Goal: Task Accomplishment & Management: Use online tool/utility

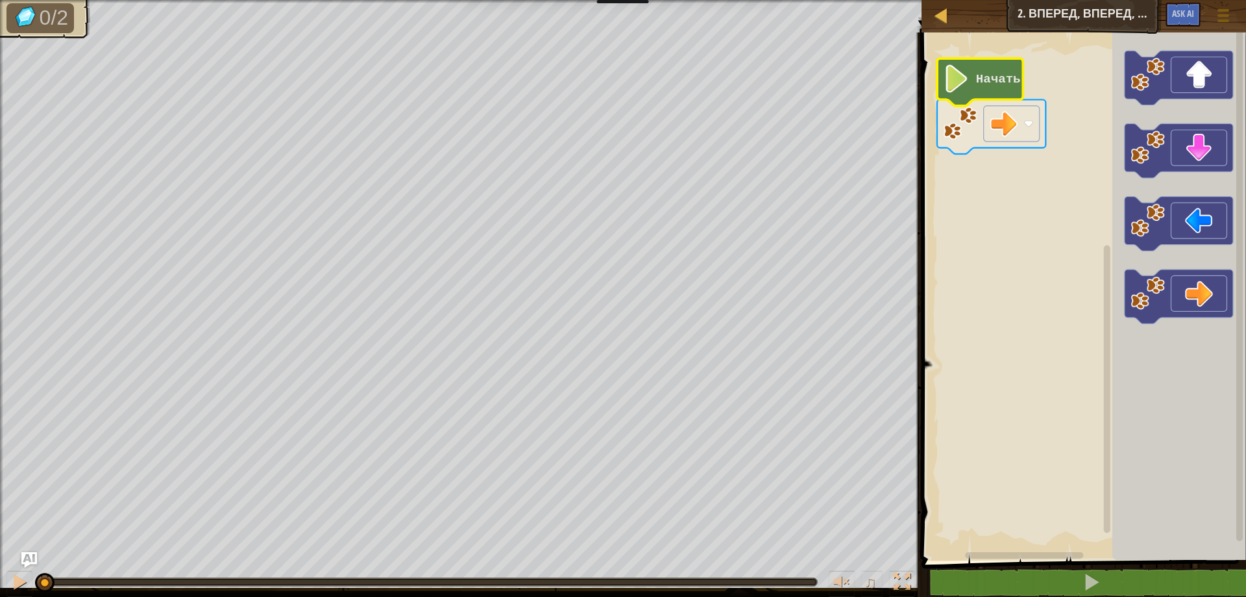
click at [959, 68] on image "Рабочая область Blockly" at bounding box center [957, 79] width 27 height 28
click at [963, 137] on image "Рабочая область Blockly" at bounding box center [961, 123] width 34 height 34
click at [963, 139] on image "Рабочая область Blockly" at bounding box center [961, 123] width 34 height 34
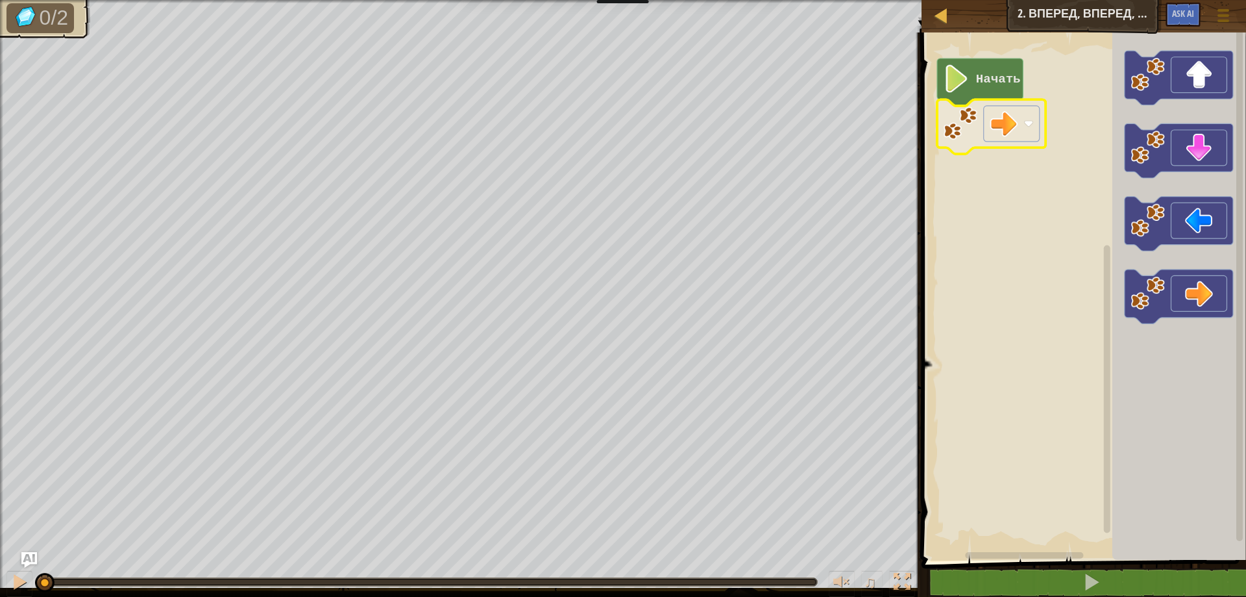
click at [963, 139] on image "Рабочая область Blockly" at bounding box center [961, 123] width 34 height 34
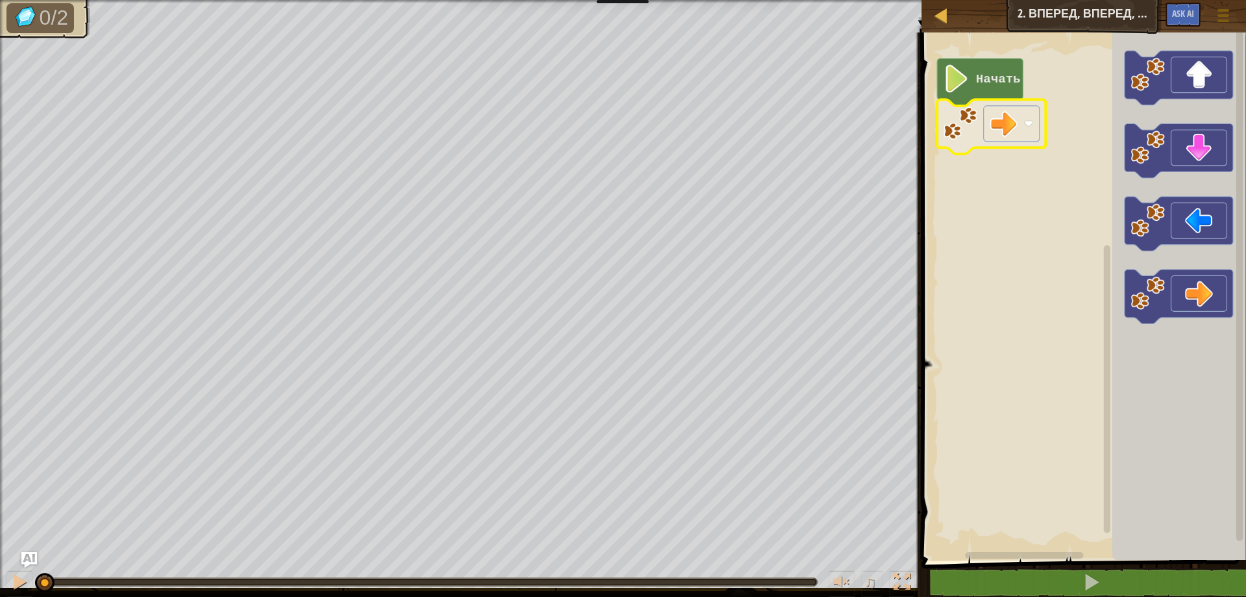
click at [963, 139] on image "Рабочая область Blockly" at bounding box center [961, 123] width 34 height 34
click at [968, 68] on icon "Рабочая область Blockly" at bounding box center [982, 85] width 86 height 47
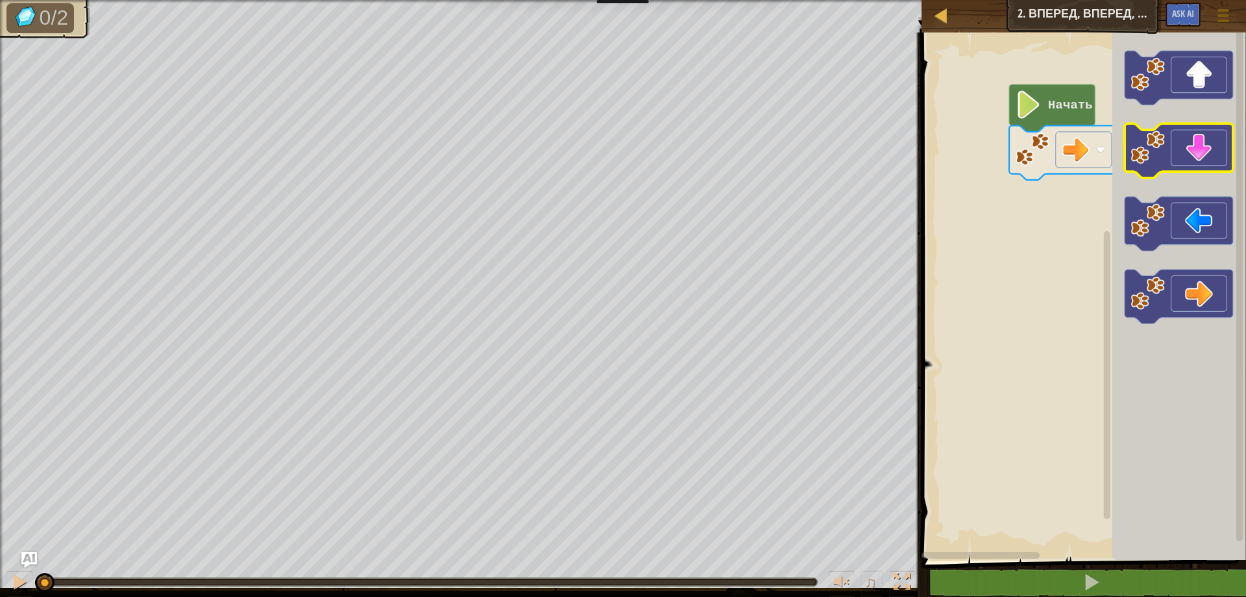
click at [1180, 154] on icon "Рабочая область Blockly" at bounding box center [1179, 151] width 108 height 55
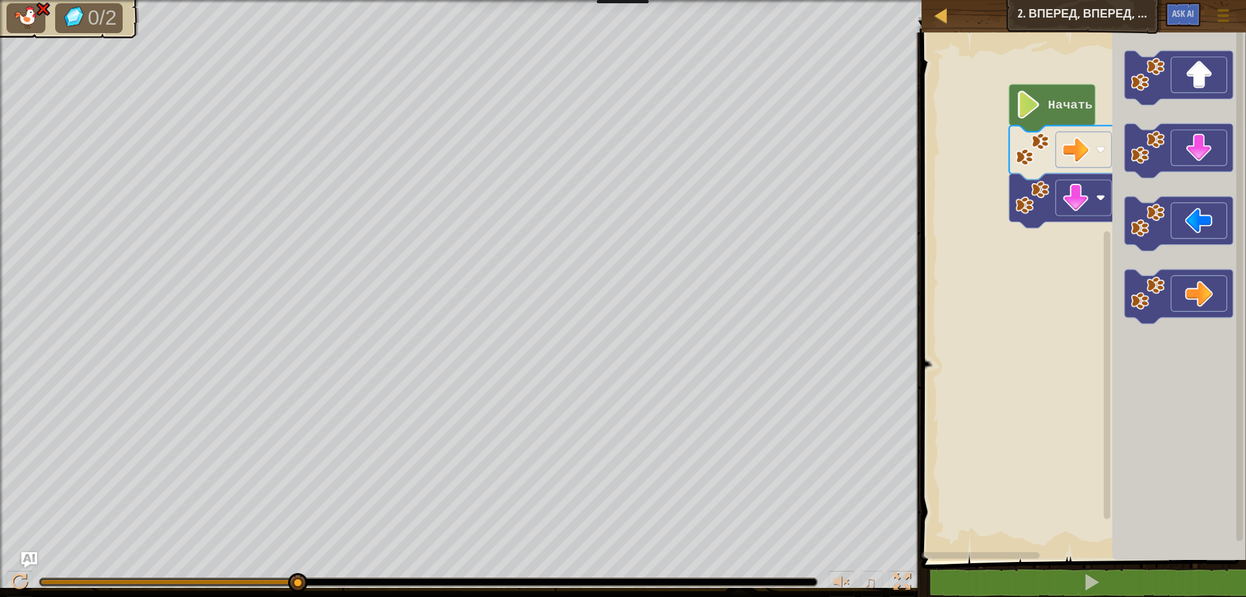
click at [1044, 197] on image "Рабочая область Blockly" at bounding box center [1033, 197] width 34 height 34
click at [1038, 193] on image "Рабочая область Blockly" at bounding box center [1033, 197] width 34 height 34
click at [1040, 193] on image "Рабочая область Blockly" at bounding box center [1033, 197] width 34 height 34
click at [1042, 191] on image "Рабочая область Blockly" at bounding box center [1033, 197] width 34 height 34
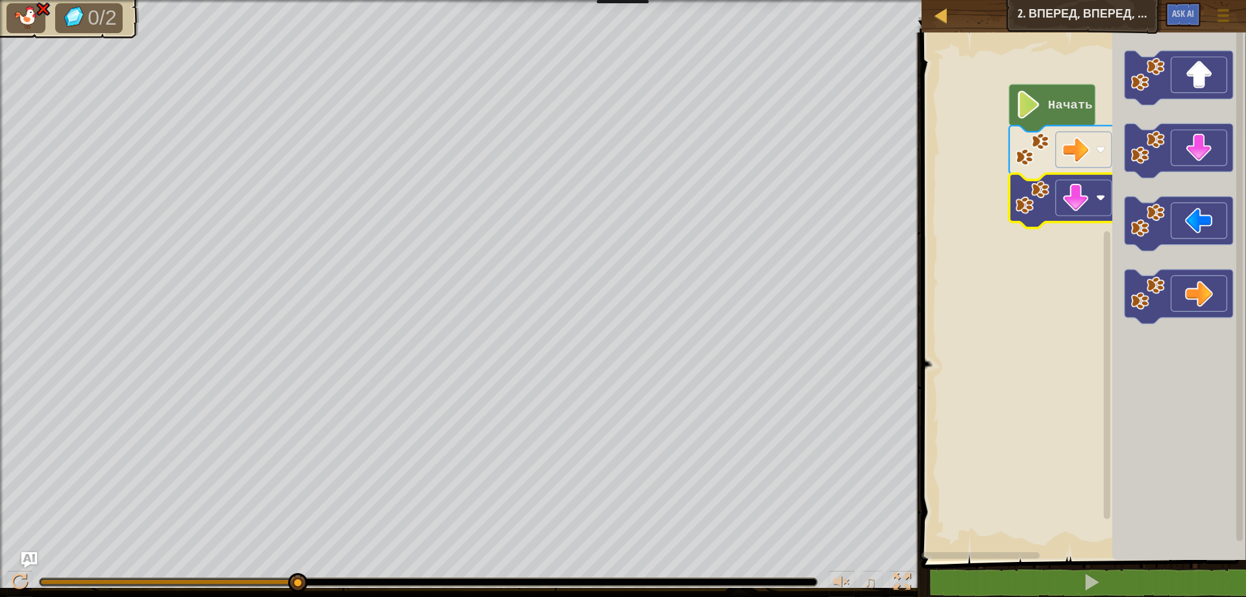
click at [1042, 191] on image "Рабочая область Blockly" at bounding box center [1033, 197] width 34 height 34
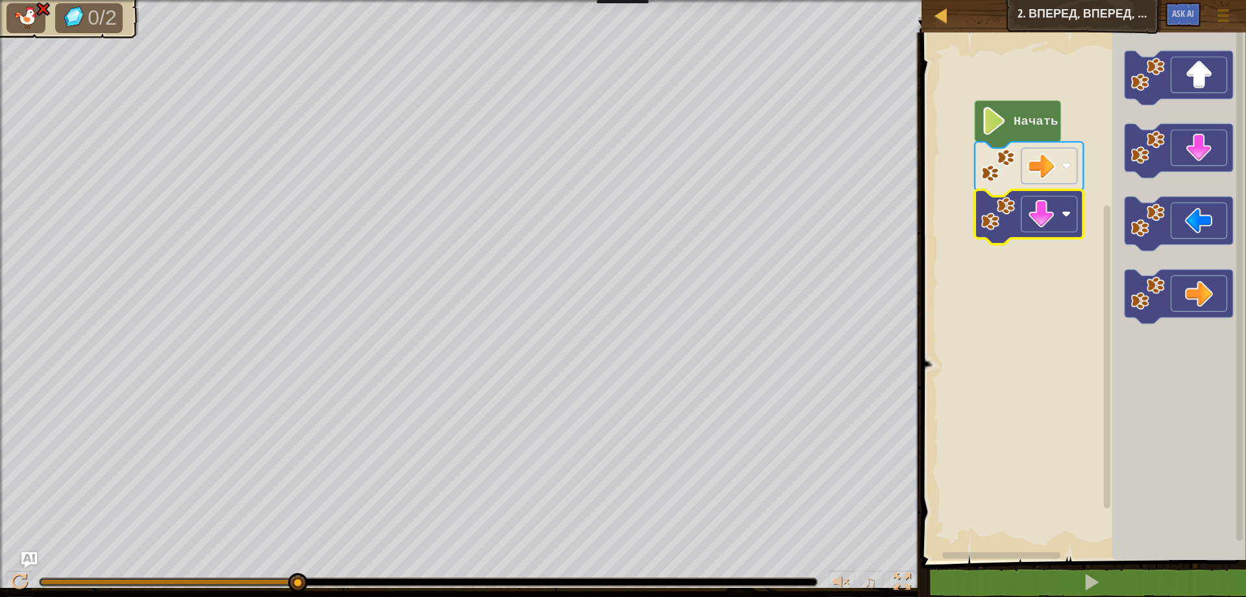
click at [1017, 218] on icon "Рабочая область Blockly" at bounding box center [1029, 217] width 108 height 55
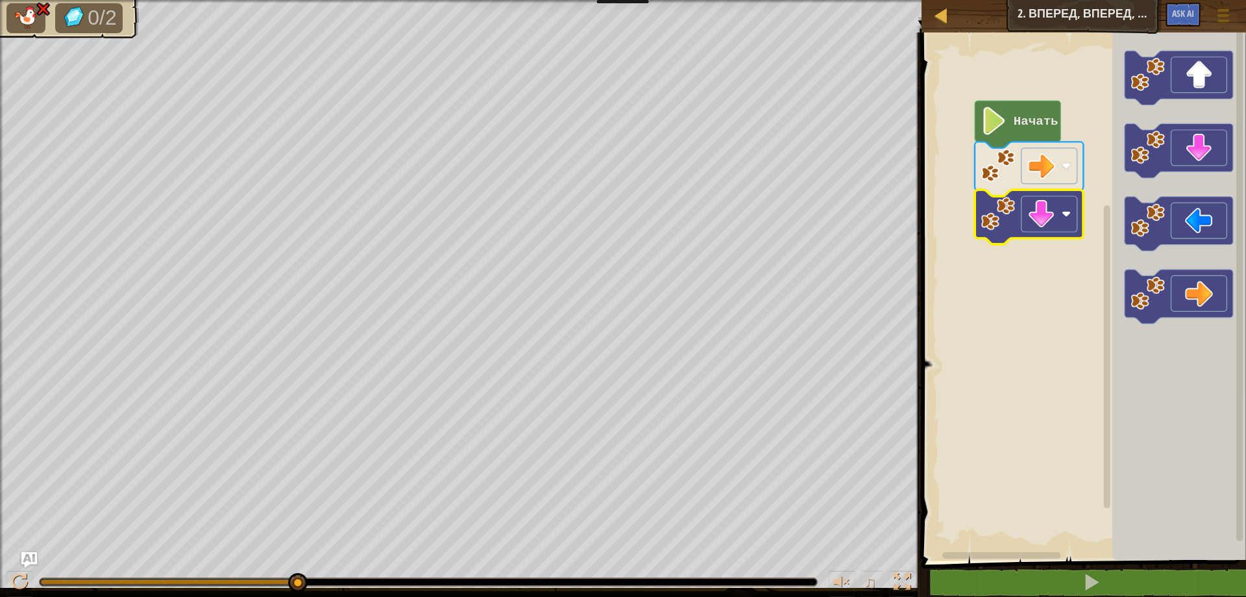
click at [1017, 218] on icon "Рабочая область Blockly" at bounding box center [1029, 217] width 108 height 55
click at [999, 563] on span at bounding box center [1085, 278] width 335 height 580
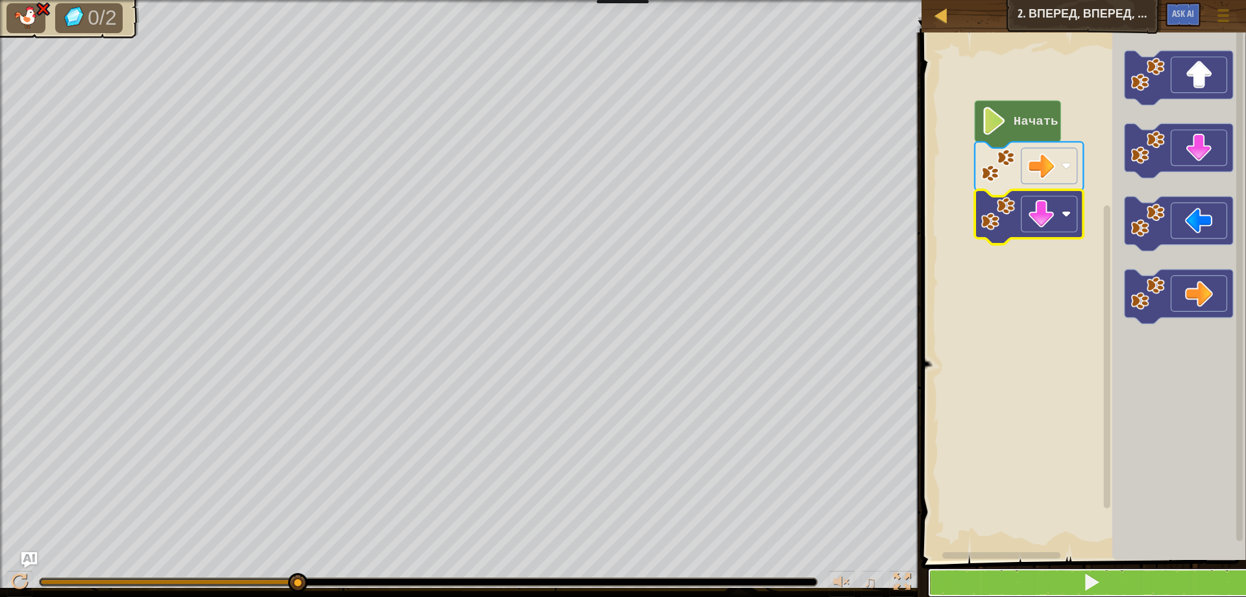
click at [998, 580] on button at bounding box center [1092, 582] width 328 height 30
click at [992, 580] on button at bounding box center [1092, 582] width 328 height 30
click at [991, 580] on button at bounding box center [1092, 582] width 328 height 30
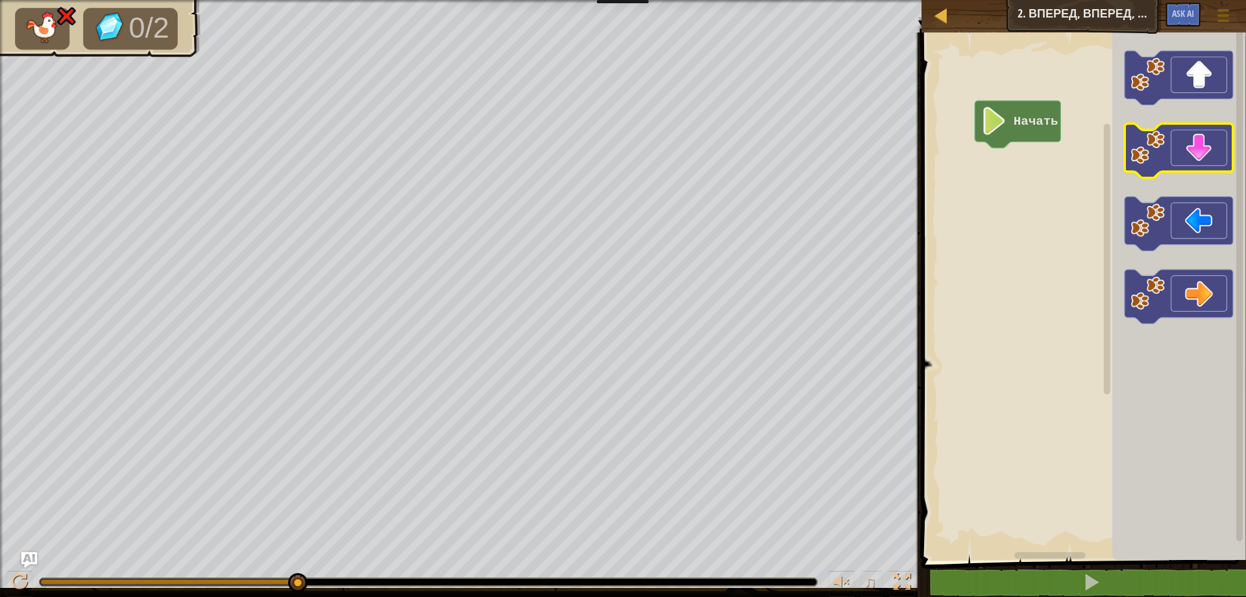
click at [1180, 137] on icon "Рабочая область Blockly" at bounding box center [1179, 151] width 108 height 55
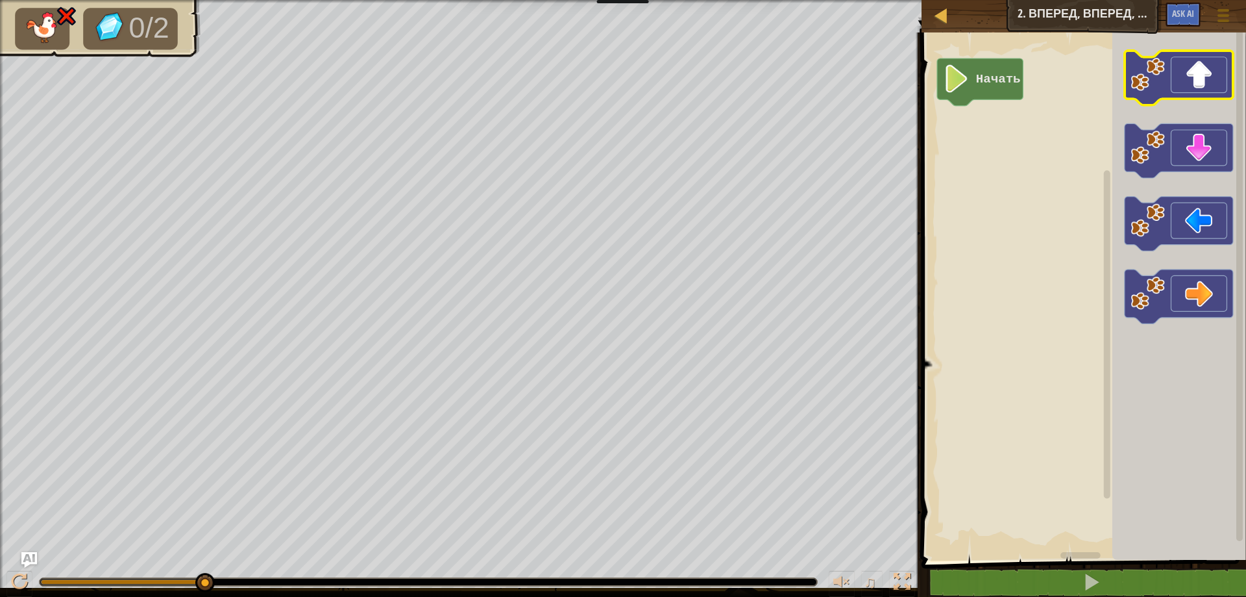
click at [1183, 71] on icon "Рабочая область Blockly" at bounding box center [1179, 78] width 108 height 55
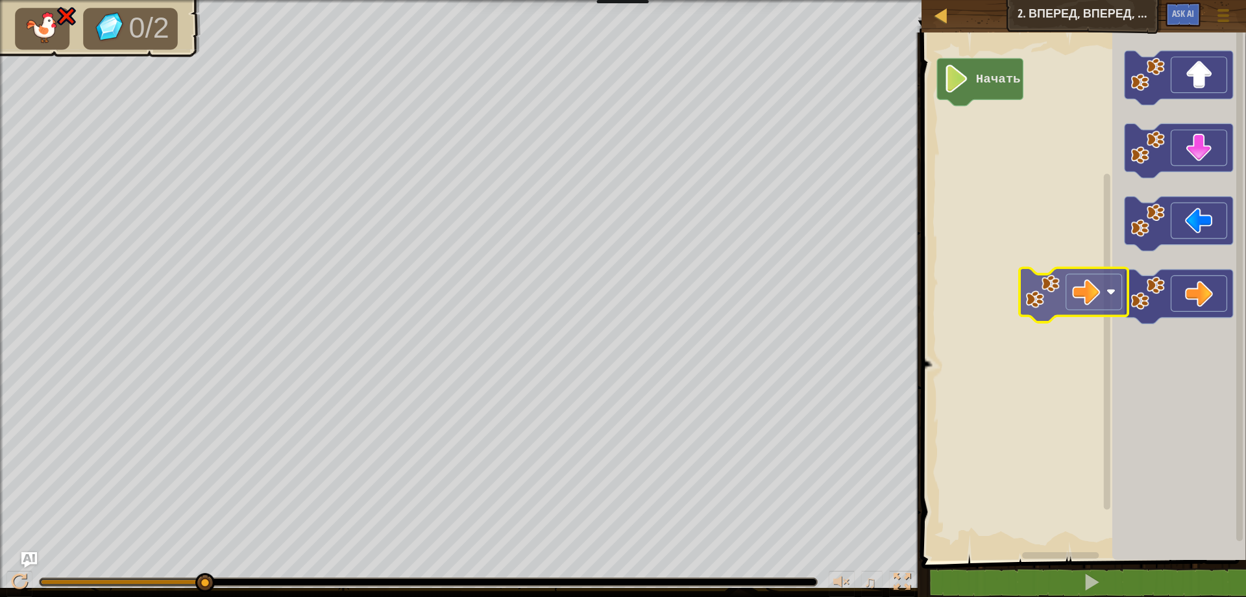
click at [1100, 285] on div "Начать" at bounding box center [1082, 293] width 328 height 534
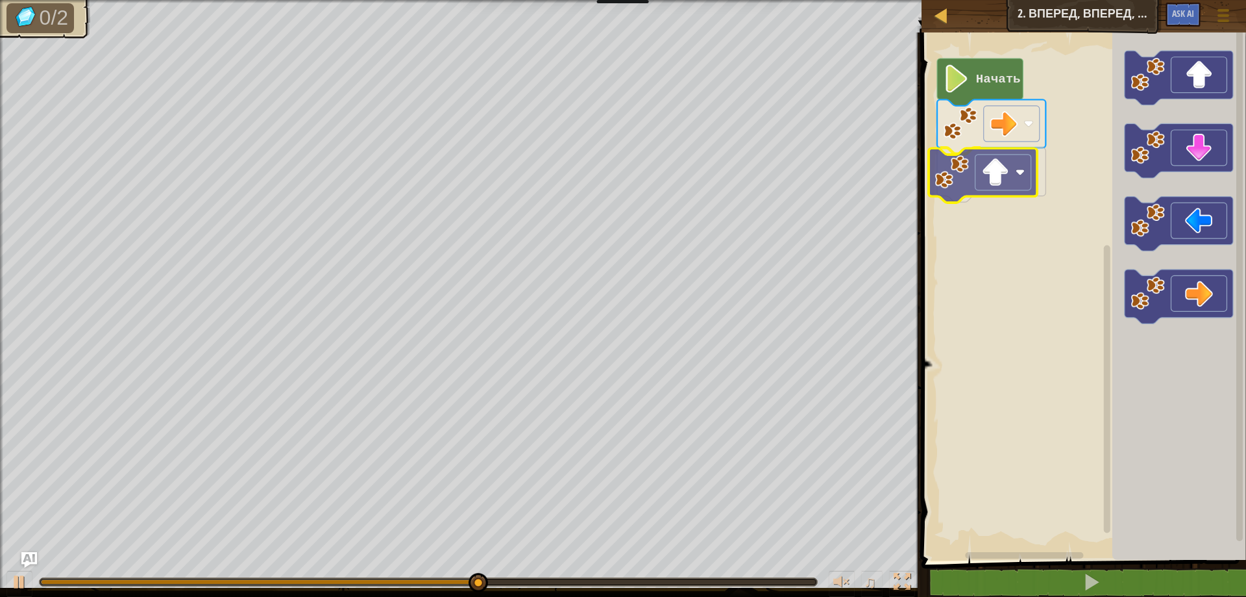
click at [983, 173] on div "Начать" at bounding box center [1082, 293] width 328 height 534
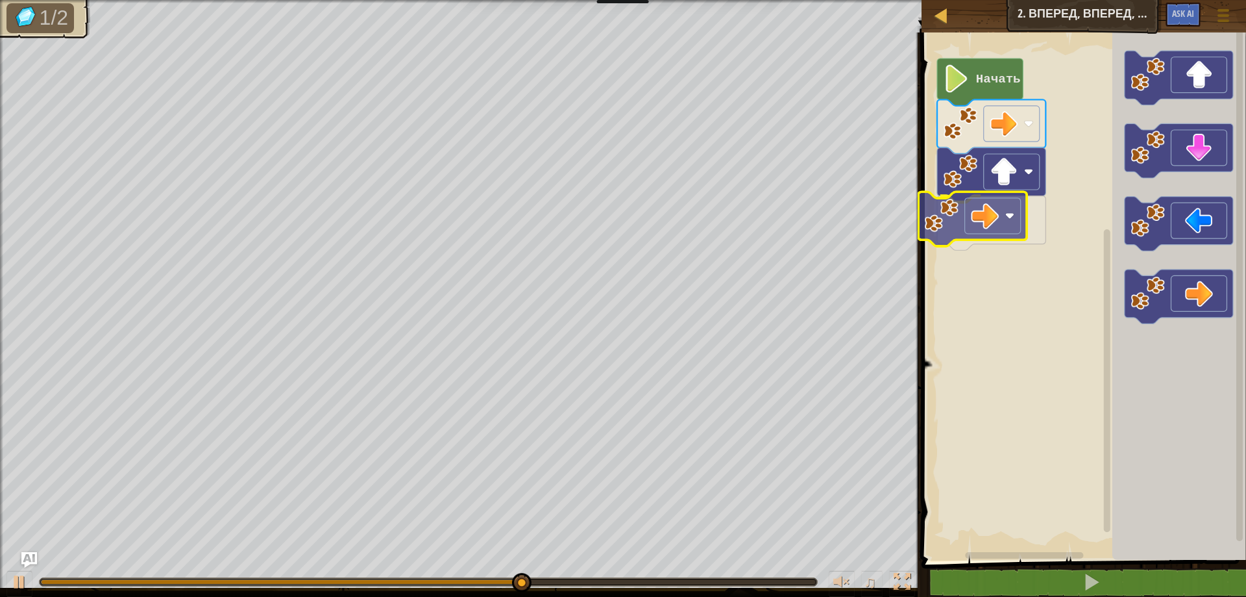
click at [944, 246] on div "Начать" at bounding box center [1082, 293] width 328 height 534
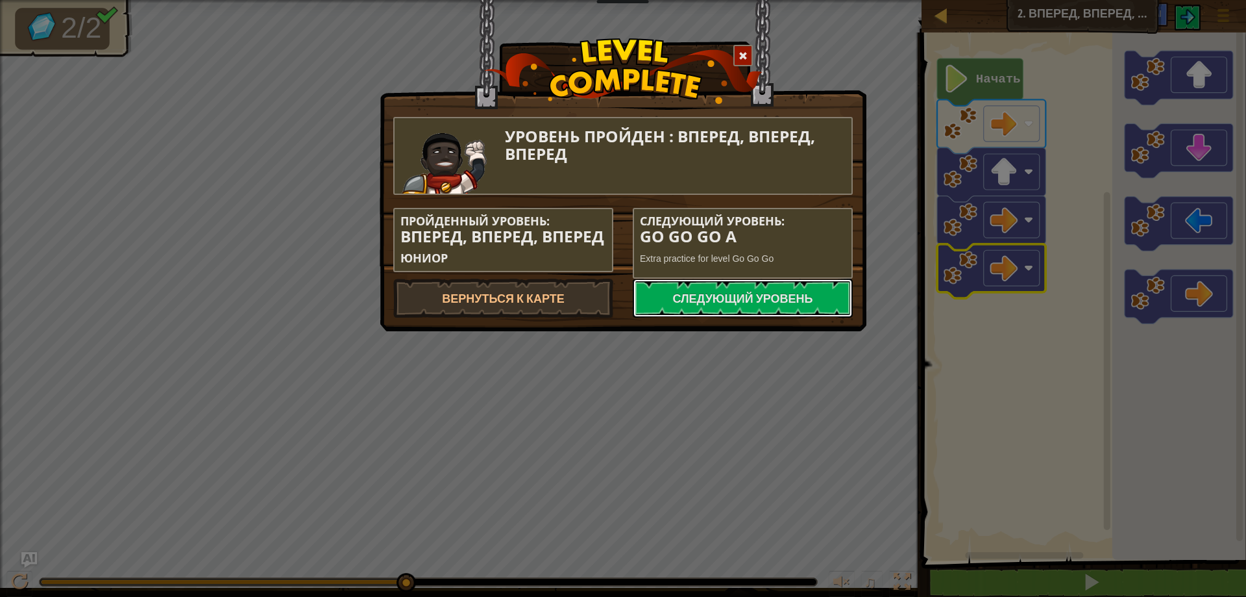
click at [813, 302] on link "Следующий уровень" at bounding box center [743, 297] width 220 height 39
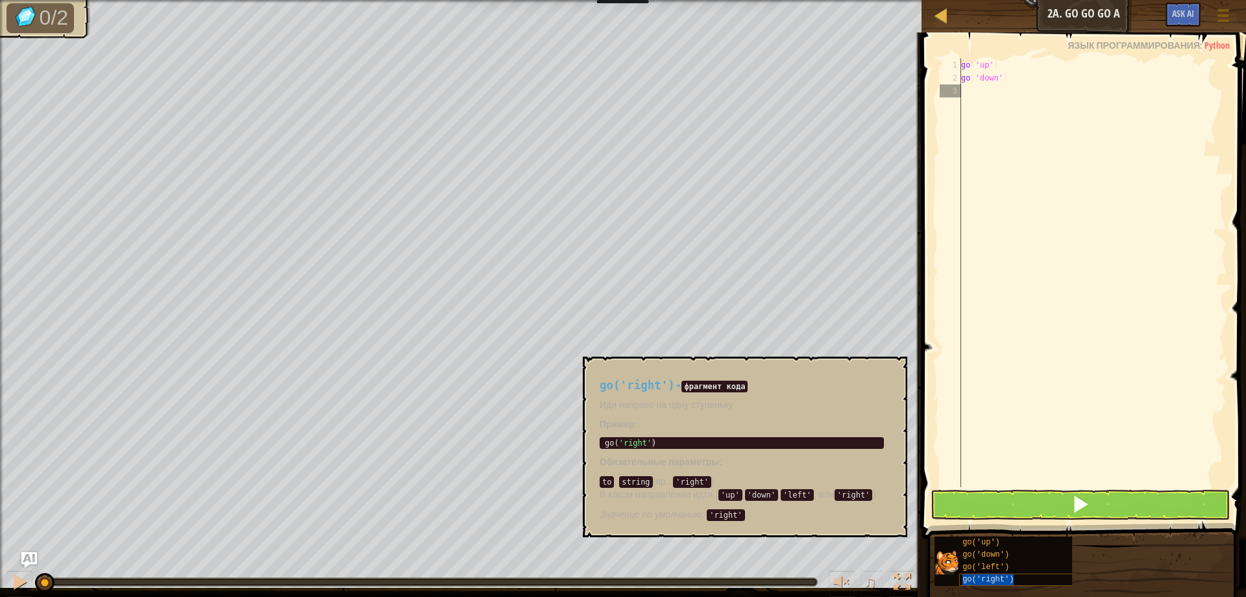
type textarea "go('right')"
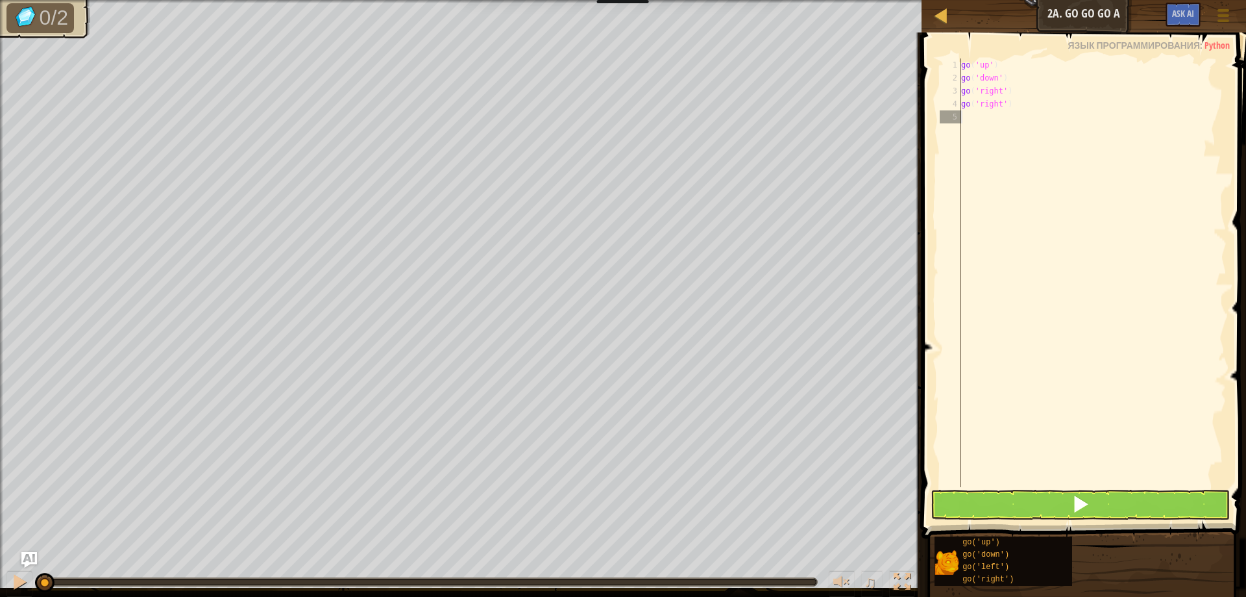
click at [977, 347] on div "go ( 'up' ) go ( 'down' ) go ( 'right' ) go ( 'right' )" at bounding box center [1093, 285] width 268 height 454
click at [1065, 509] on button at bounding box center [1081, 504] width 300 height 30
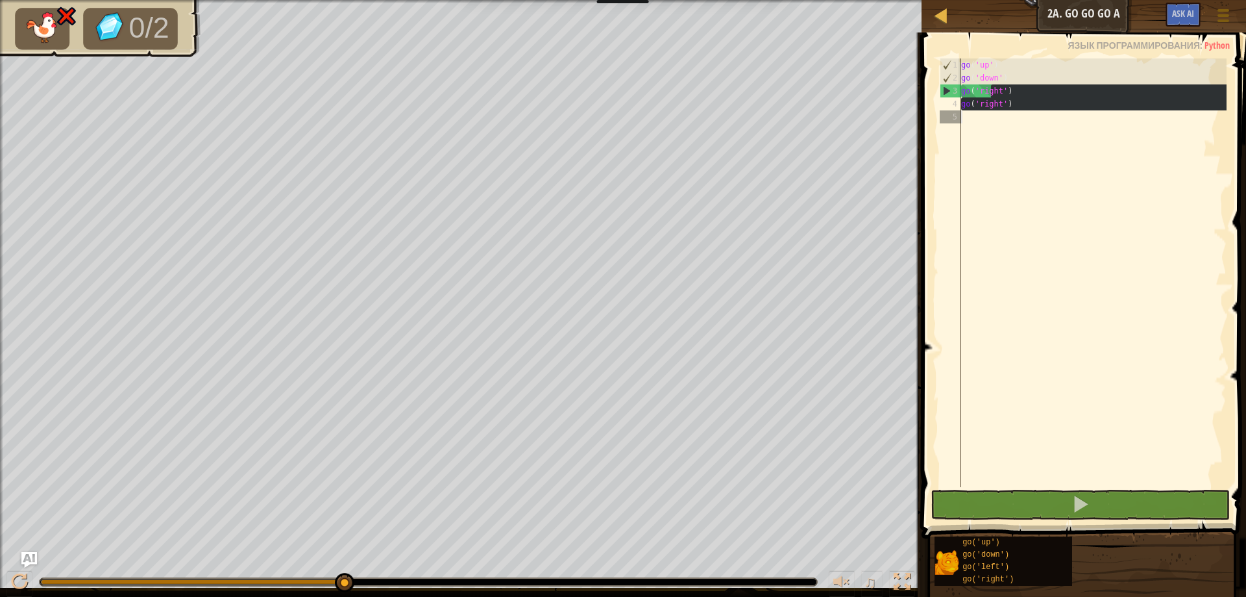
drag, startPoint x: 991, startPoint y: 91, endPoint x: 962, endPoint y: 146, distance: 62.1
click at [962, 146] on div "go ( 'up' ) go ( 'down' ) go ( 'right' ) go ( 'right' )" at bounding box center [1093, 285] width 268 height 454
drag, startPoint x: 980, startPoint y: 99, endPoint x: 987, endPoint y: 108, distance: 11.6
click at [981, 99] on div "go ( 'up' ) go ( 'down' ) go ( 'right' ) go ( 'right' )" at bounding box center [1093, 272] width 268 height 428
drag, startPoint x: 994, startPoint y: 108, endPoint x: 919, endPoint y: 194, distance: 114.1
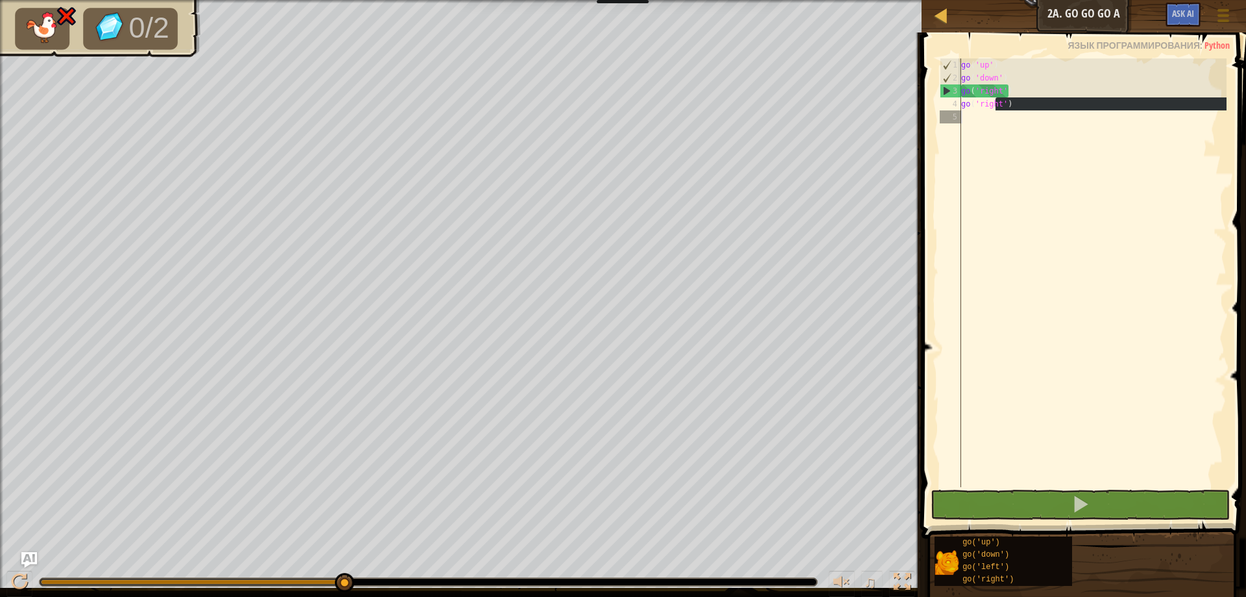
click at [919, 194] on div "go('right') 1 2 3 4 5 go ( 'up' ) go ( 'down' ) go ( 'right' ) go ( 'right' ) ה…" at bounding box center [1082, 311] width 328 height 544
type textarea "go('right')"
click at [957, 111] on div "5" at bounding box center [950, 116] width 21 height 13
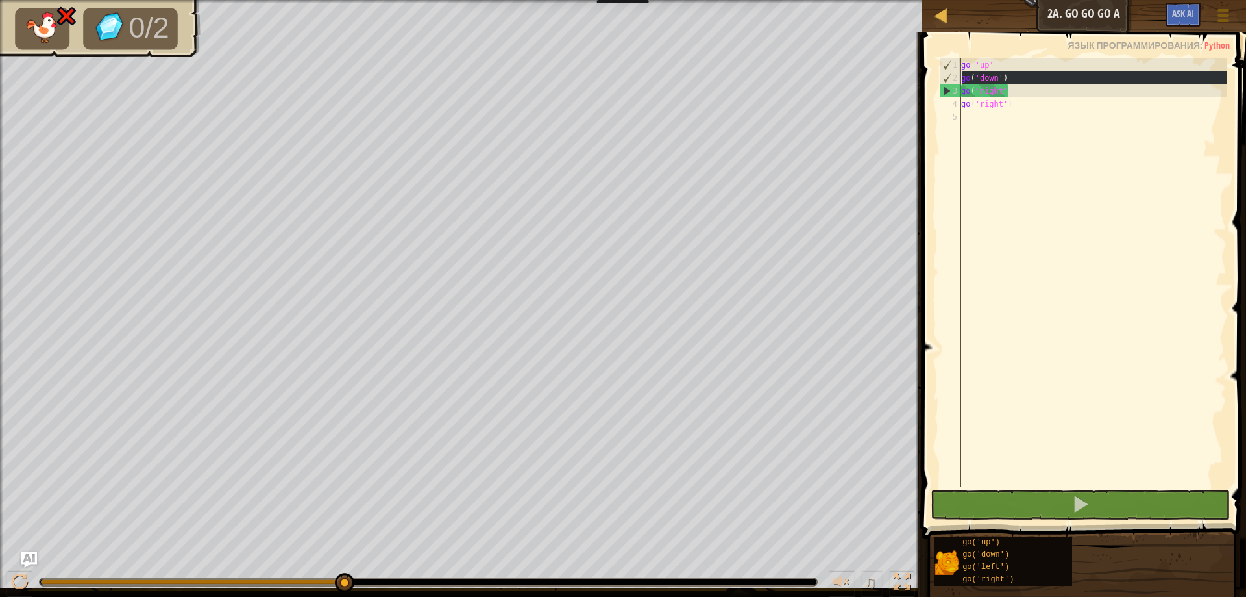
click at [955, 84] on div "2" at bounding box center [951, 77] width 21 height 13
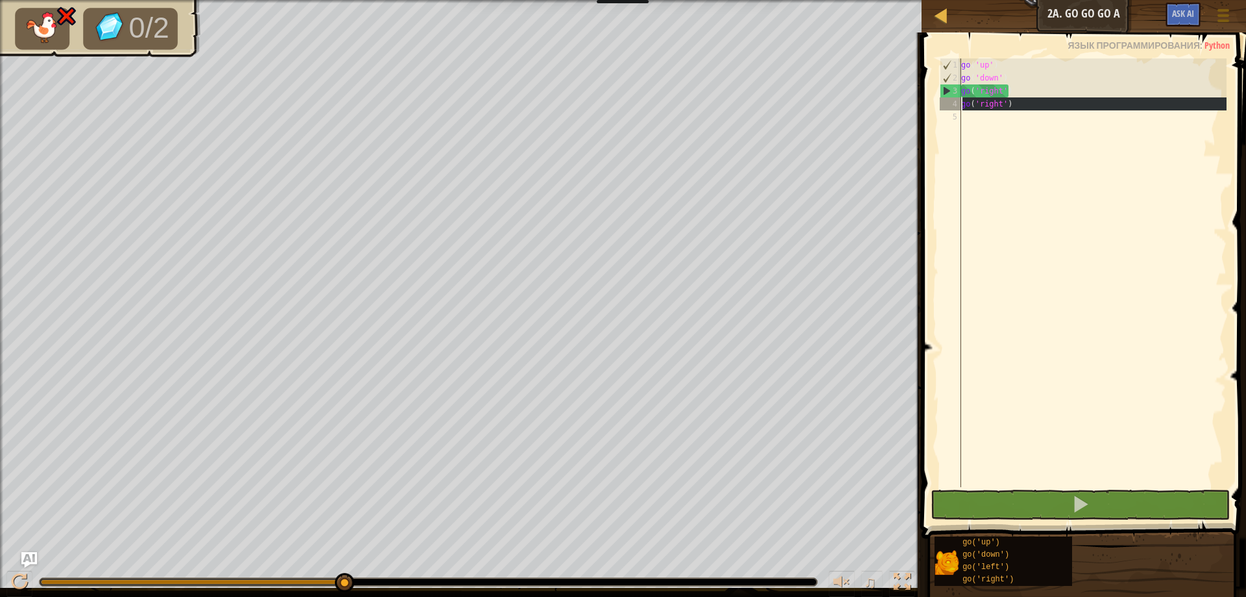
click at [948, 105] on div "4" at bounding box center [950, 103] width 21 height 13
click at [961, 77] on div "2" at bounding box center [951, 77] width 21 height 13
click at [948, 89] on div "3" at bounding box center [951, 90] width 21 height 13
type textarea "go('right')"
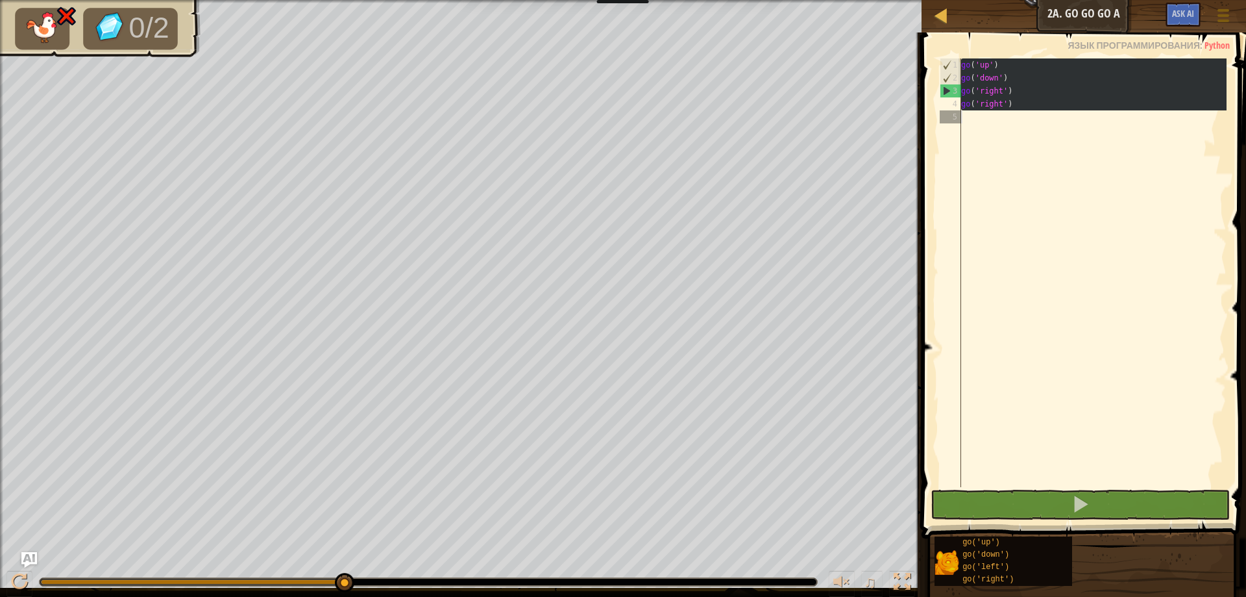
click at [948, 89] on div "3" at bounding box center [951, 90] width 21 height 13
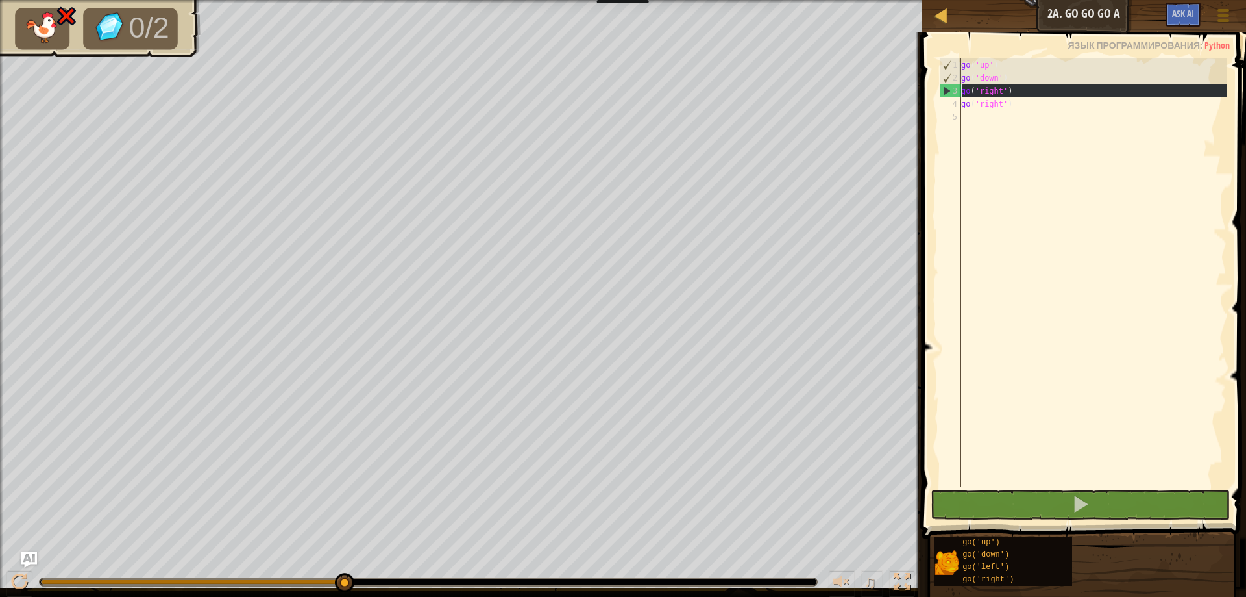
click at [948, 89] on div "3" at bounding box center [951, 90] width 21 height 13
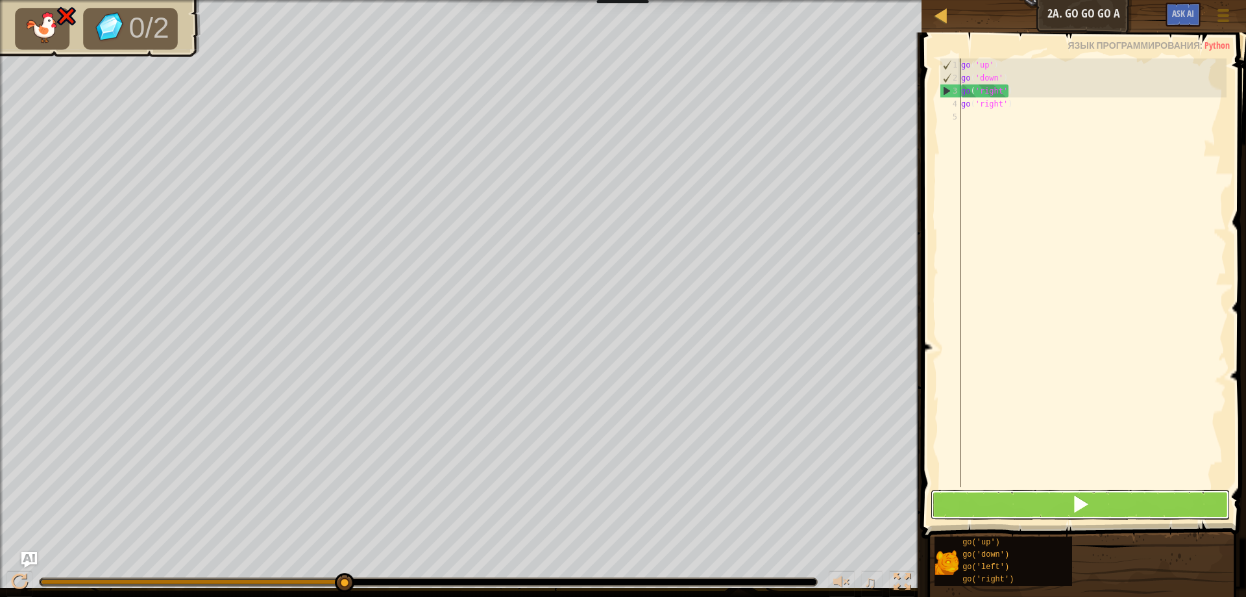
click at [982, 496] on button at bounding box center [1081, 504] width 300 height 30
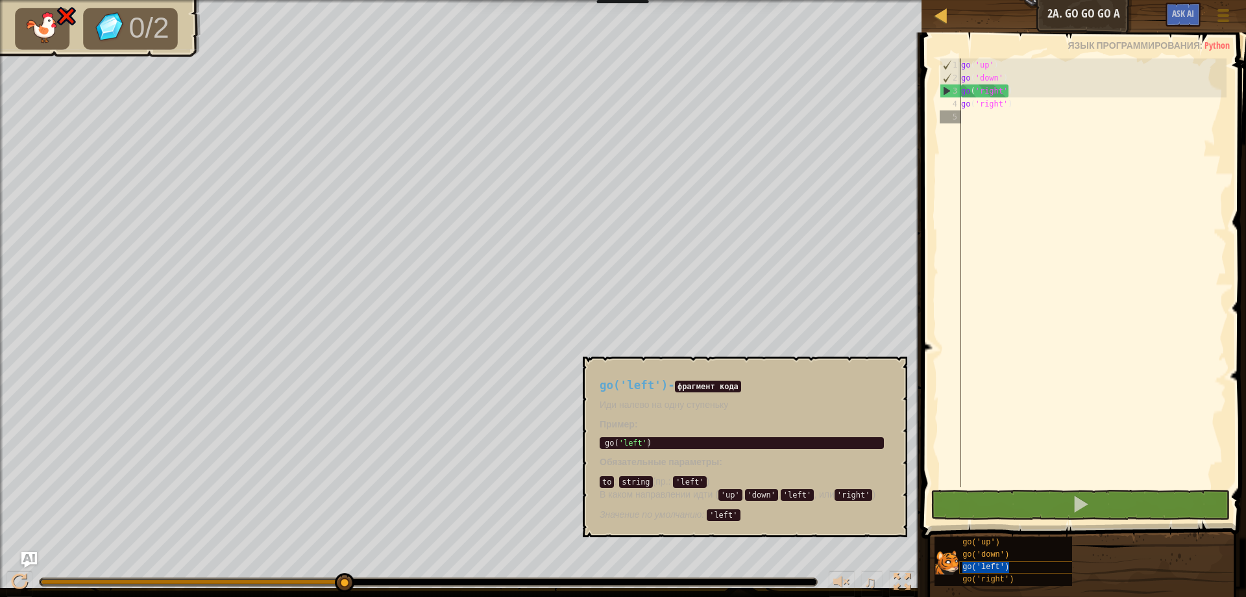
type textarea "go('left')"
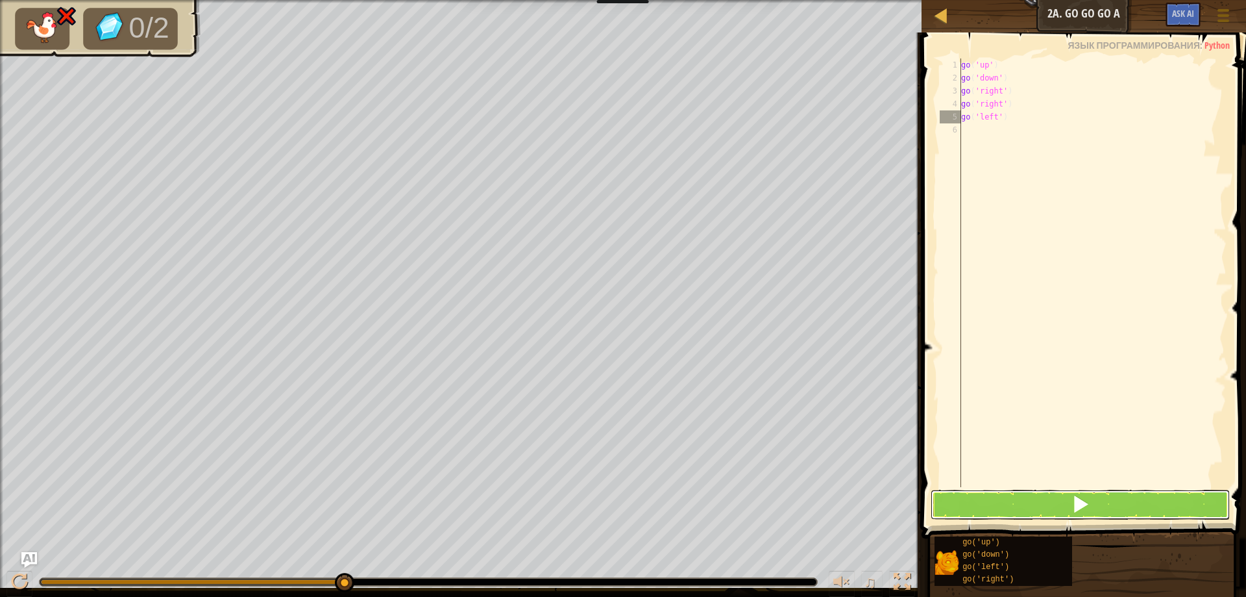
click at [977, 509] on button at bounding box center [1081, 504] width 300 height 30
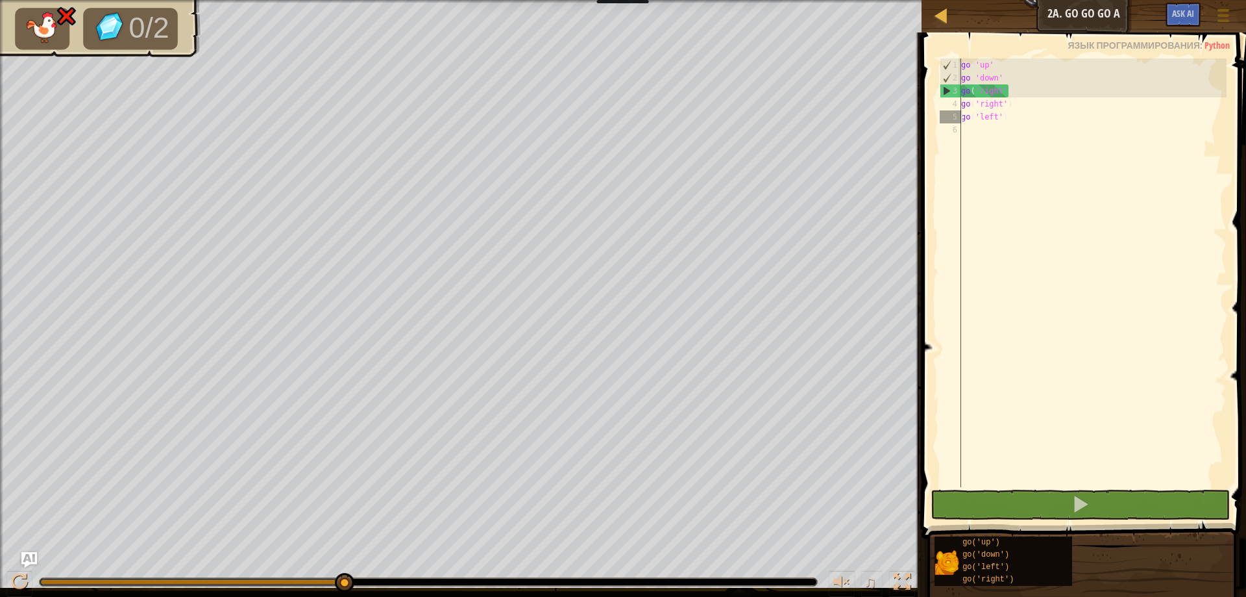
drag, startPoint x: 1055, startPoint y: 462, endPoint x: 1035, endPoint y: 483, distance: 28.9
click at [1048, 465] on div "go ( 'up' ) go ( 'down' ) go ( 'right' ) go ( 'right' ) go ( 'left' )" at bounding box center [1093, 285] width 268 height 454
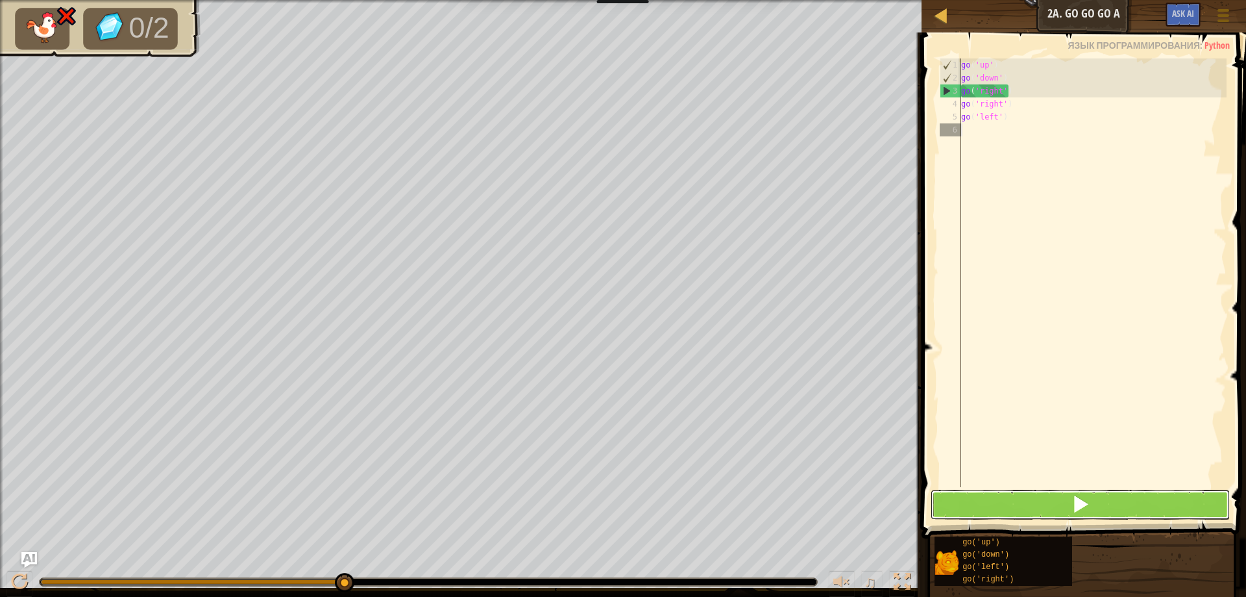
click at [1028, 502] on button at bounding box center [1081, 504] width 300 height 30
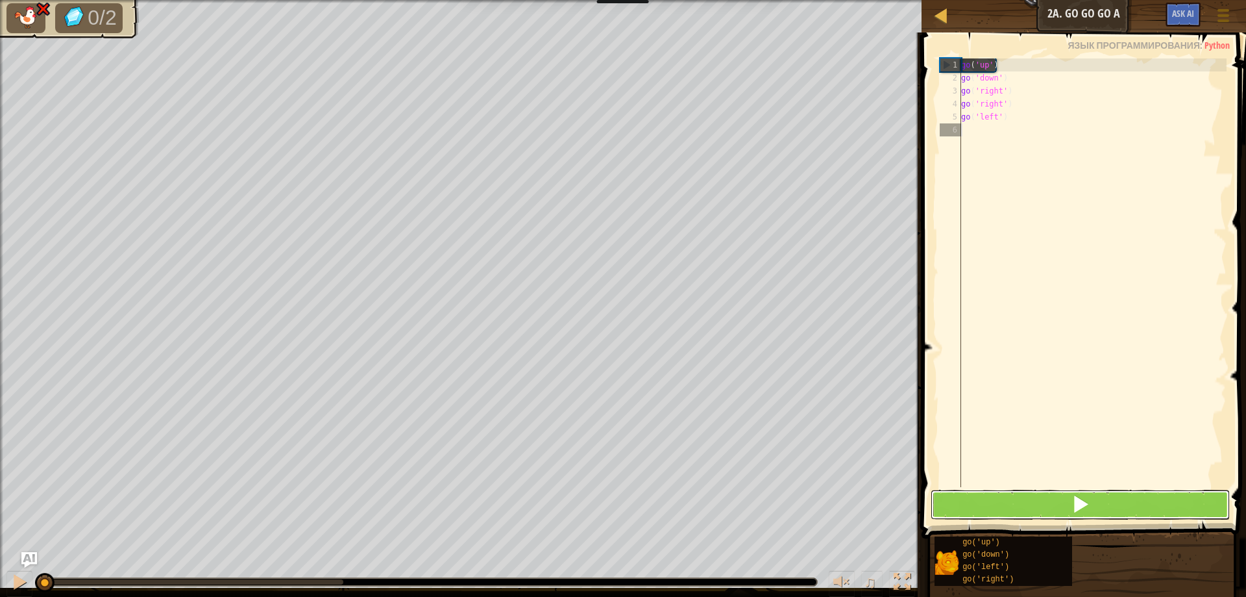
click at [1028, 502] on button at bounding box center [1081, 504] width 300 height 30
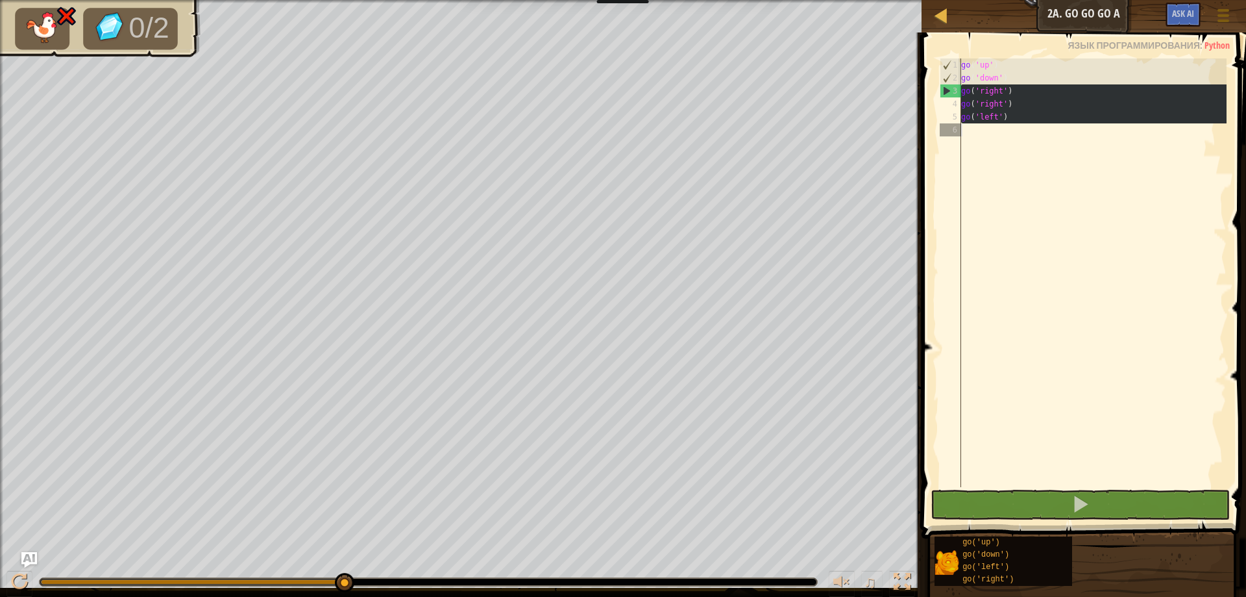
drag, startPoint x: 940, startPoint y: 85, endPoint x: 953, endPoint y: 275, distance: 190.6
type textarea "go('left')"
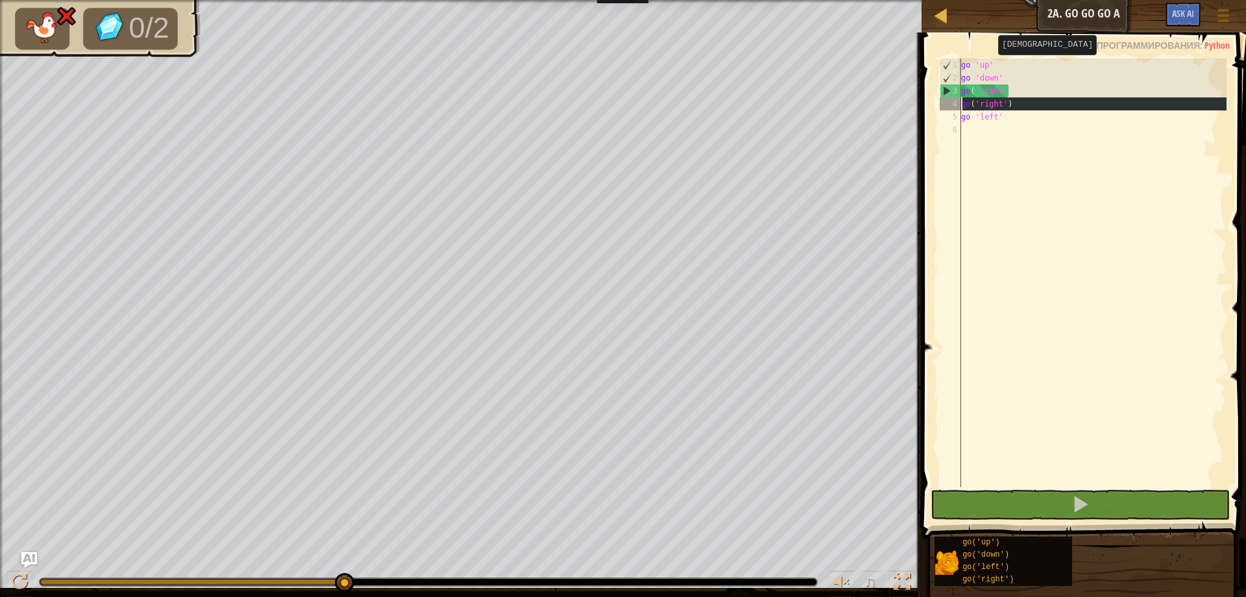
click at [957, 109] on div "4" at bounding box center [950, 103] width 21 height 13
type textarea "go('left')"
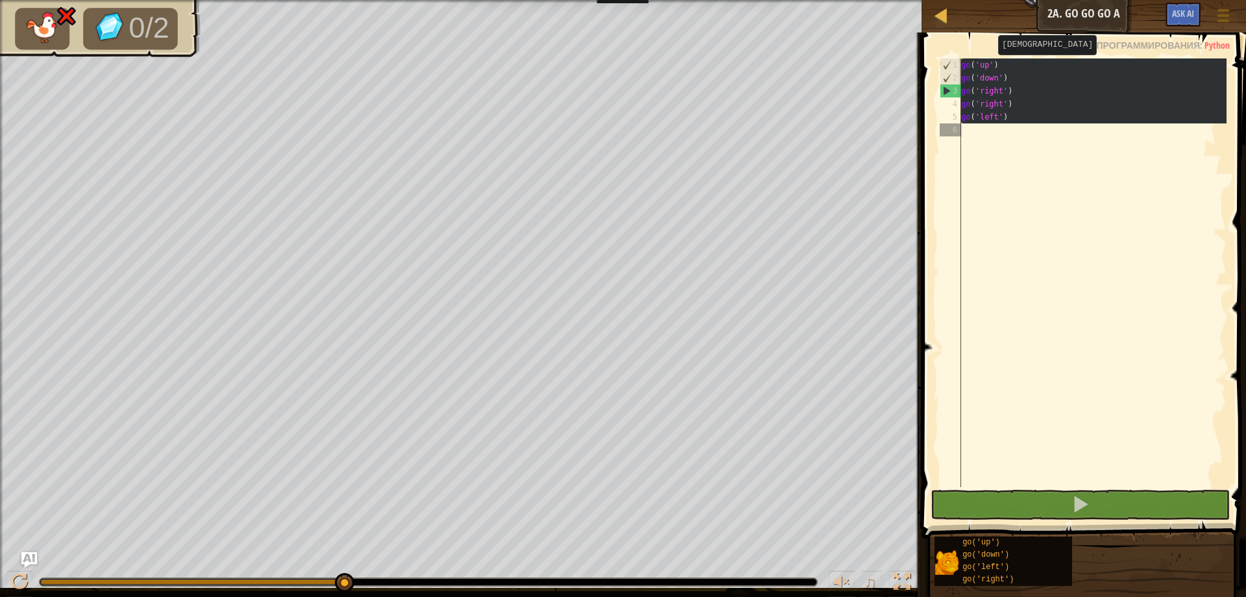
click at [957, 109] on div "4" at bounding box center [950, 103] width 21 height 13
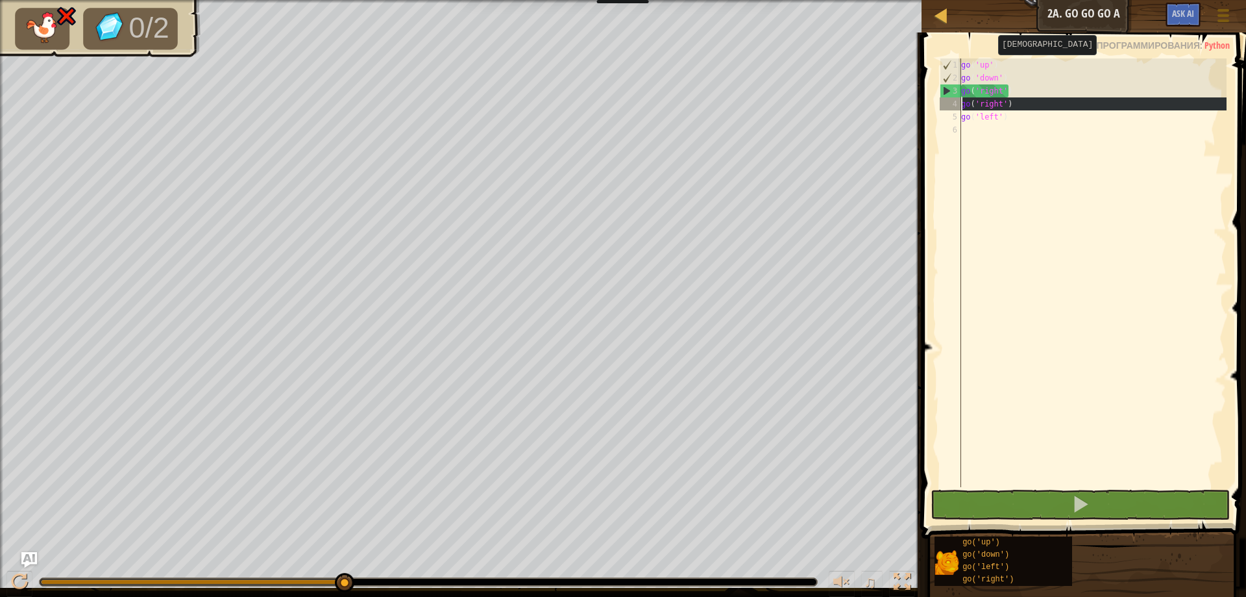
click at [957, 109] on div "4" at bounding box center [950, 103] width 21 height 13
click at [955, 99] on div "4" at bounding box center [950, 103] width 21 height 13
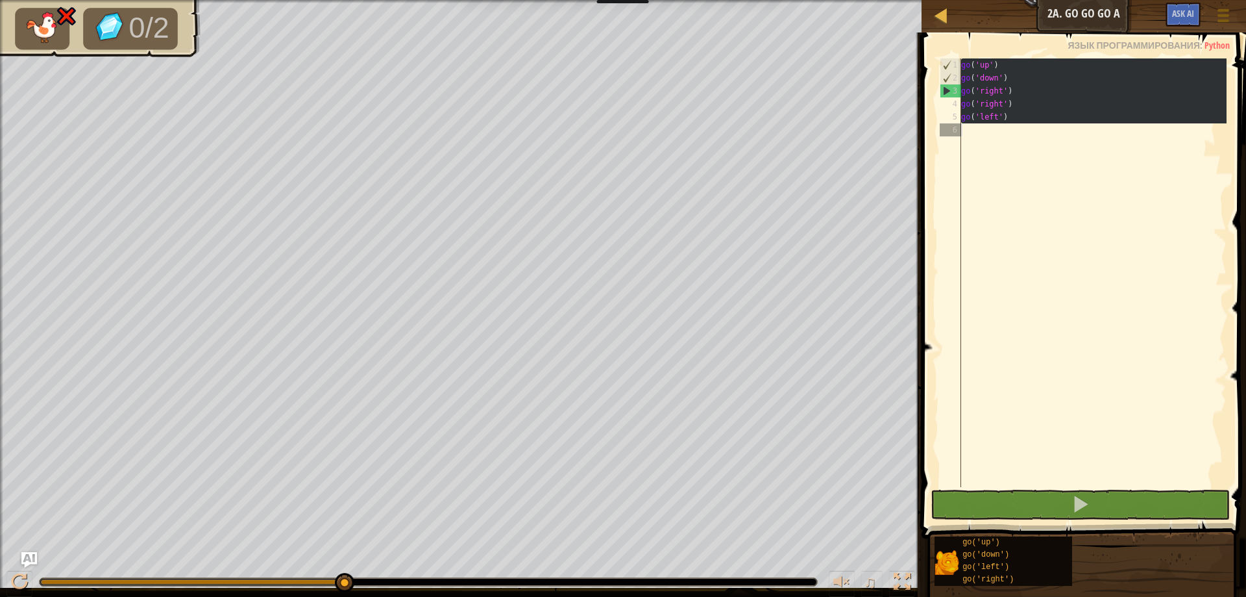
drag, startPoint x: 955, startPoint y: 99, endPoint x: 1014, endPoint y: 128, distance: 65.9
click at [1014, 128] on div "go('left') 1 2 3 4 5 6 go ( 'up' ) go ( 'down' ) go ( 'right' ) go ( 'right' ) …" at bounding box center [1082, 272] width 290 height 428
click at [1018, 121] on div "go ( 'up' ) go ( 'down' ) go ( 'right' ) go ( 'right' ) go ( 'left' )" at bounding box center [1093, 272] width 268 height 428
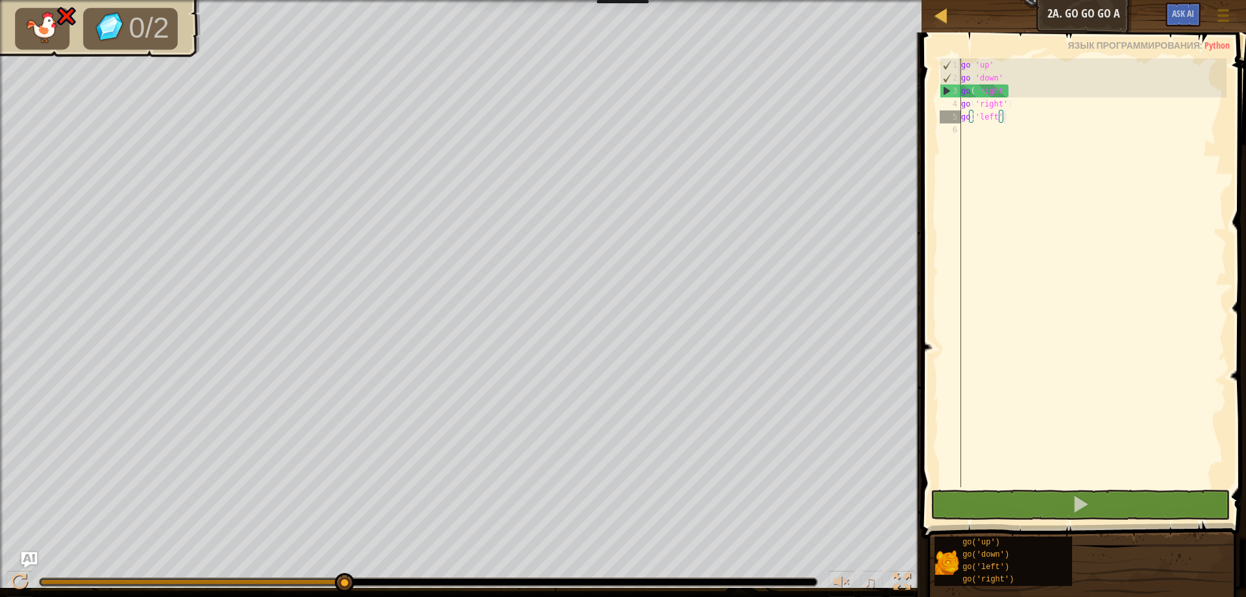
click at [1018, 121] on div "go ( 'up' ) go ( 'down' ) go ( 'right' ) go ( 'right' ) go ( 'left' )" at bounding box center [1093, 285] width 268 height 454
drag, startPoint x: 1018, startPoint y: 121, endPoint x: 981, endPoint y: 243, distance: 127.7
click at [981, 243] on div "go ( 'up' ) go ( 'down' ) go ( 'right' ) go ( 'right' ) go ( 'left' )" at bounding box center [1093, 285] width 268 height 454
type textarea "go('left')"
drag, startPoint x: 343, startPoint y: 579, endPoint x: 428, endPoint y: 602, distance: 88.6
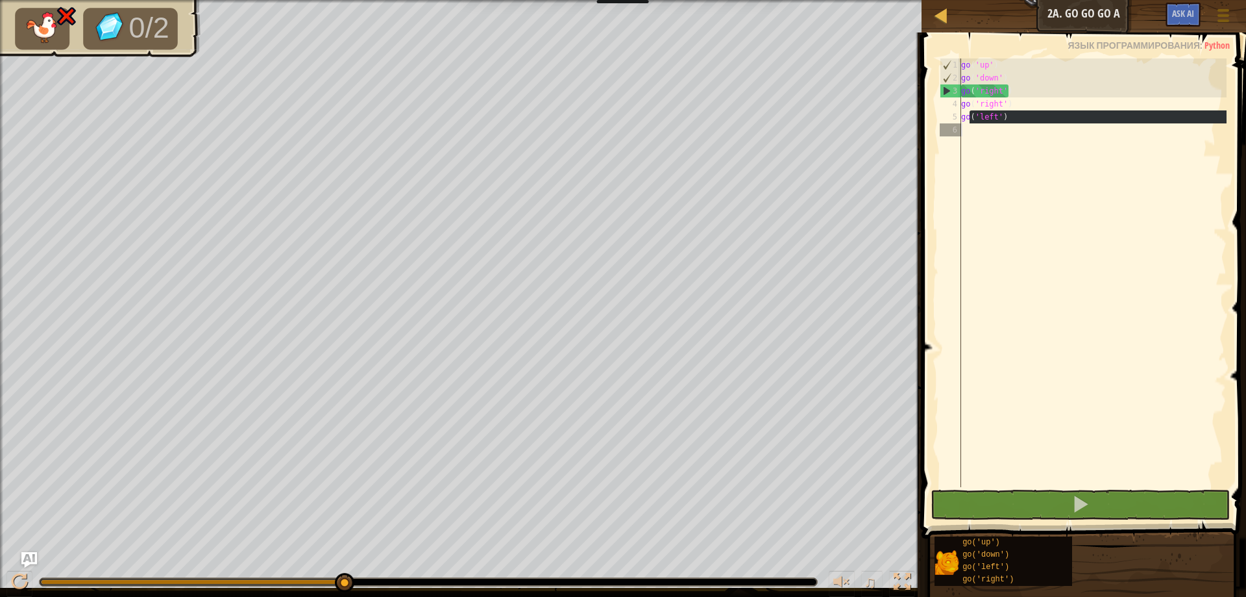
click at [451, 587] on div "♫" at bounding box center [461, 578] width 922 height 39
click at [453, 587] on div "♫" at bounding box center [461, 578] width 922 height 39
drag, startPoint x: 462, startPoint y: 586, endPoint x: 506, endPoint y: 594, distance: 45.5
click at [493, 591] on div "♫" at bounding box center [461, 578] width 922 height 39
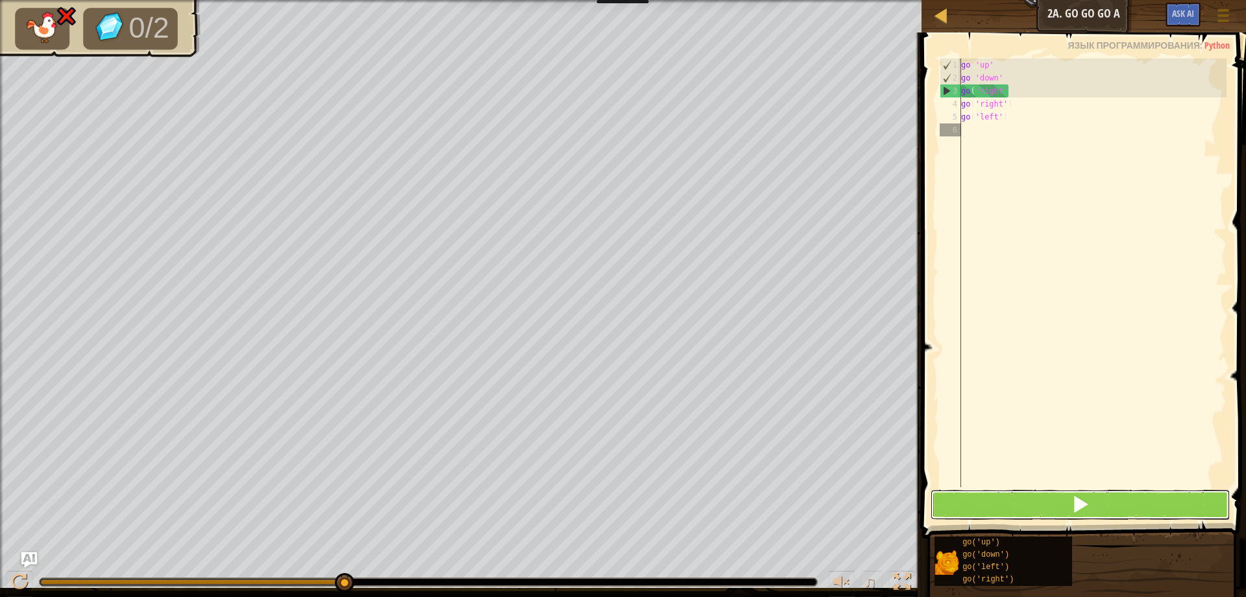
click at [965, 504] on button at bounding box center [1081, 504] width 300 height 30
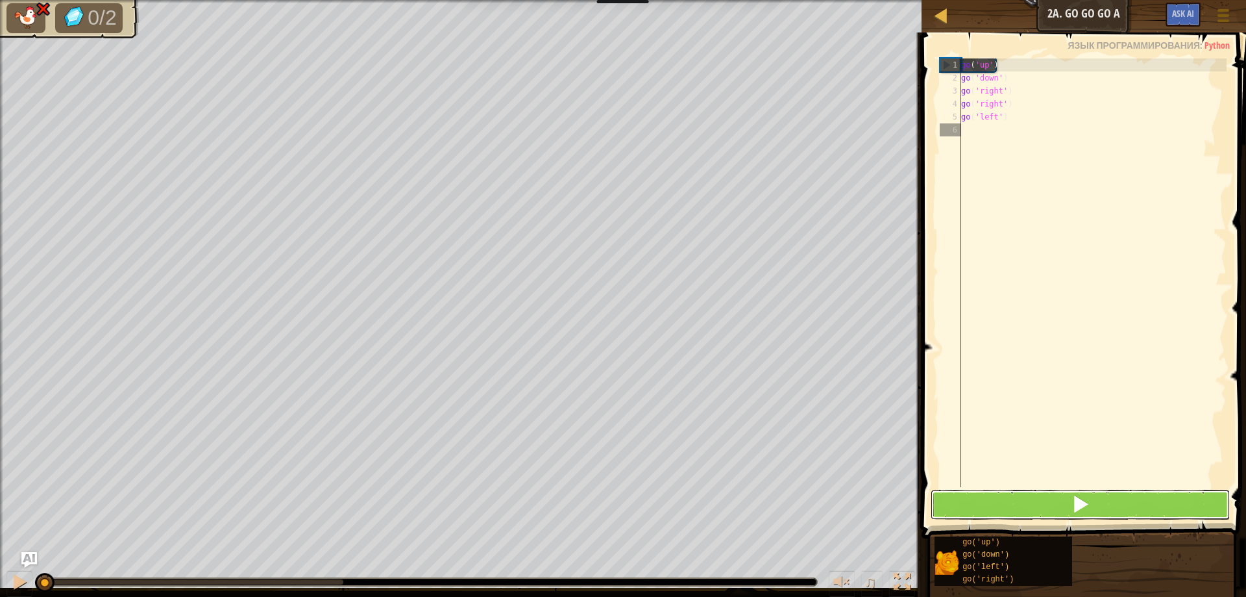
click at [965, 504] on button at bounding box center [1081, 504] width 300 height 30
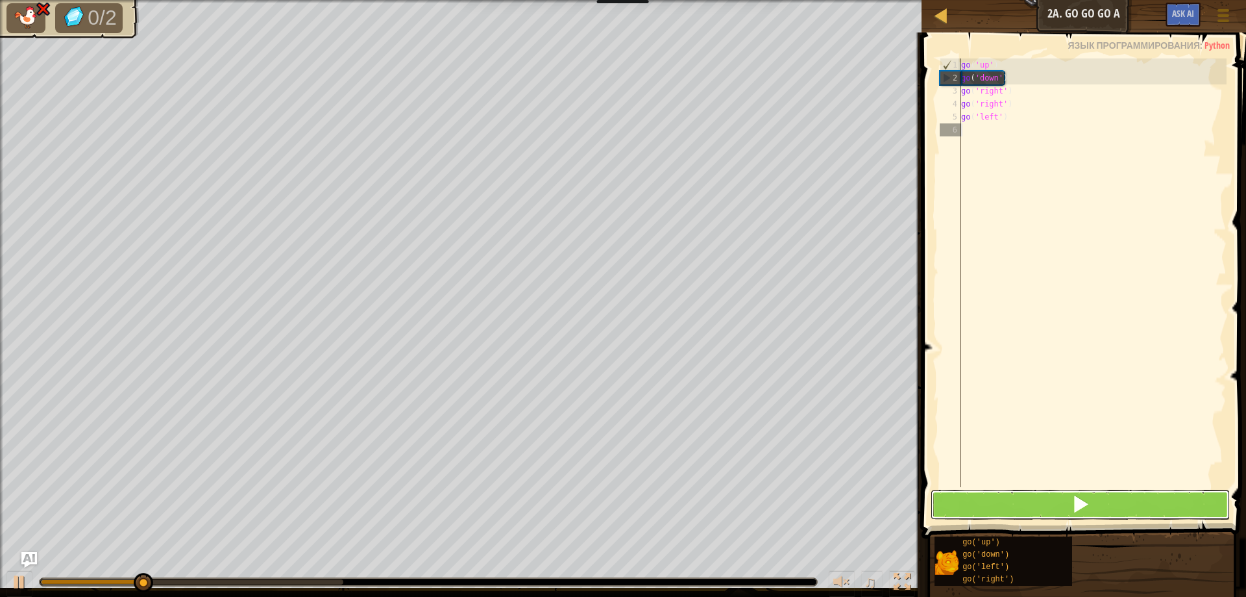
click at [965, 504] on button at bounding box center [1081, 504] width 300 height 30
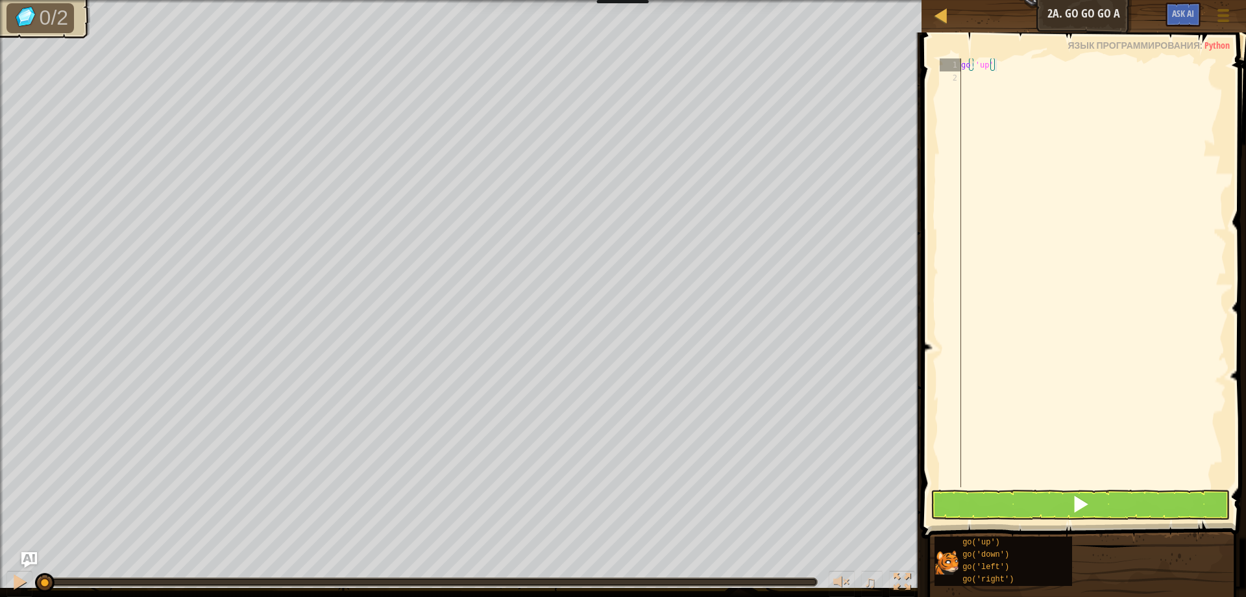
scroll to position [6, 1]
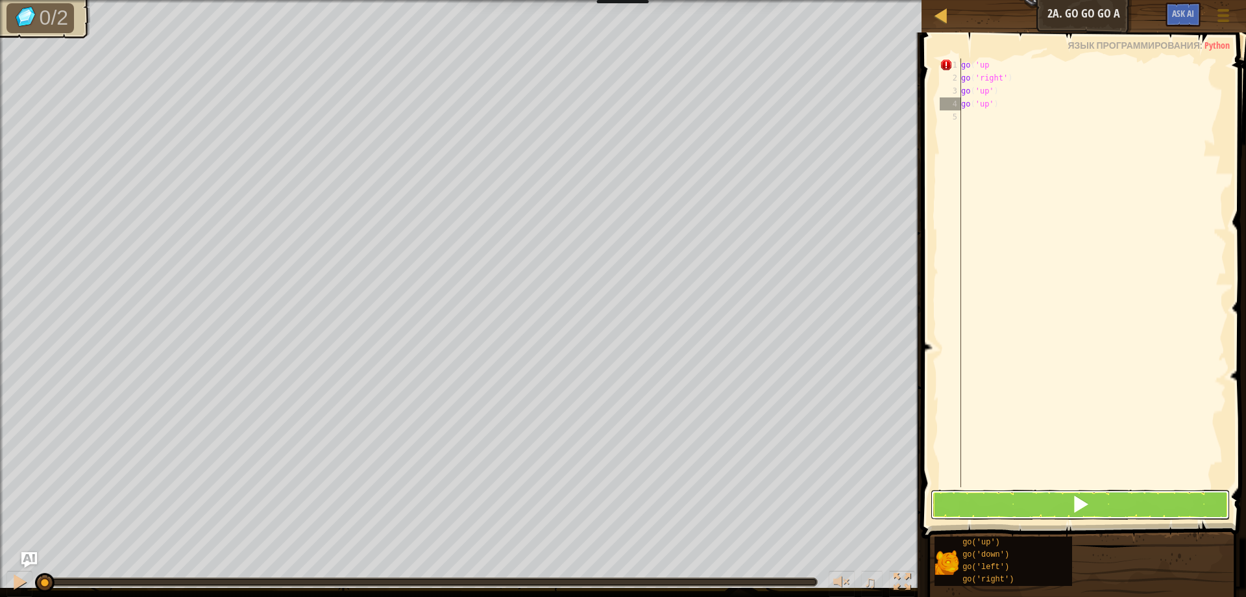
click at [1021, 497] on button at bounding box center [1081, 504] width 300 height 30
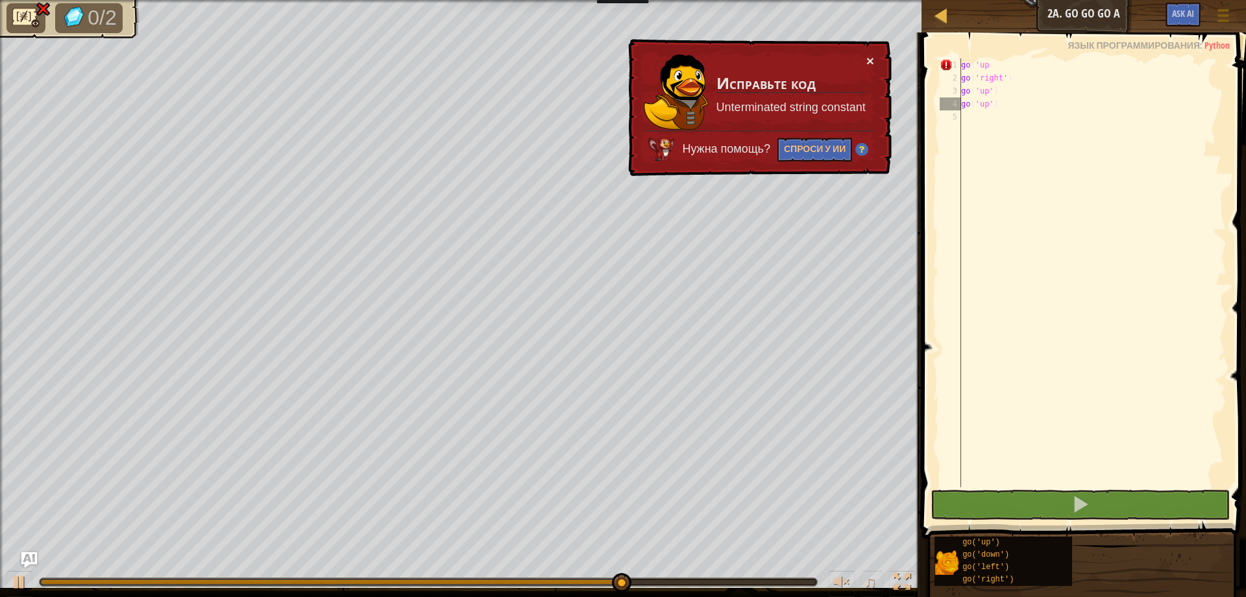
click at [867, 55] on button "×" at bounding box center [871, 61] width 8 height 14
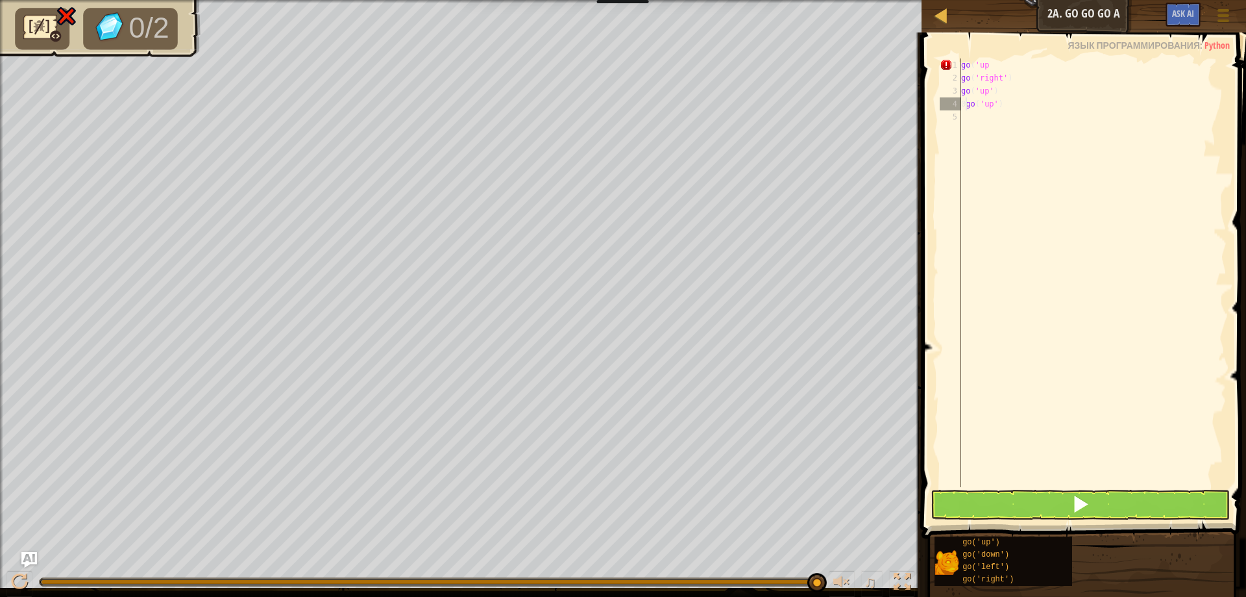
scroll to position [6, 1]
click at [1009, 58] on span at bounding box center [1085, 267] width 335 height 544
click at [984, 71] on div "go ( 'up go ( 'right' ) go ( 'up' ) 0 go ( 'up' )" at bounding box center [1093, 285] width 268 height 454
click at [987, 68] on div "go ( 'up go ( 'right' ) go ( 'up' ) 0 go ( 'up' )" at bounding box center [1093, 285] width 268 height 454
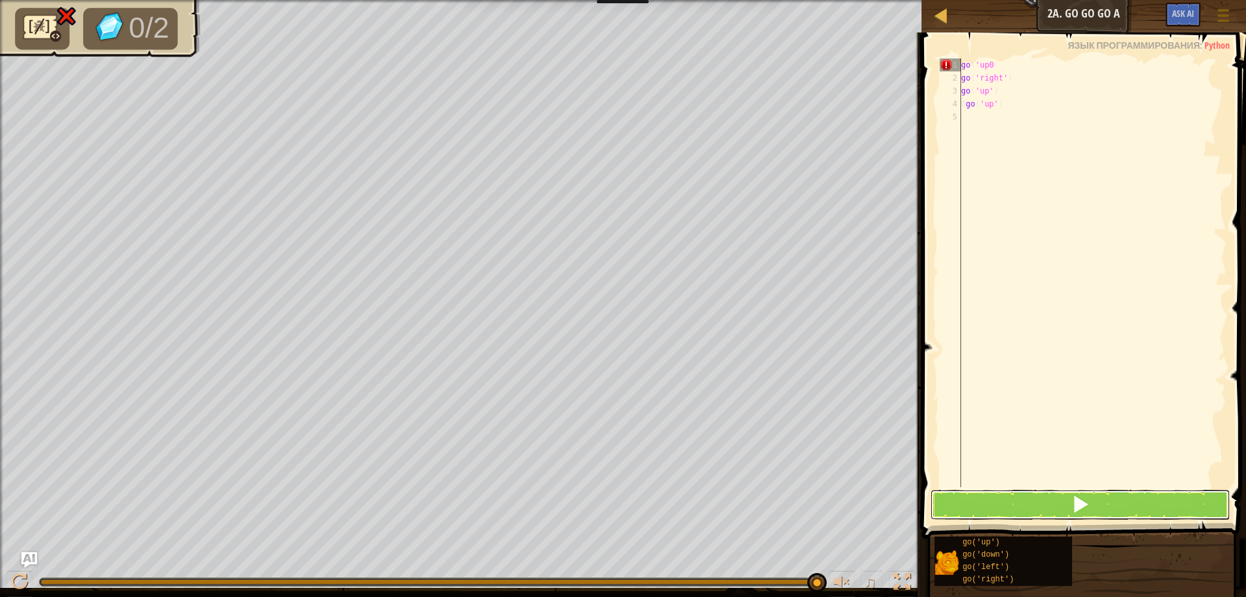
click at [1037, 495] on button at bounding box center [1081, 504] width 300 height 30
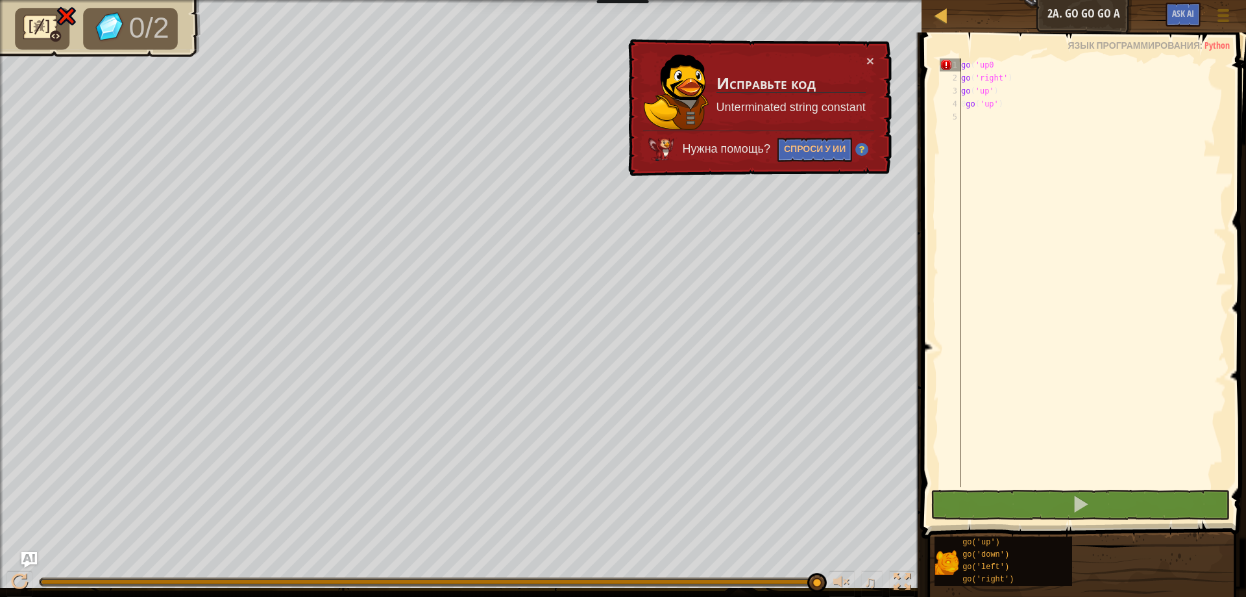
click at [862, 58] on td "Исправьте код Unterminated string constant" at bounding box center [791, 92] width 151 height 77
click at [868, 55] on button "×" at bounding box center [871, 61] width 8 height 14
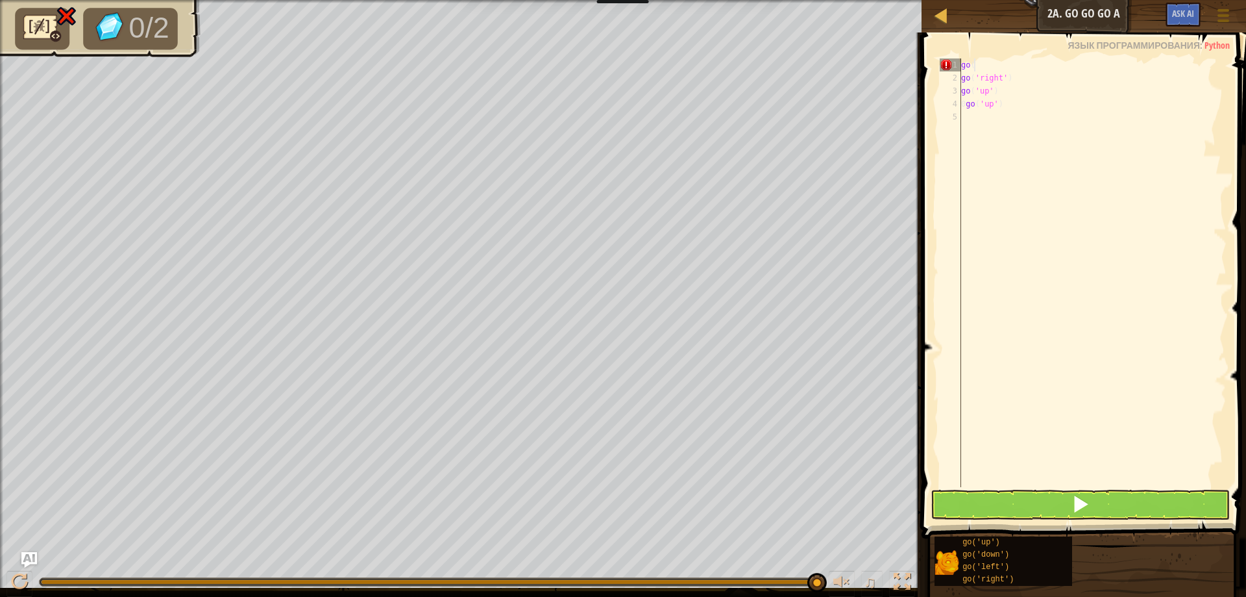
scroll to position [6, 0]
type textarea "g"
type textarea "go('up')"
click at [1018, 155] on div "go ( 'up' ) go ( 'right' ) go ( 'up' ) 0 go ( 'up' )" at bounding box center [1093, 285] width 268 height 454
click at [1009, 500] on button at bounding box center [1081, 504] width 300 height 30
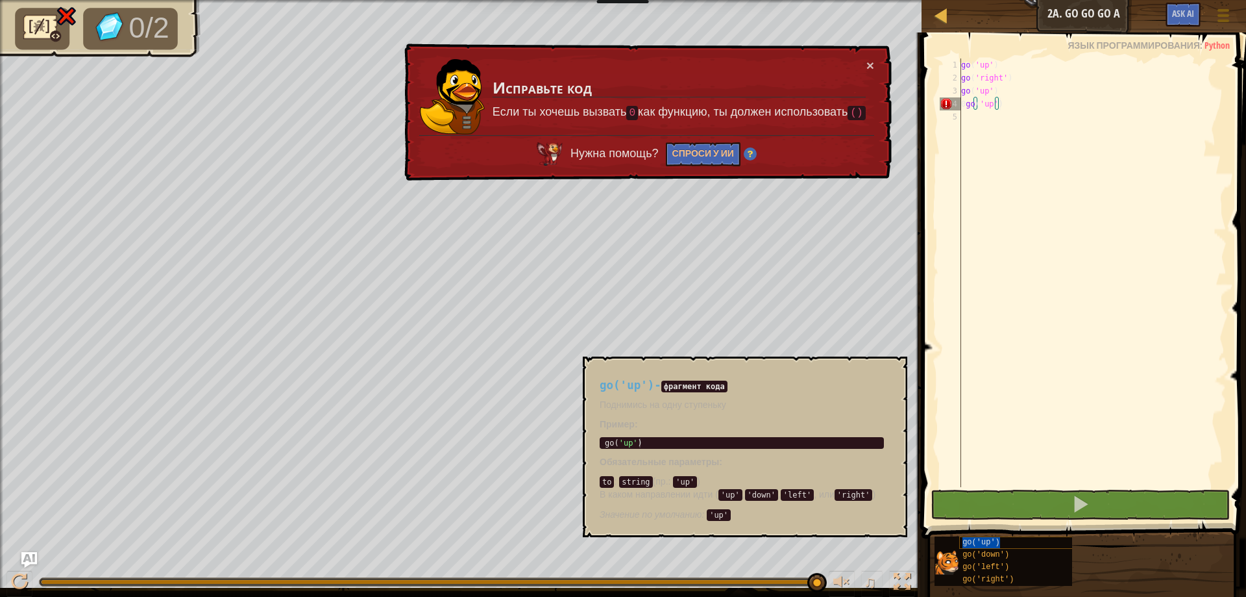
type textarea "0go('up')go('up')"
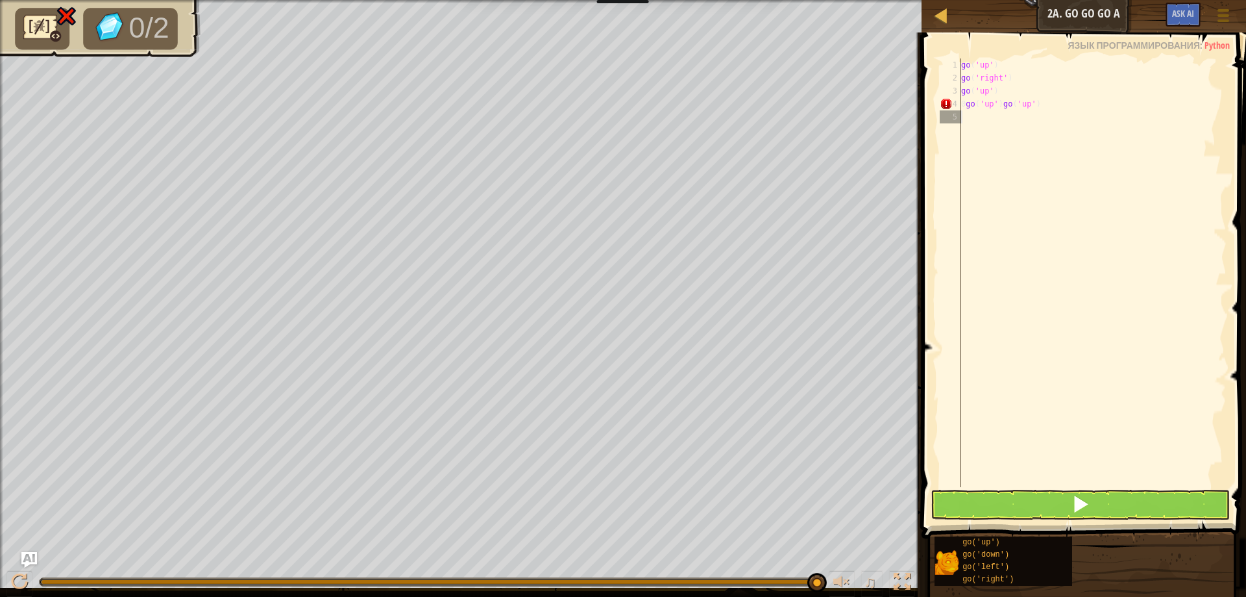
click at [1006, 477] on div "go ( 'up' ) go ( 'right' ) go ( 'up' ) 0 go ( 'up' ) go ( 'up' )" at bounding box center [1093, 285] width 268 height 454
click at [1006, 478] on div "go ( 'up' ) go ( 'right' ) go ( 'up' ) 0 go ( 'up' ) go ( 'up' )" at bounding box center [1093, 285] width 268 height 454
click at [1009, 492] on button at bounding box center [1081, 504] width 300 height 30
click at [1012, 502] on button at bounding box center [1081, 504] width 300 height 30
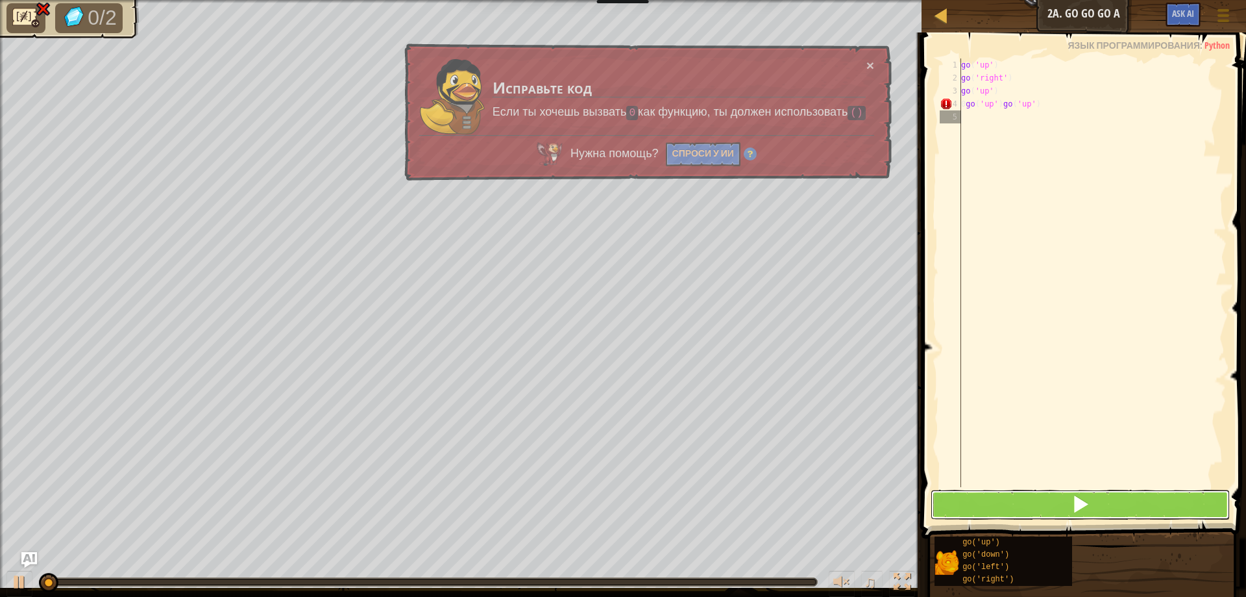
click at [1012, 502] on button at bounding box center [1081, 504] width 300 height 30
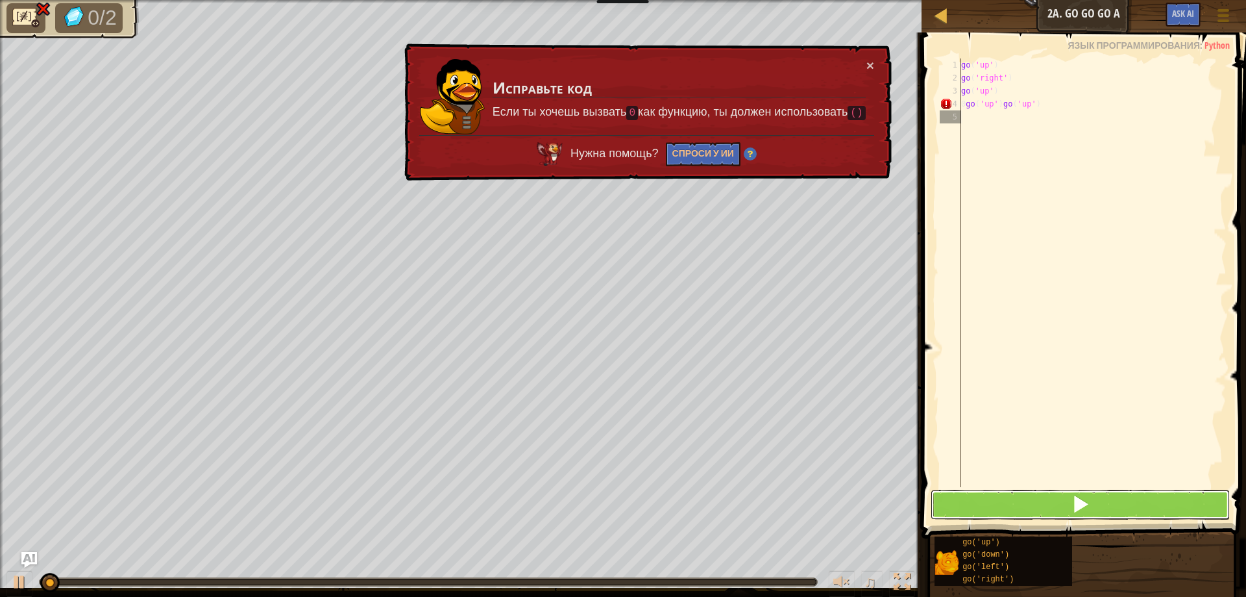
click at [1012, 502] on button at bounding box center [1081, 504] width 300 height 30
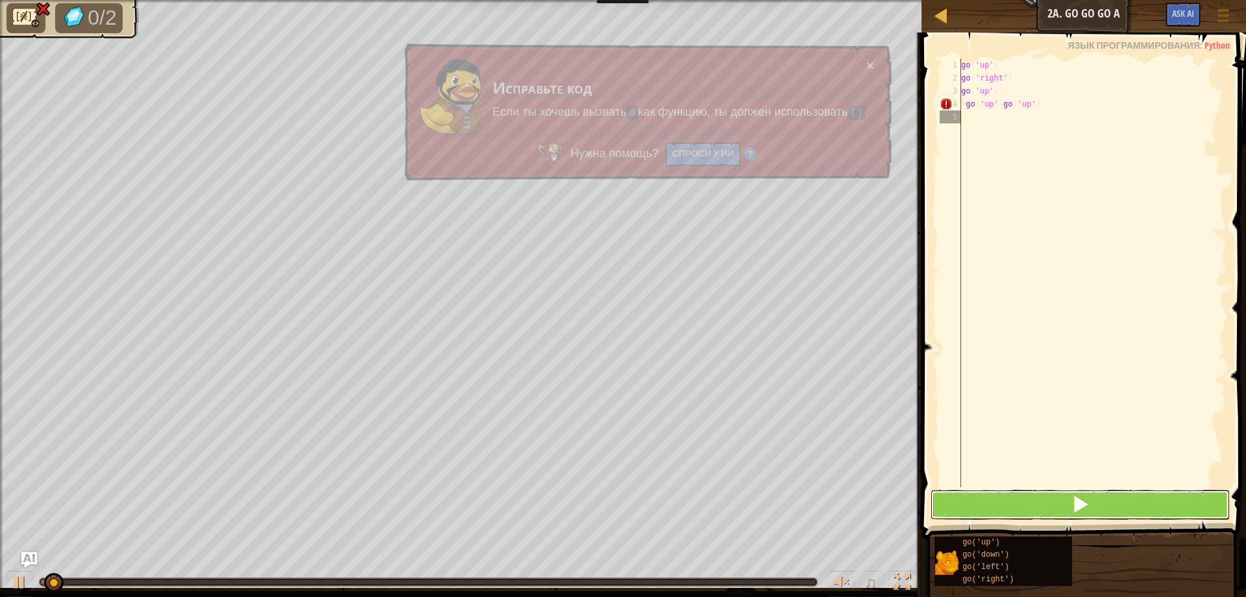
click at [1012, 504] on button at bounding box center [1081, 504] width 300 height 30
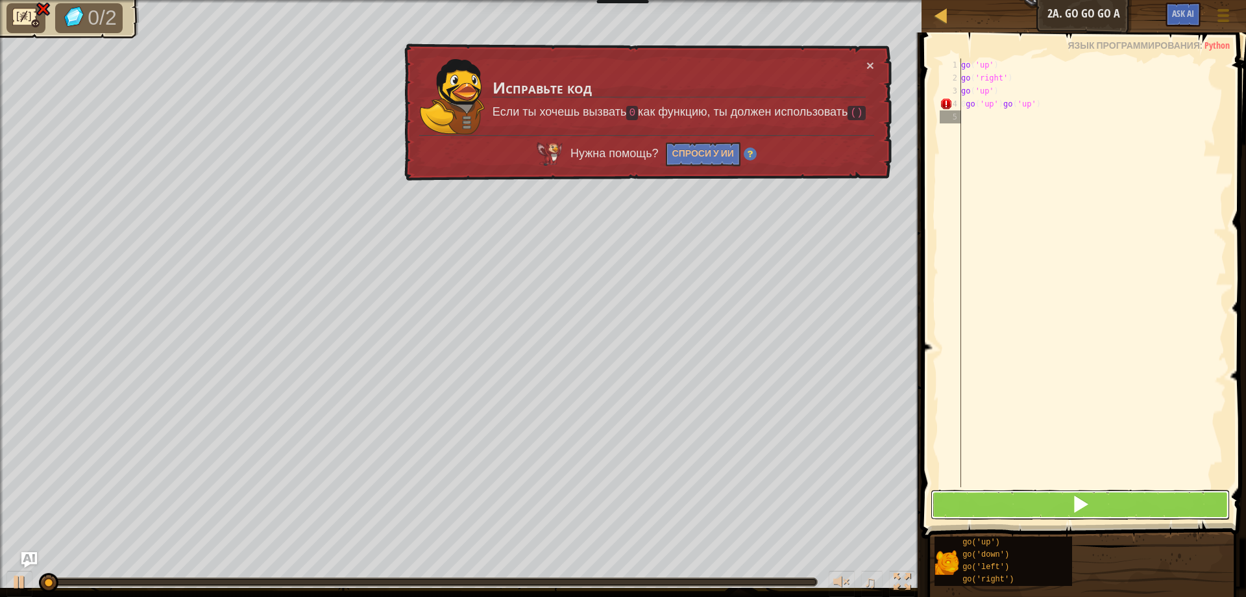
click at [1012, 504] on button at bounding box center [1081, 504] width 300 height 30
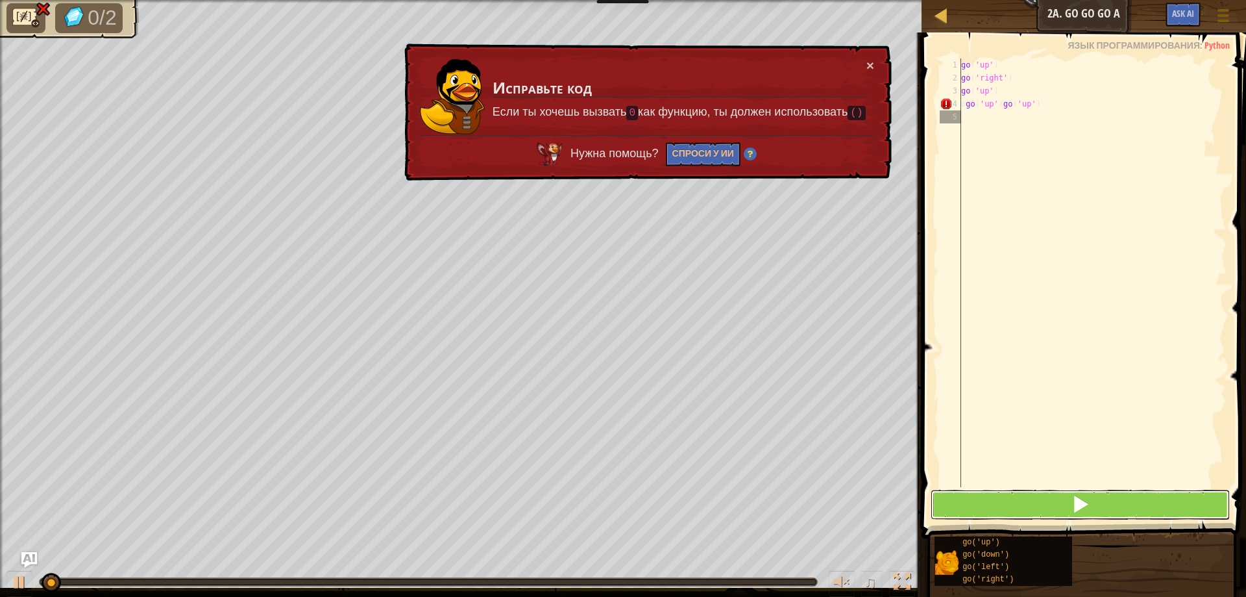
click at [1014, 505] on button at bounding box center [1081, 504] width 300 height 30
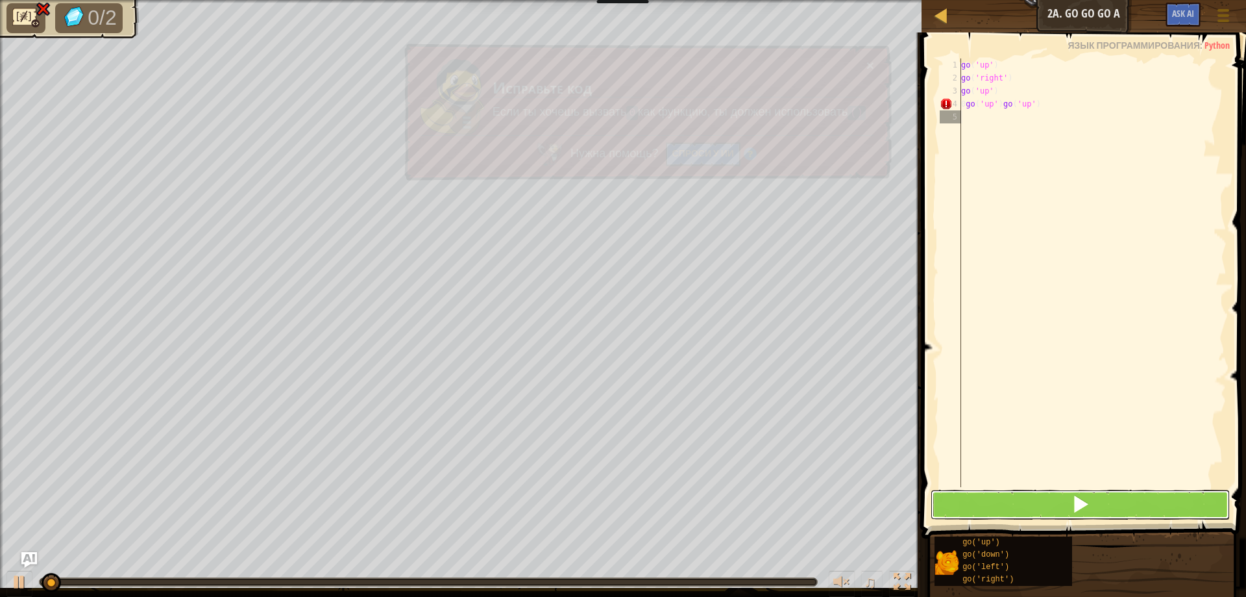
click at [1011, 502] on button at bounding box center [1081, 504] width 300 height 30
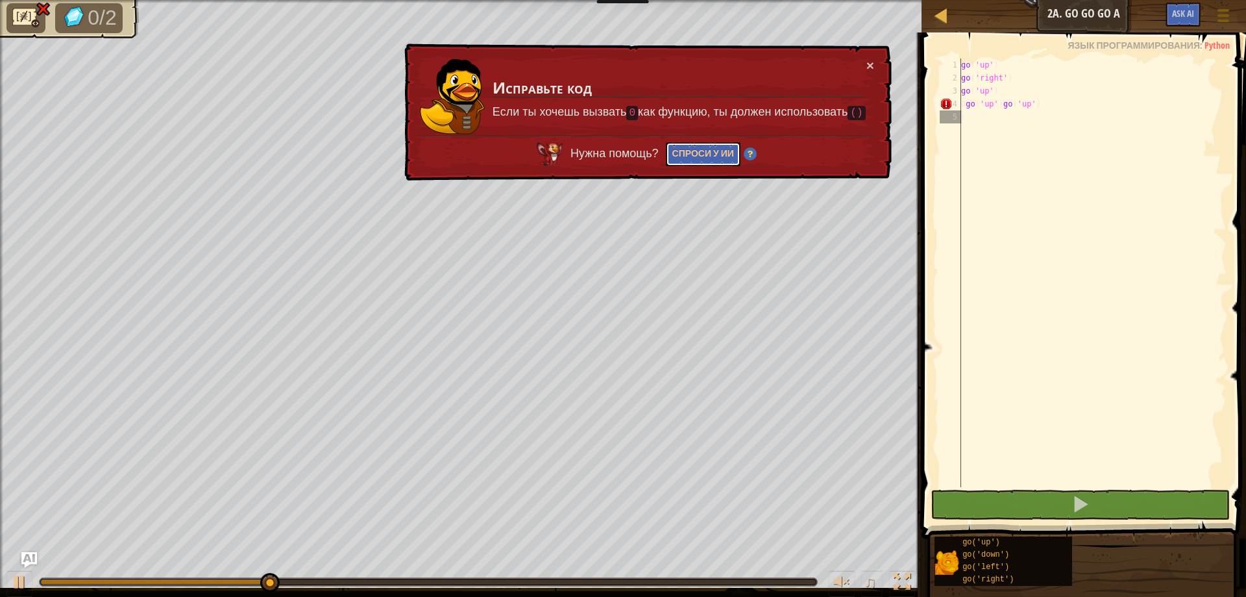
click at [700, 143] on button "Спроси у ИИ" at bounding box center [703, 153] width 75 height 25
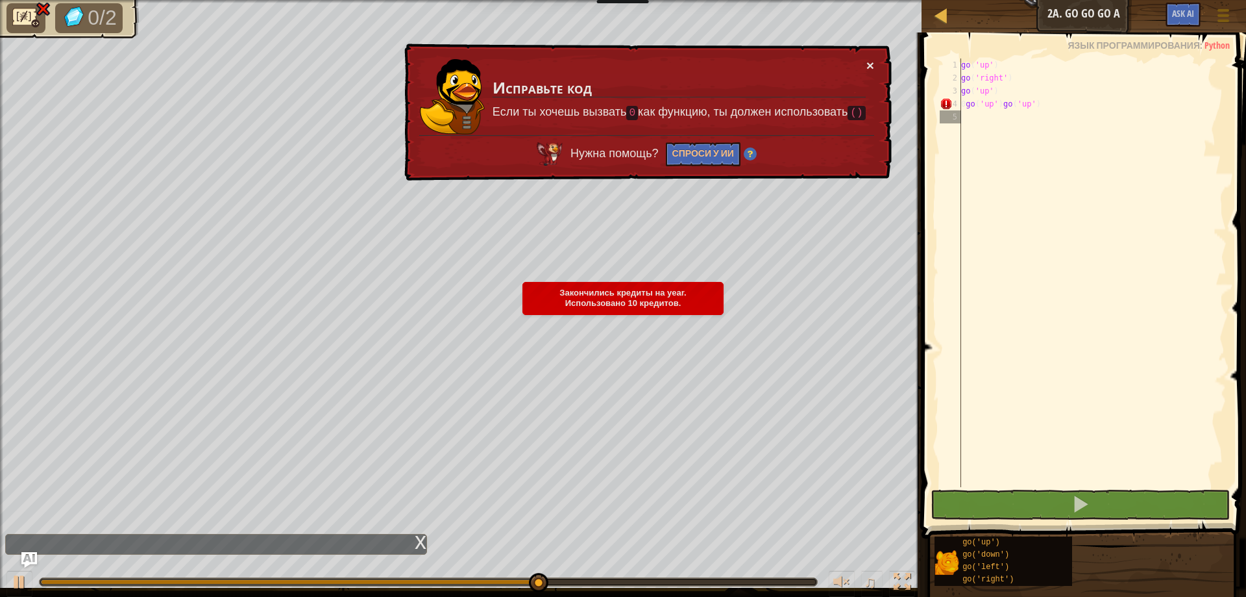
click at [872, 62] on button "×" at bounding box center [871, 66] width 8 height 14
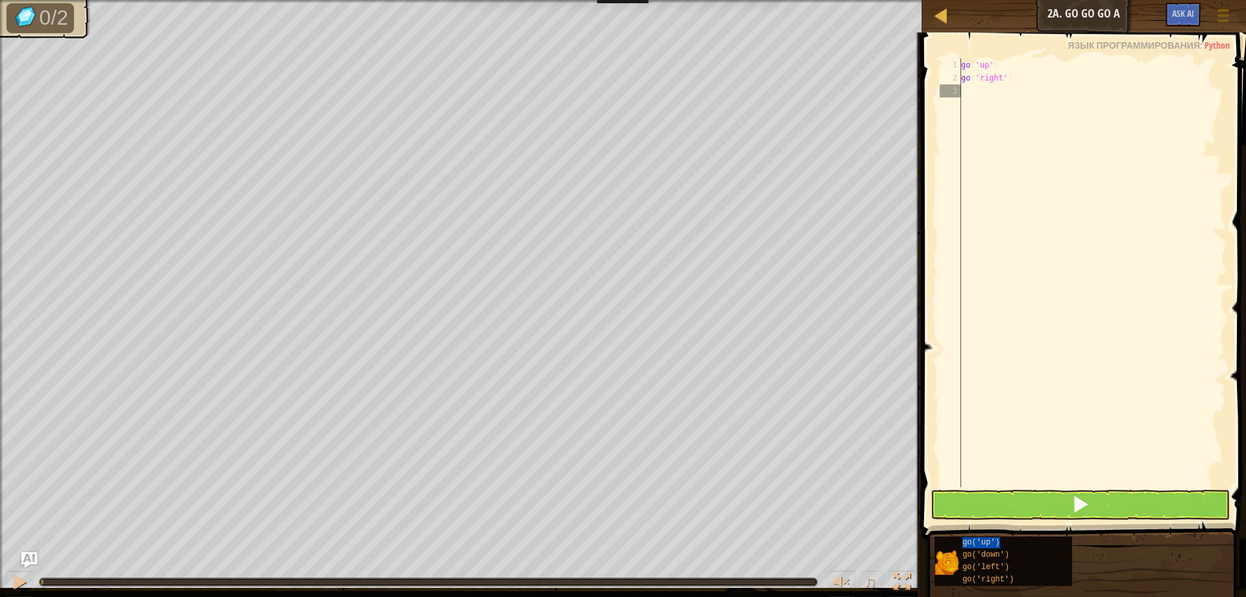
type textarea "go('up')"
click at [963, 505] on button at bounding box center [1081, 504] width 300 height 30
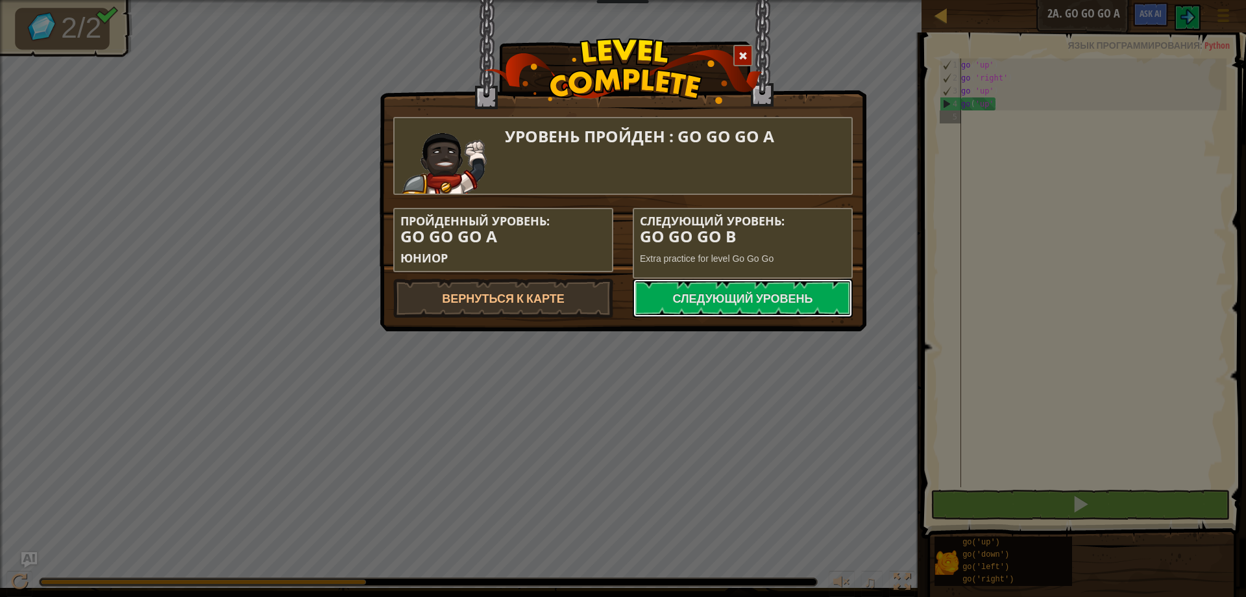
click at [733, 291] on link "Следующий уровень" at bounding box center [743, 297] width 220 height 39
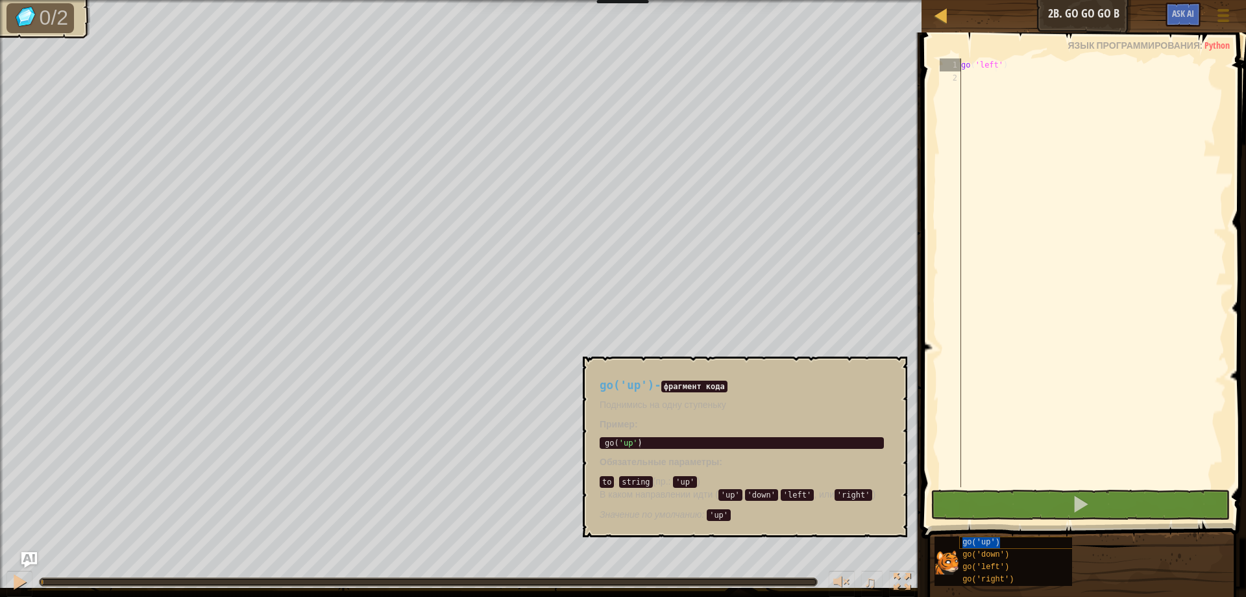
type textarea "go('leftgo('up')')"
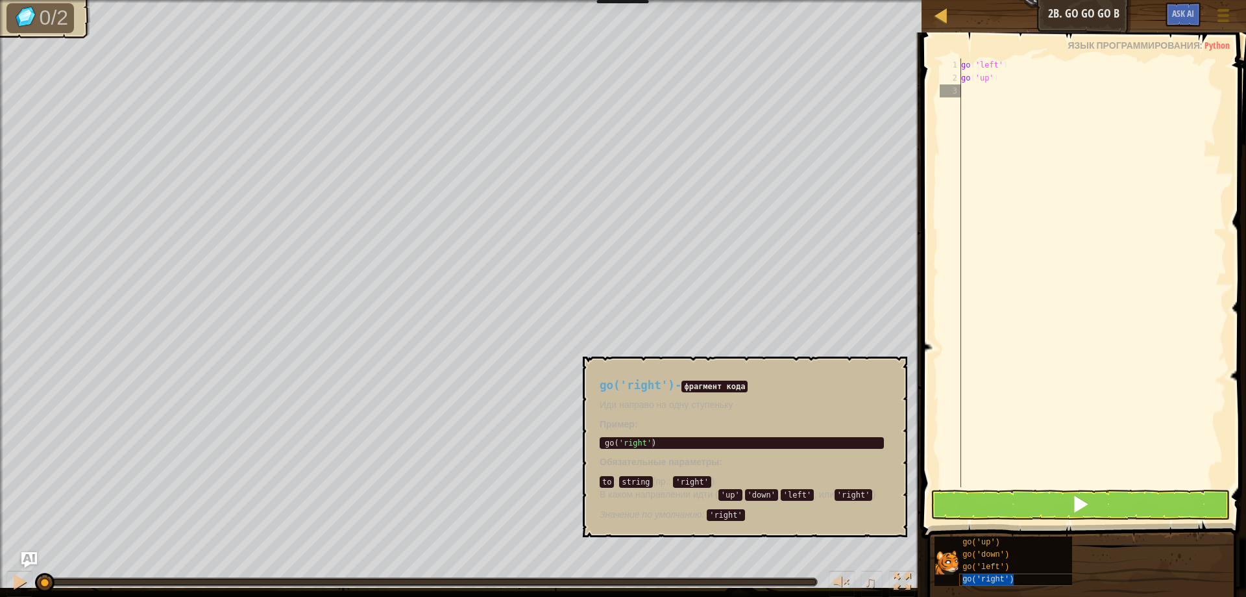
type textarea "go('right')"
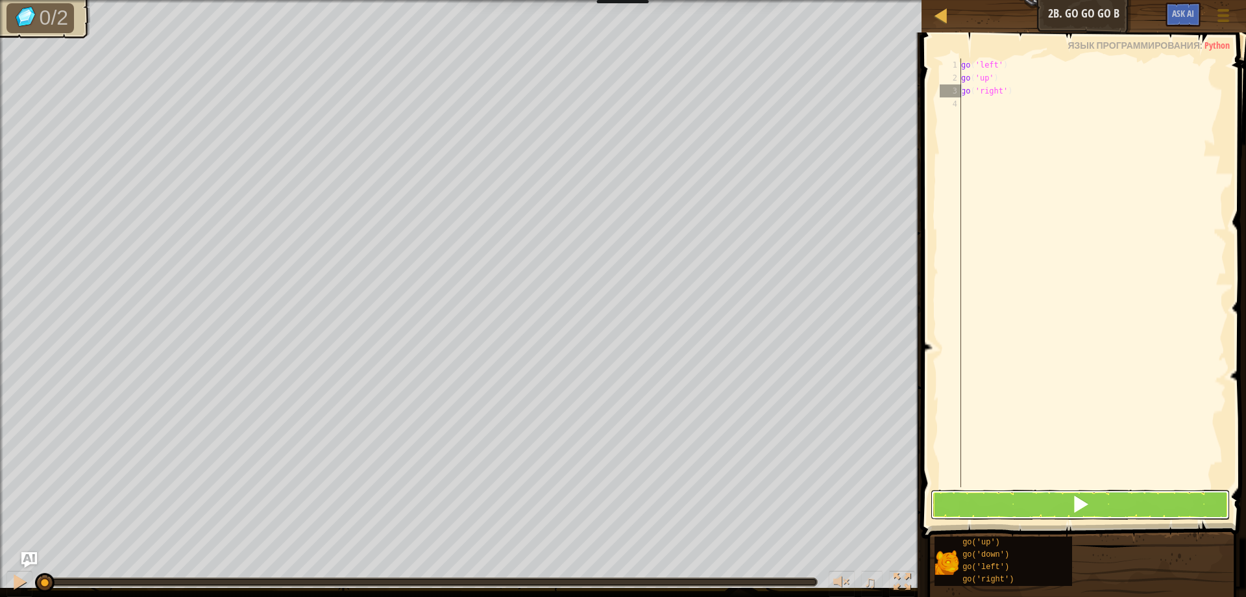
click at [989, 511] on button at bounding box center [1081, 504] width 300 height 30
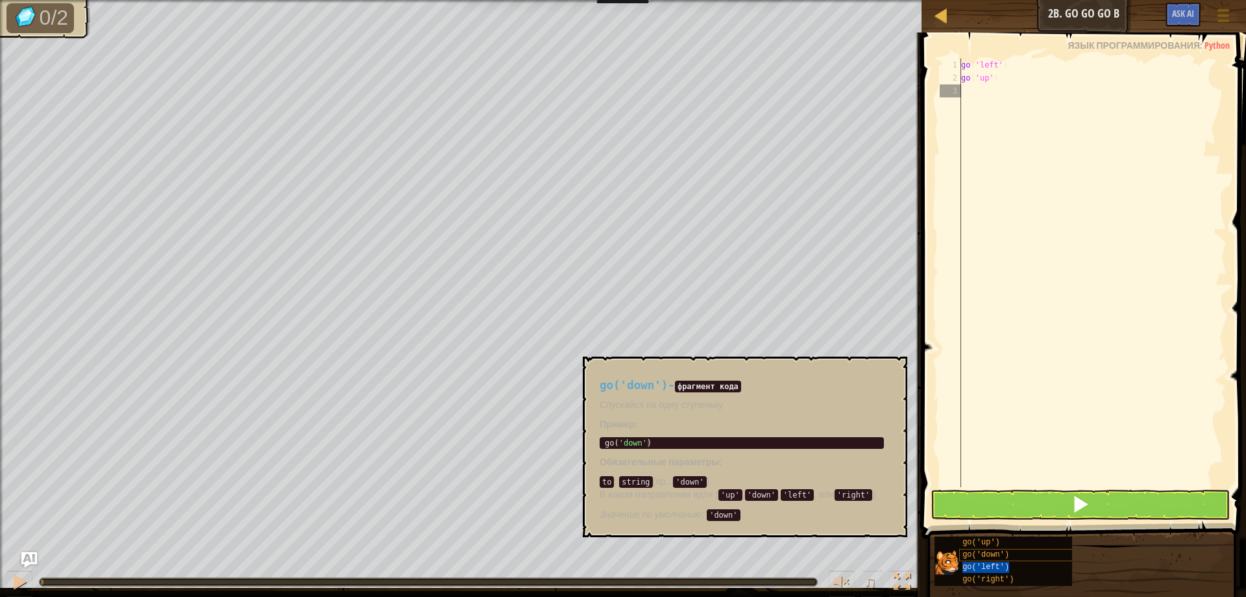
type textarea "go('left')"
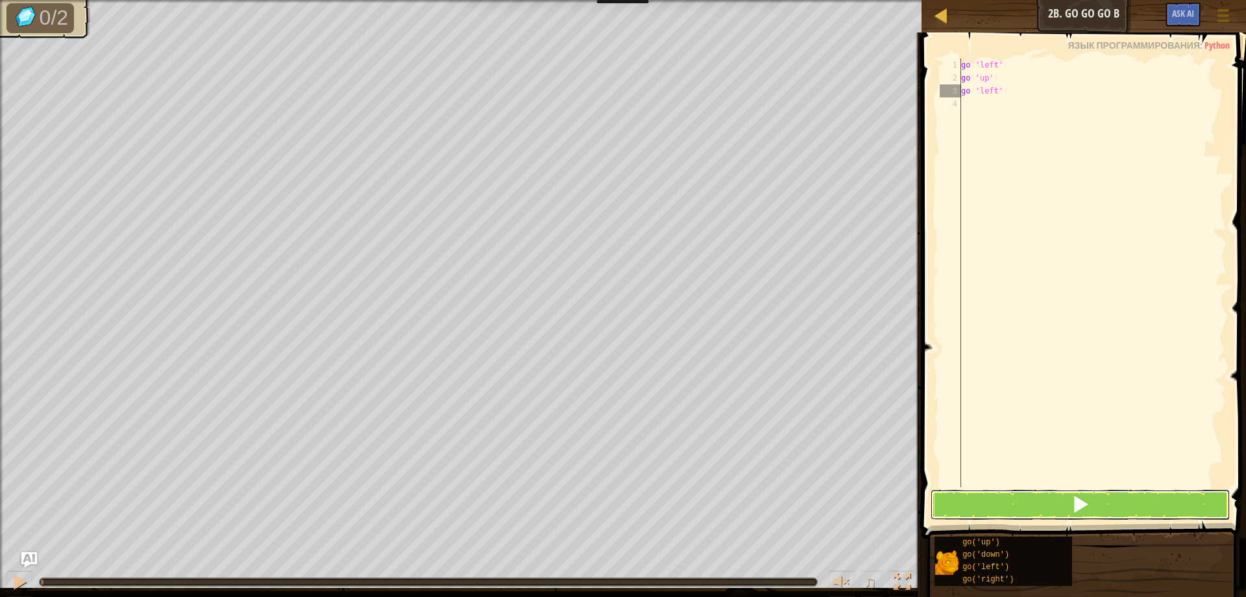
click at [945, 500] on button at bounding box center [1081, 504] width 300 height 30
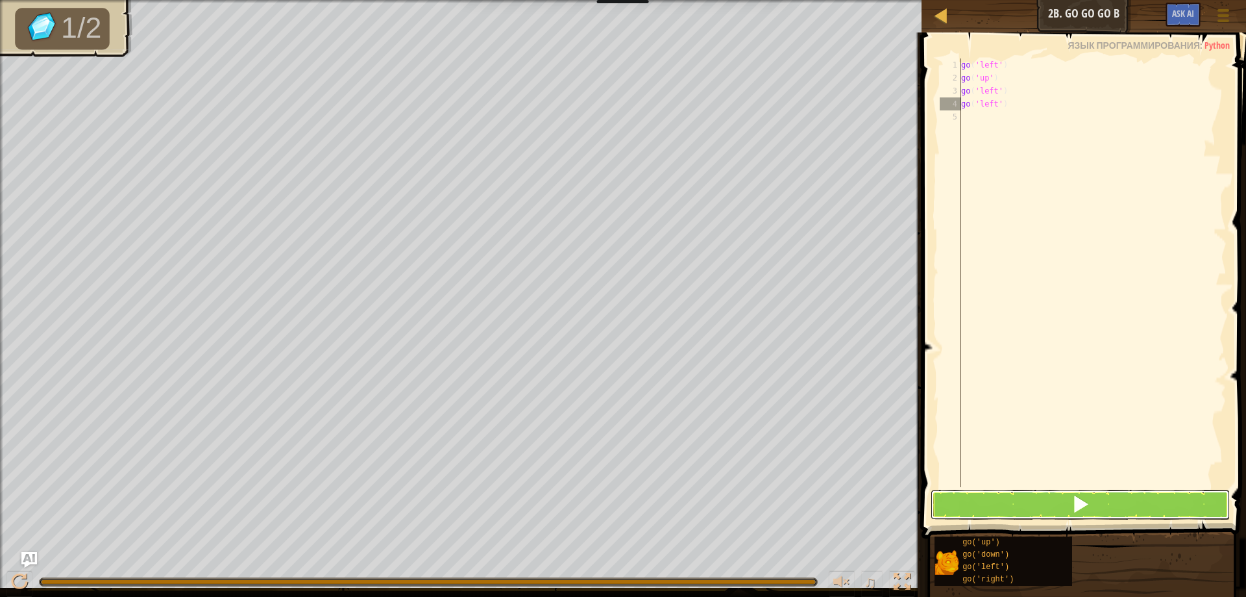
click at [1003, 501] on button at bounding box center [1081, 504] width 300 height 30
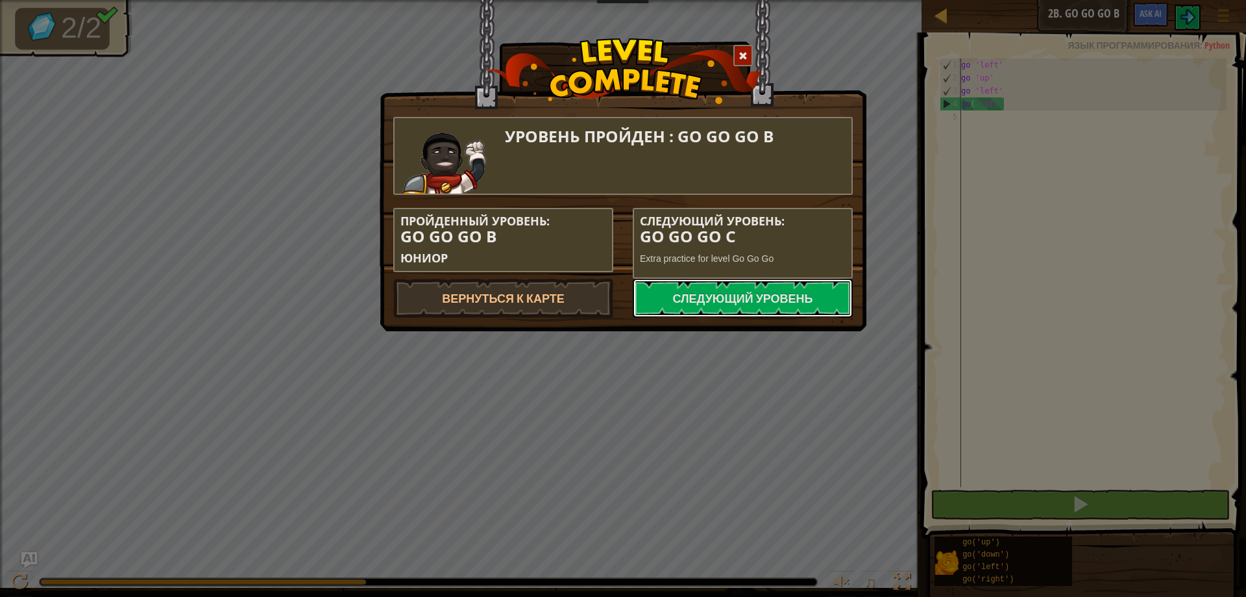
click at [716, 293] on link "Следующий уровень" at bounding box center [743, 297] width 220 height 39
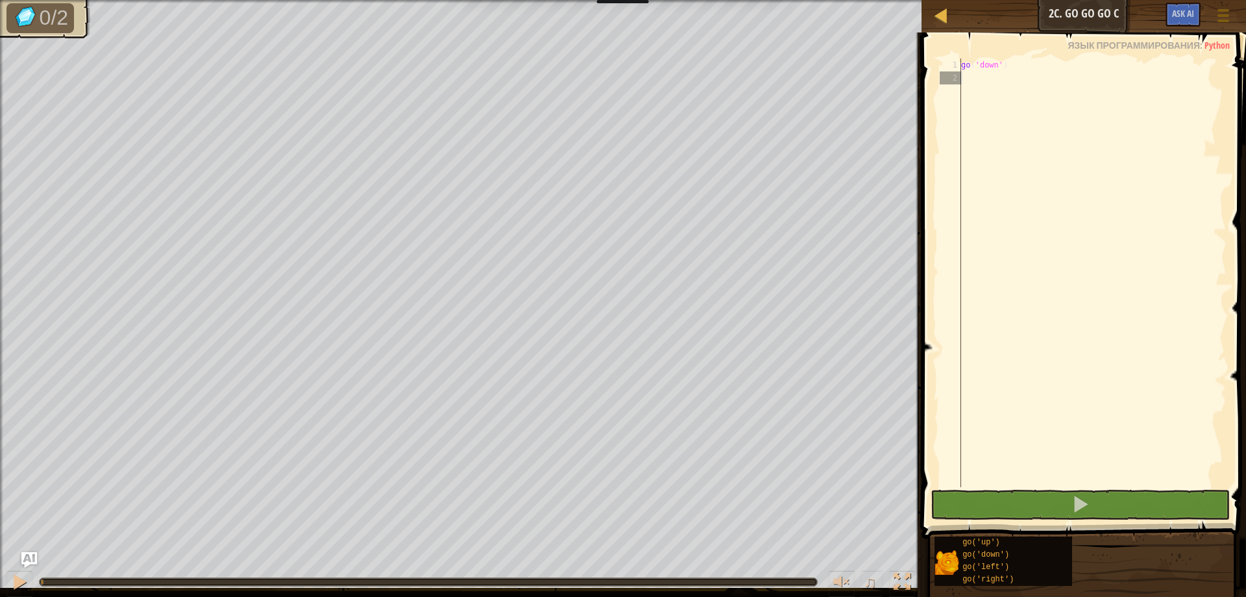
drag, startPoint x: 1044, startPoint y: 358, endPoint x: 1088, endPoint y: 422, distance: 78.0
click at [1086, 410] on div "go ( 'down' )" at bounding box center [1093, 285] width 268 height 454
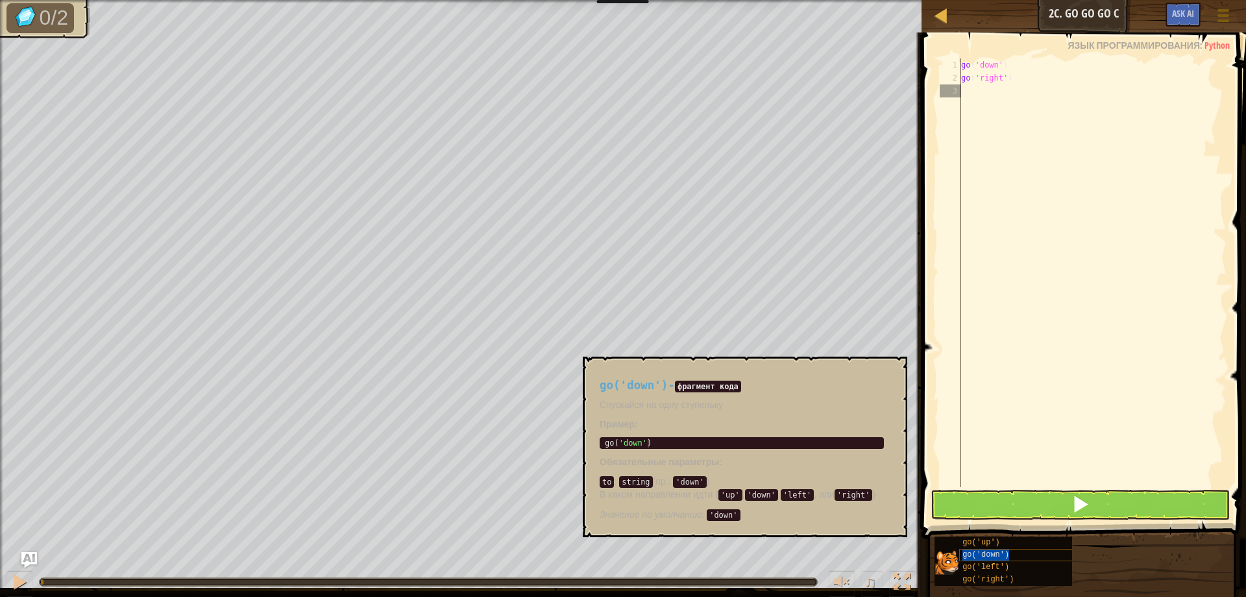
type textarea "go('down')"
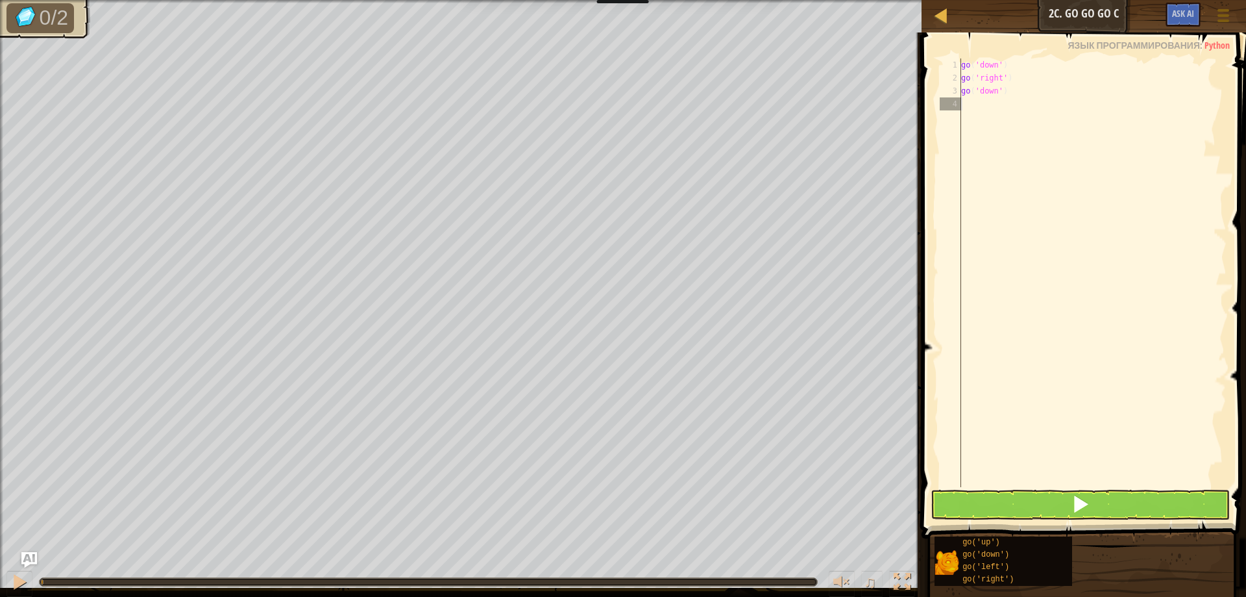
drag, startPoint x: 1032, startPoint y: 482, endPoint x: 1015, endPoint y: 498, distance: 23.9
click at [1023, 485] on div "go ( 'down' ) go ( 'right' ) go ( 'down' )" at bounding box center [1093, 285] width 268 height 454
click at [1015, 498] on button at bounding box center [1081, 504] width 300 height 30
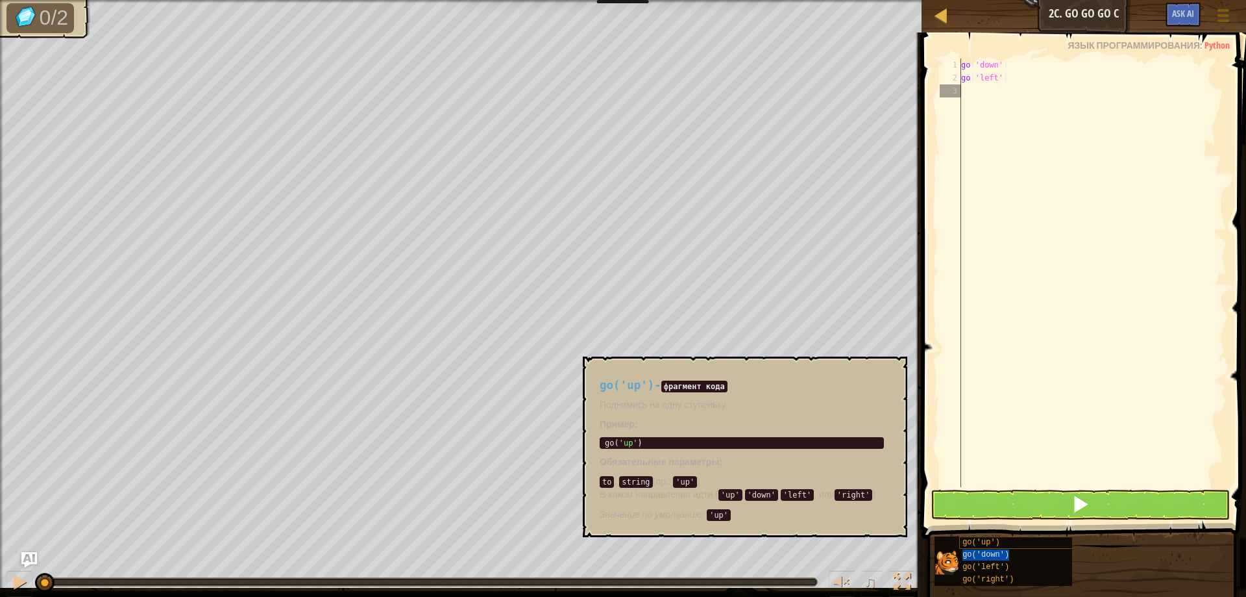
type textarea "go('down')"
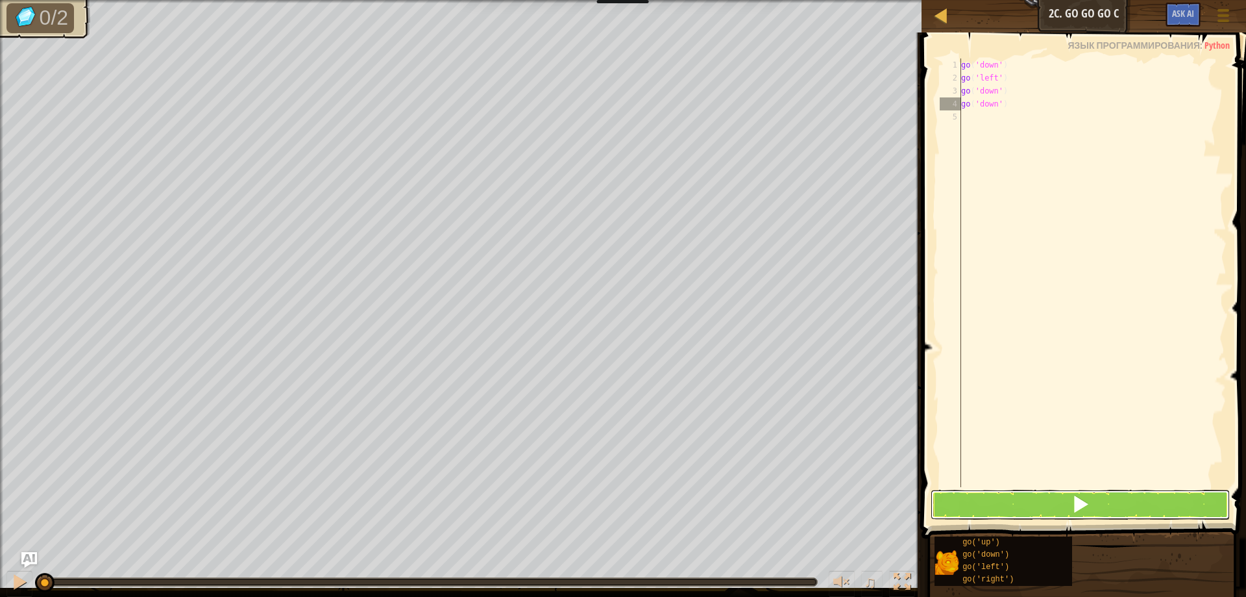
click at [987, 497] on button at bounding box center [1081, 504] width 300 height 30
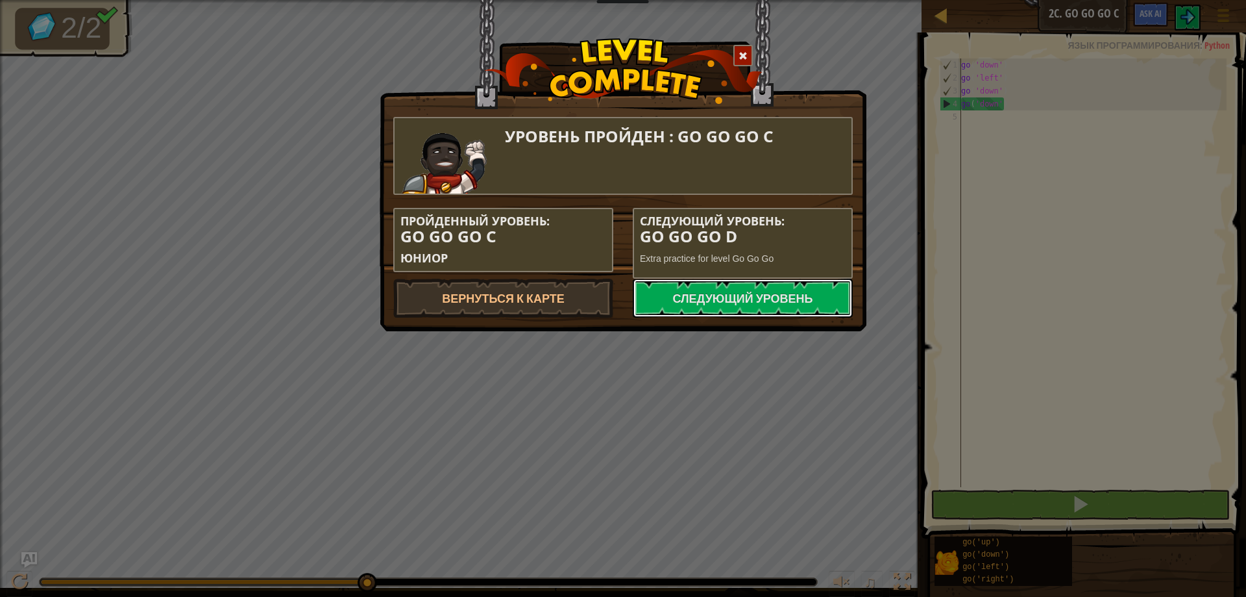
click at [748, 280] on link "Следующий уровень" at bounding box center [743, 297] width 220 height 39
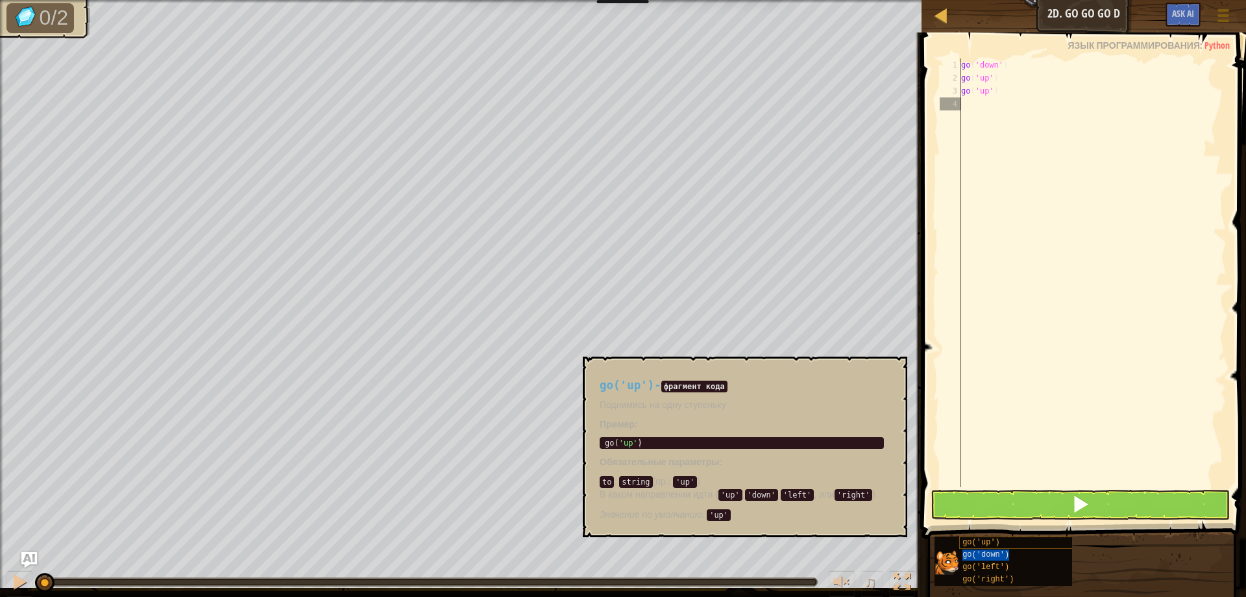
type textarea "go('down')"
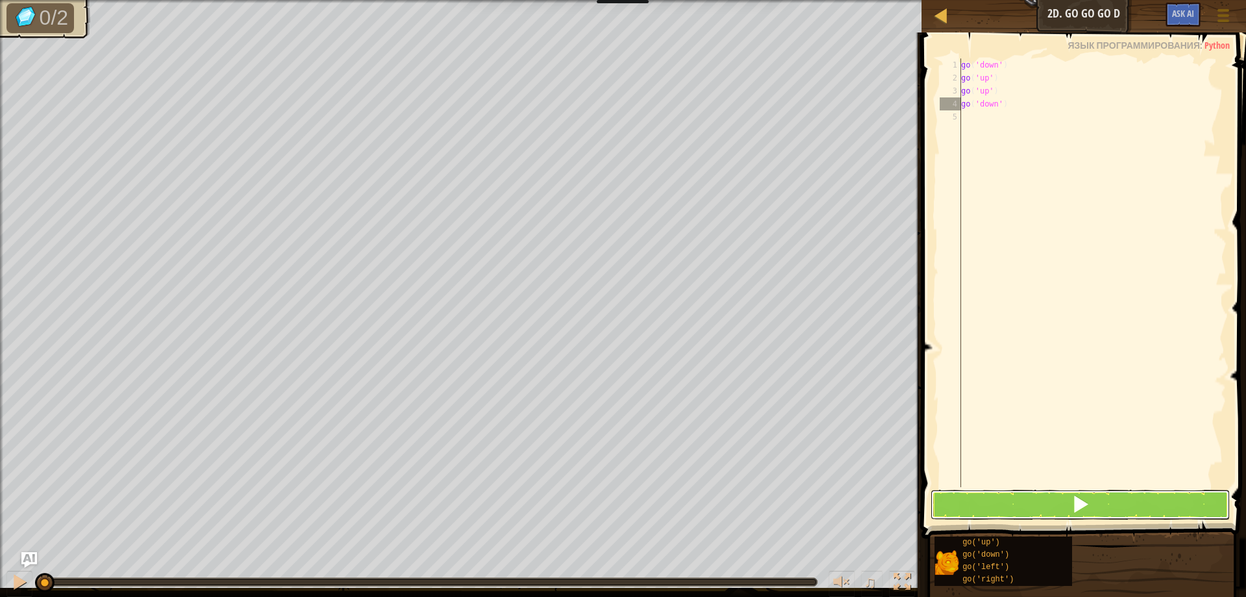
click at [1056, 495] on button at bounding box center [1081, 504] width 300 height 30
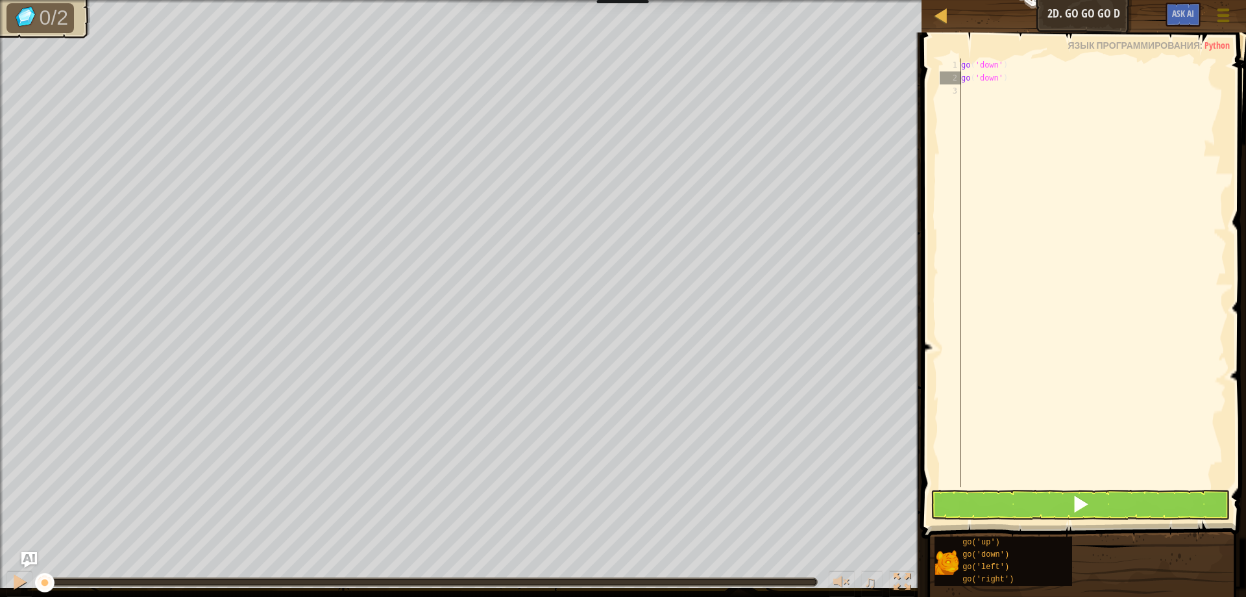
click at [1220, 6] on div at bounding box center [1224, 15] width 18 height 19
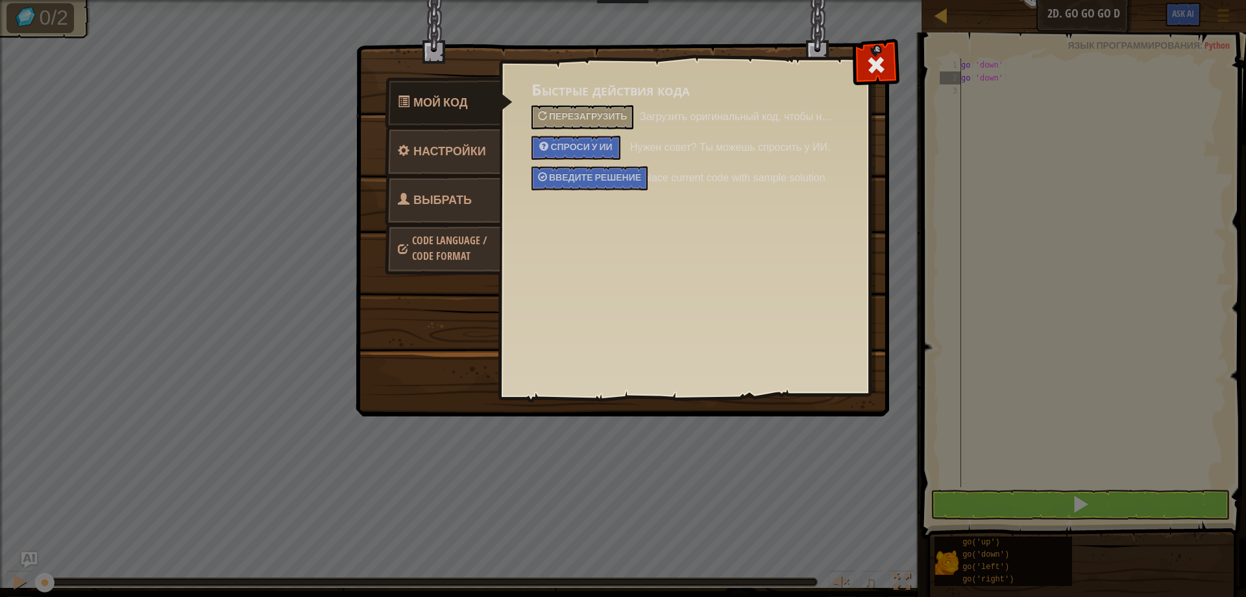
click at [452, 185] on link "Выбрать героя" at bounding box center [443, 216] width 116 height 83
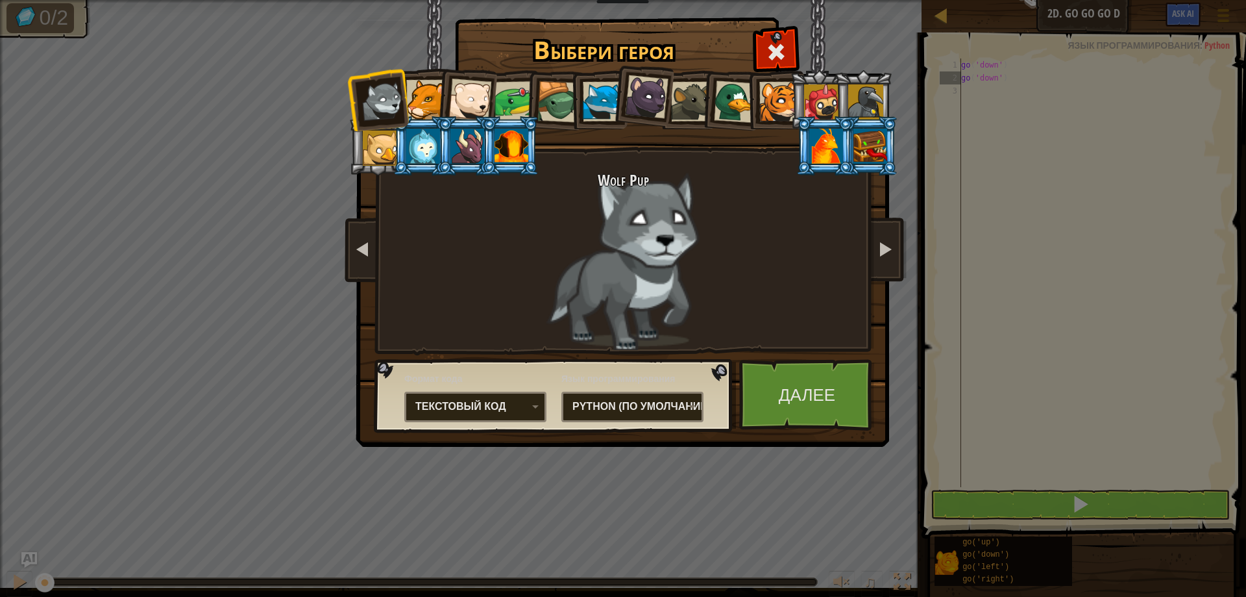
drag, startPoint x: 524, startPoint y: 135, endPoint x: 512, endPoint y: 140, distance: 13.4
click at [519, 136] on div at bounding box center [512, 146] width 34 height 35
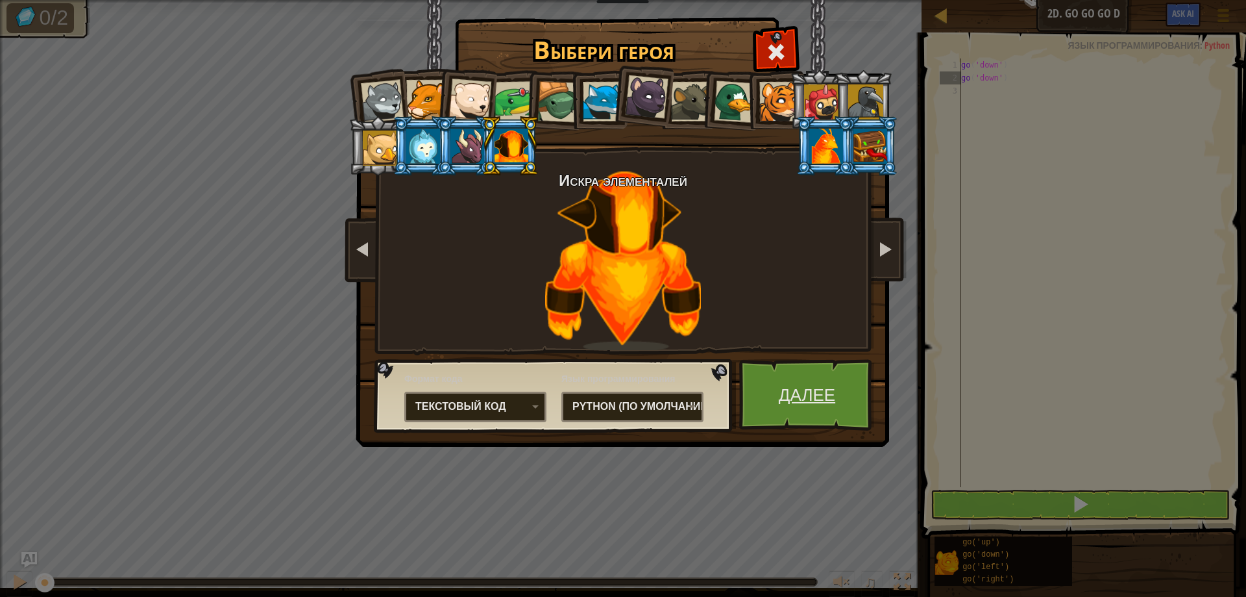
click at [774, 377] on link "Далее" at bounding box center [807, 394] width 136 height 71
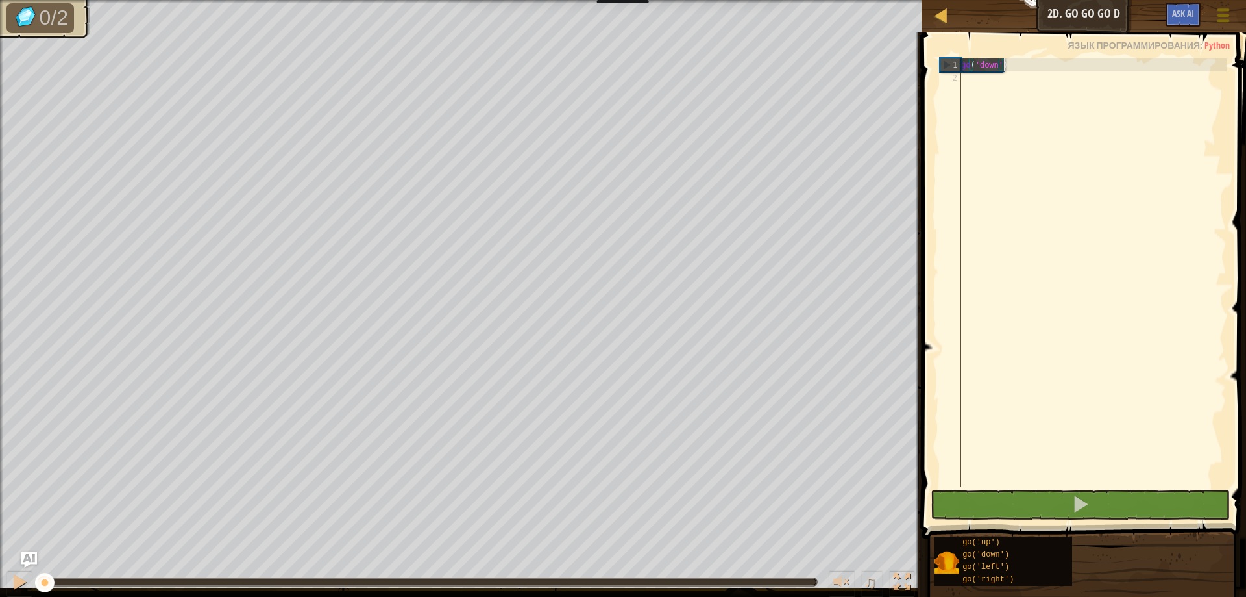
click at [1226, 12] on div at bounding box center [1224, 15] width 18 height 19
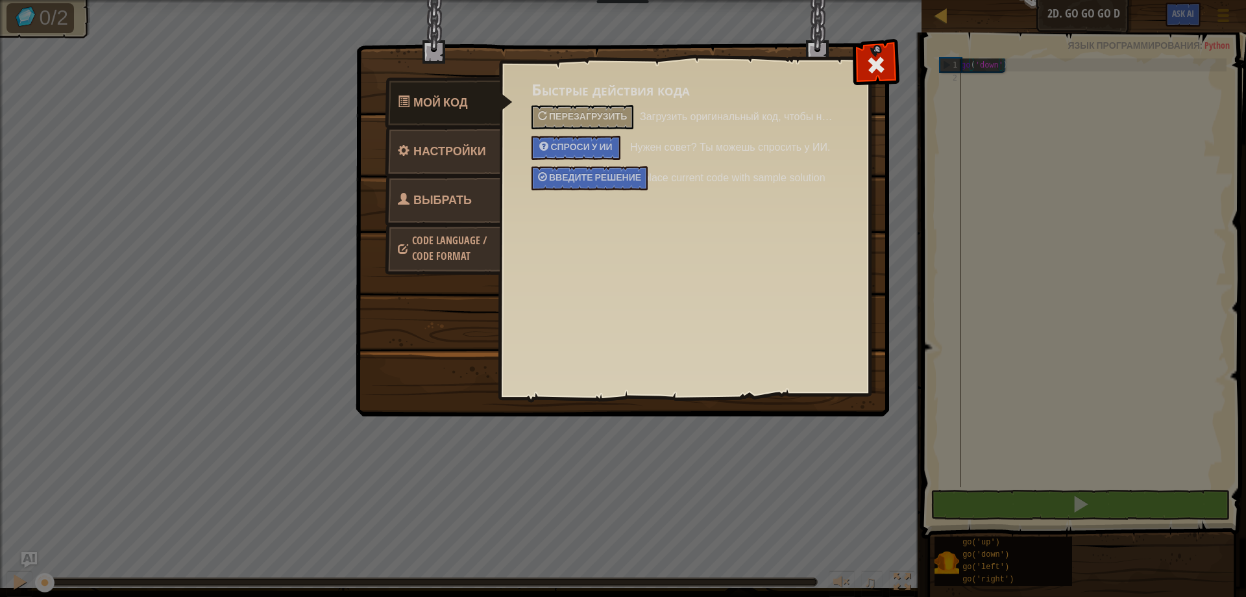
click at [465, 192] on span "Выбрать героя" at bounding box center [435, 215] width 74 height 49
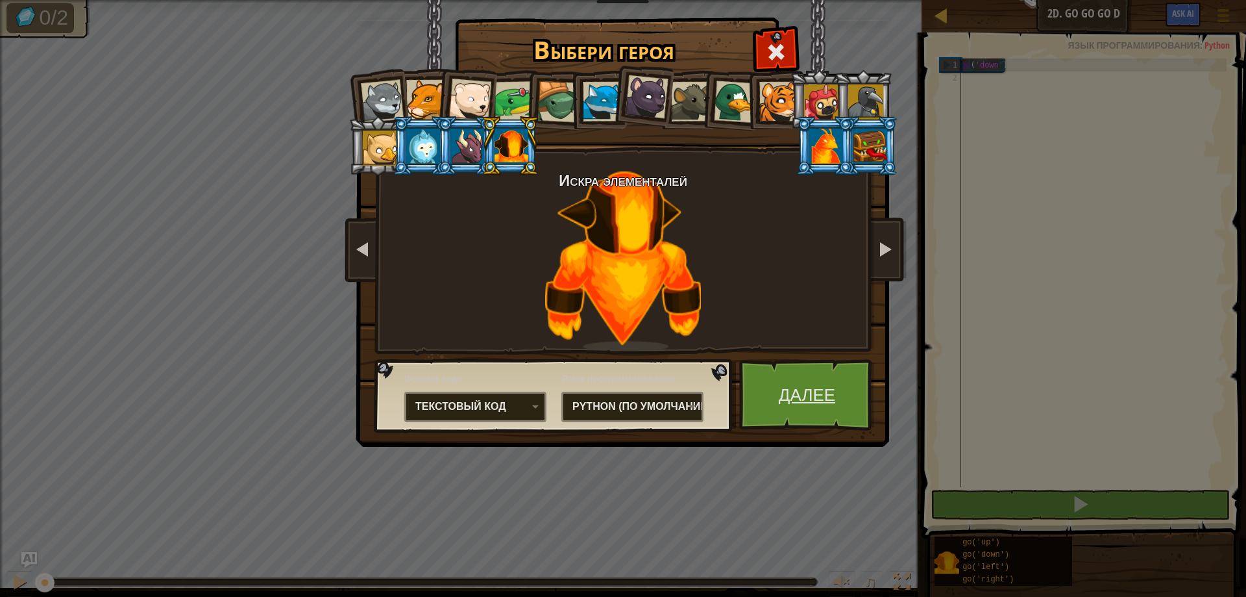
click at [765, 375] on link "Далее" at bounding box center [807, 394] width 136 height 71
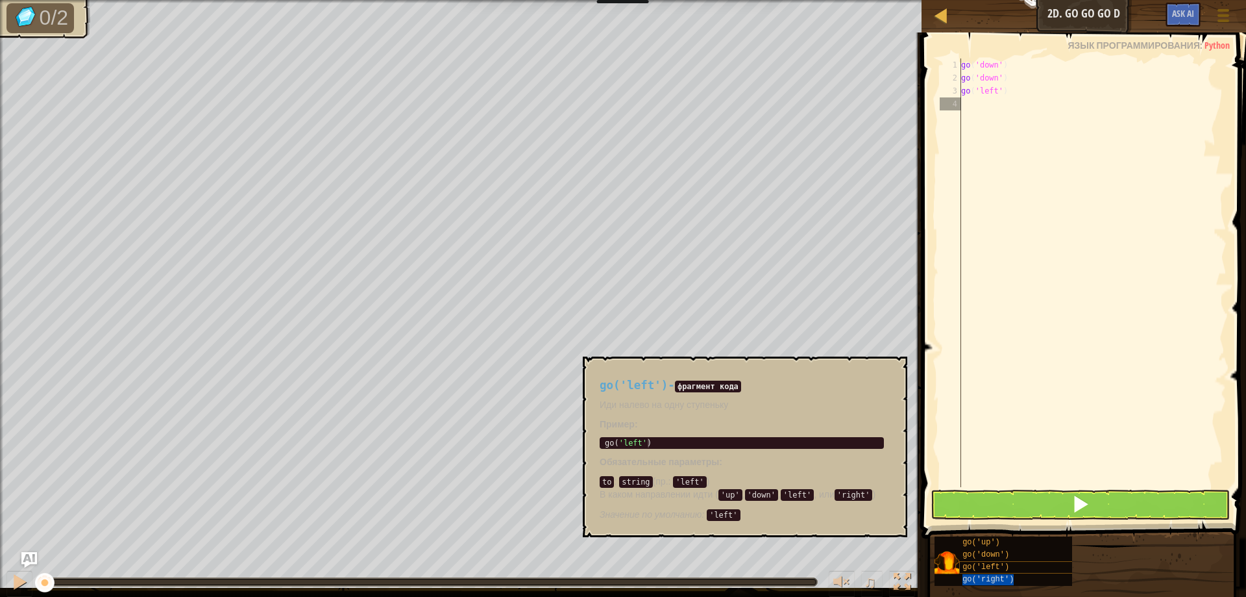
type textarea "go('right')"
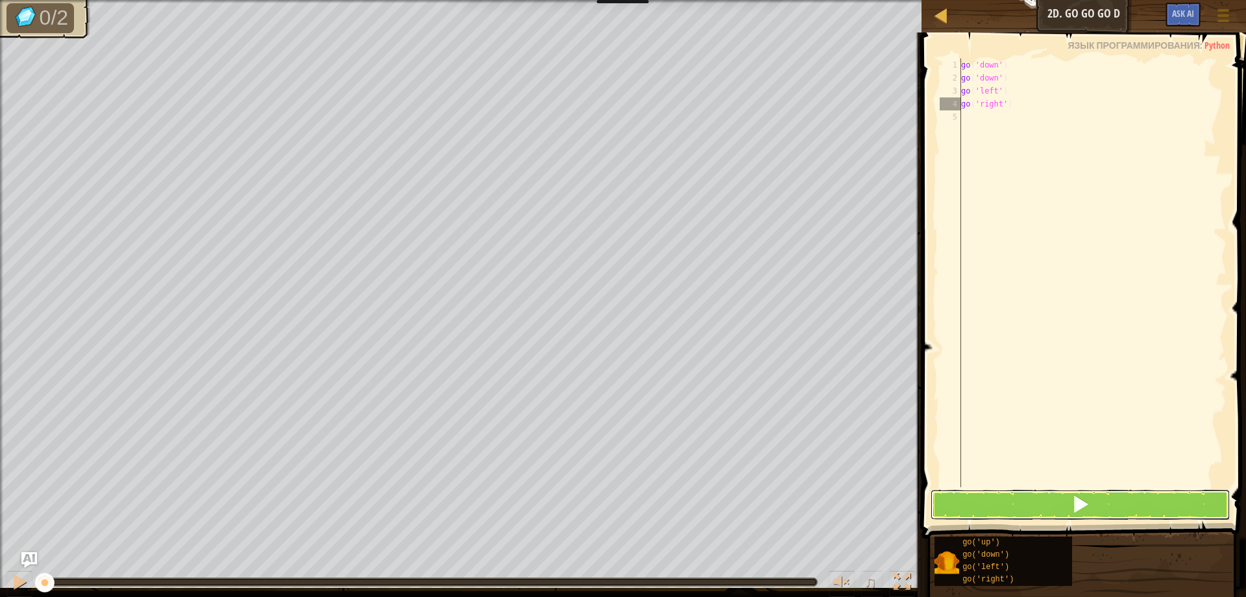
click at [1046, 493] on button at bounding box center [1081, 504] width 300 height 30
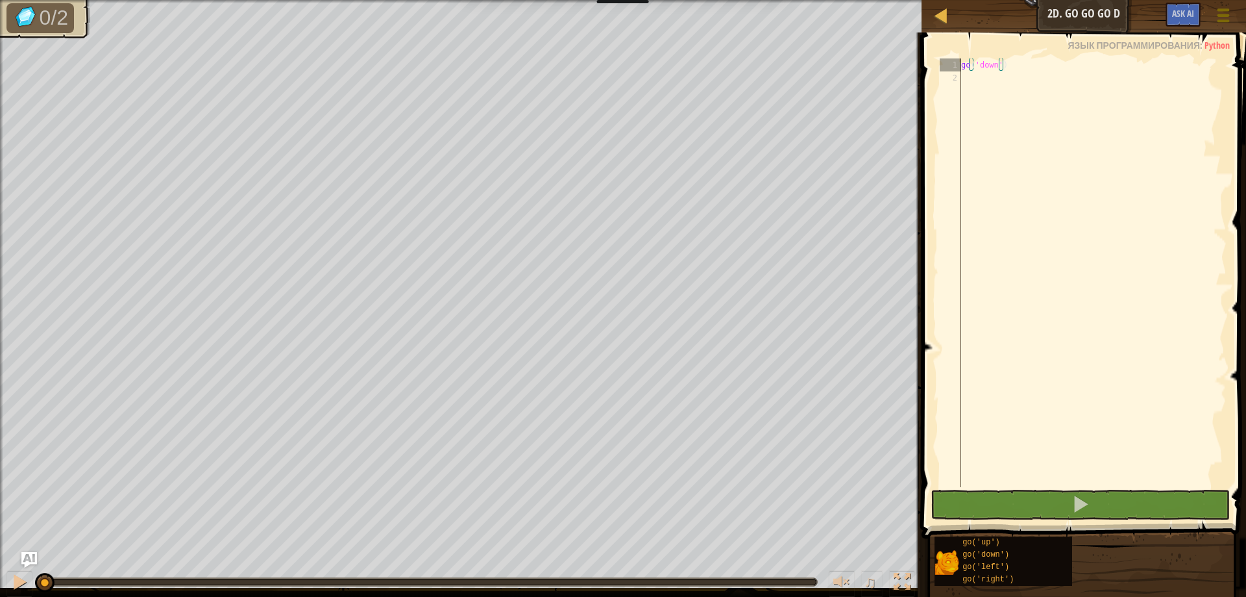
click at [1222, 14] on span at bounding box center [1224, 15] width 12 height 3
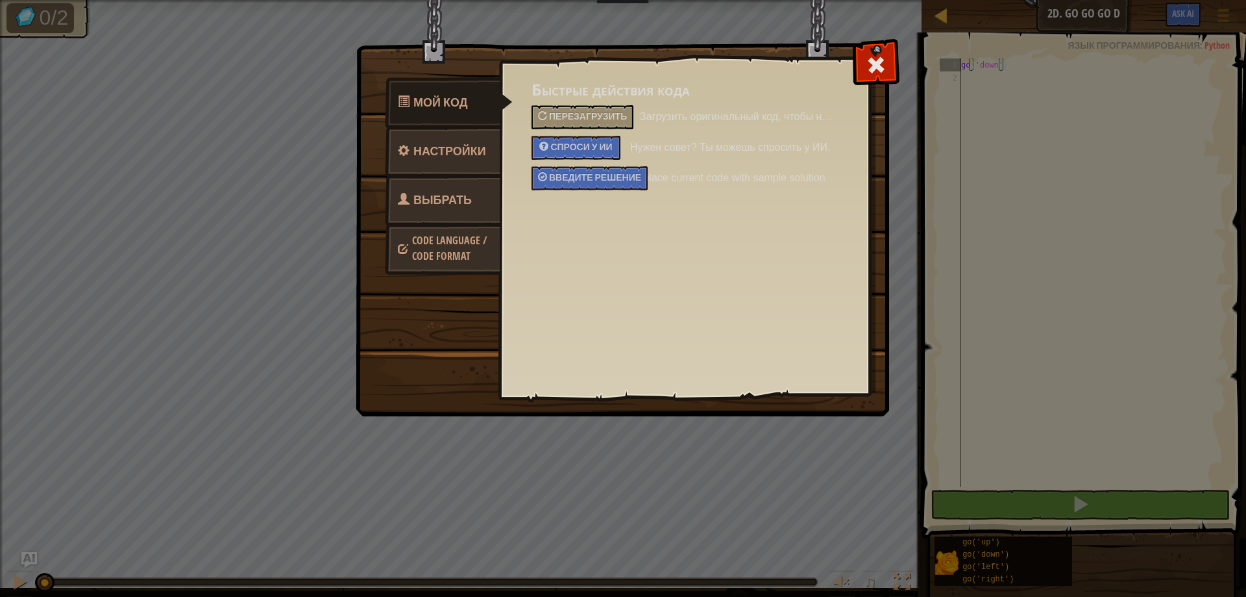
click at [450, 198] on span "Выбрать героя" at bounding box center [435, 215] width 74 height 49
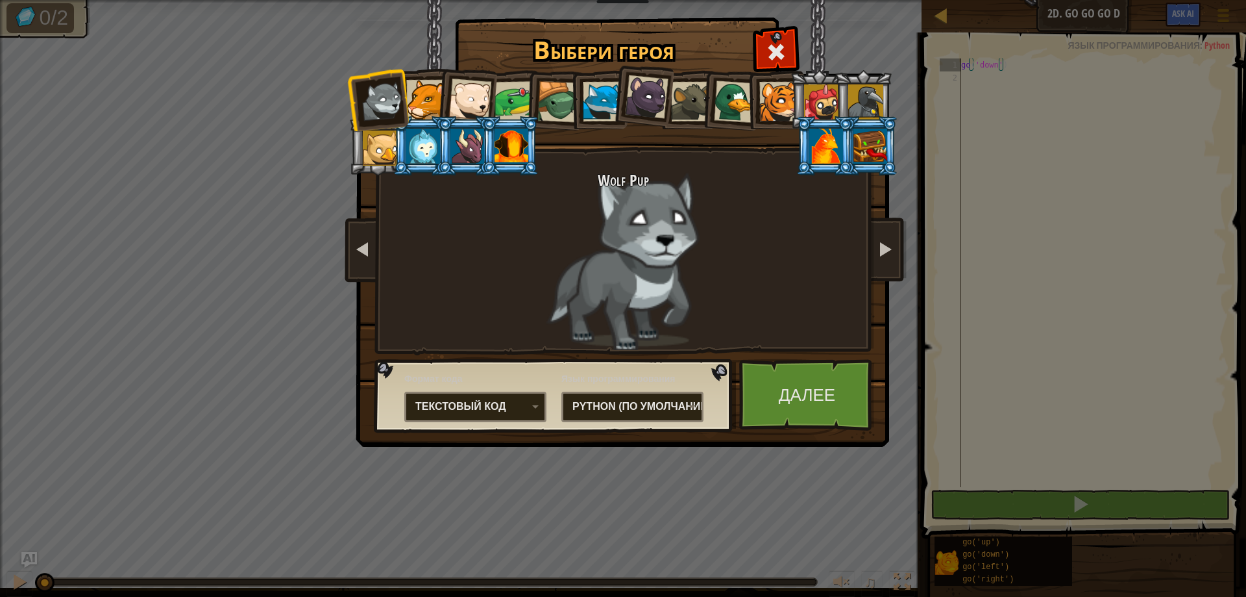
click at [467, 137] on div at bounding box center [467, 146] width 34 height 35
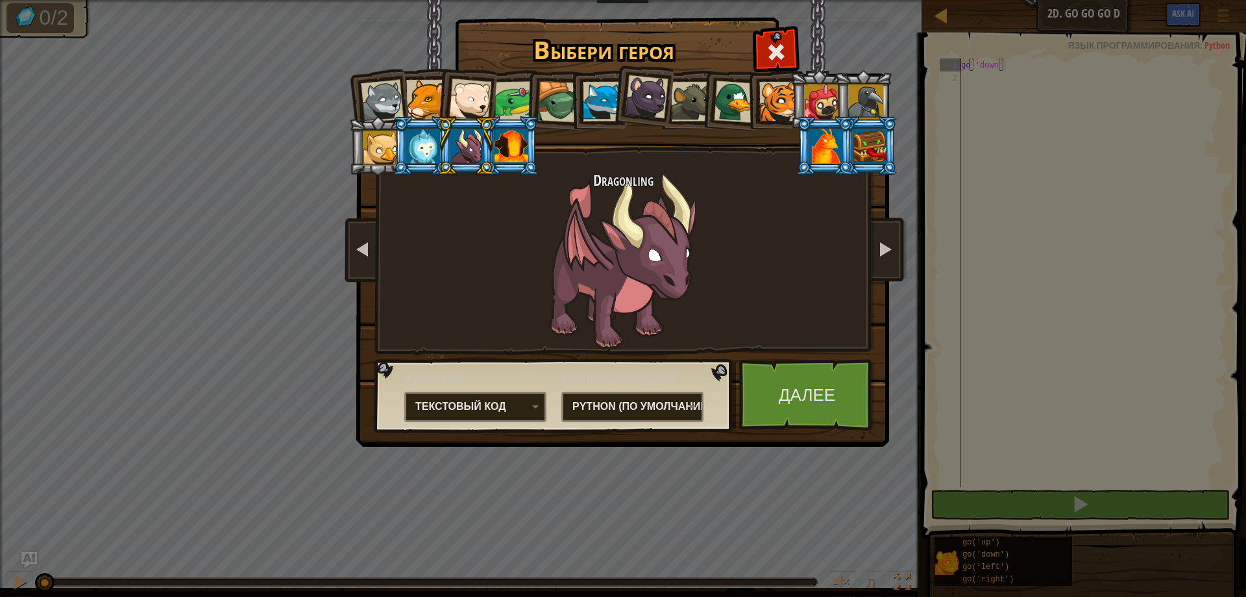
click at [835, 137] on div at bounding box center [826, 146] width 34 height 35
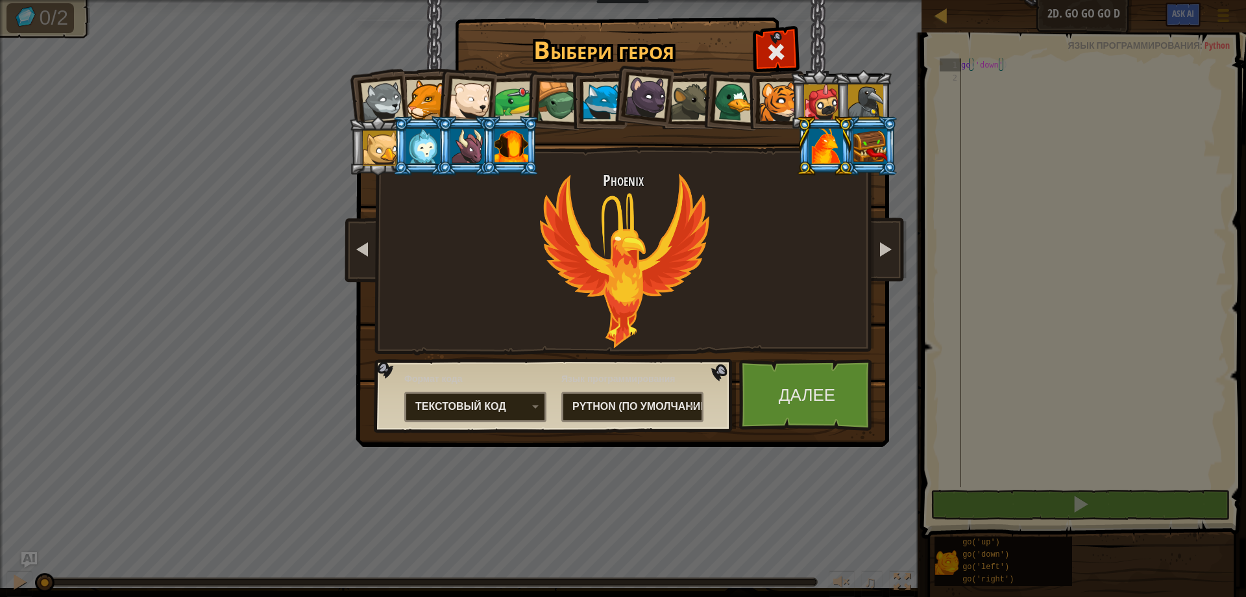
drag, startPoint x: 887, startPoint y: 147, endPoint x: 848, endPoint y: 153, distance: 38.8
click at [885, 147] on div at bounding box center [871, 146] width 34 height 35
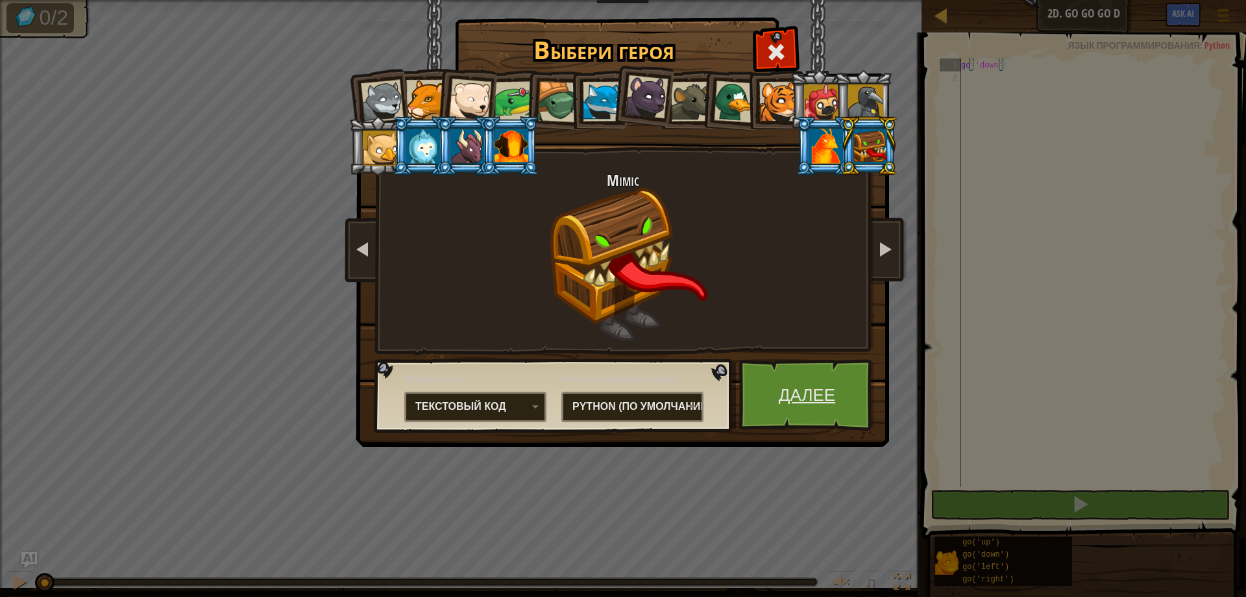
click at [786, 406] on link "Далее" at bounding box center [807, 394] width 136 height 71
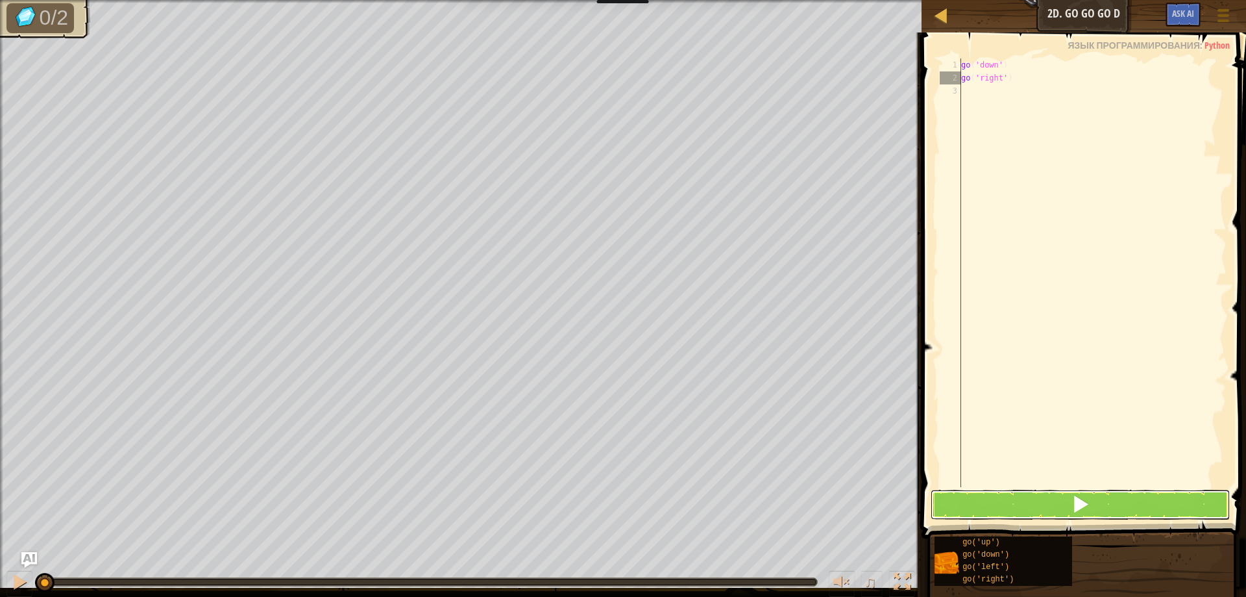
click at [1009, 514] on button at bounding box center [1081, 504] width 300 height 30
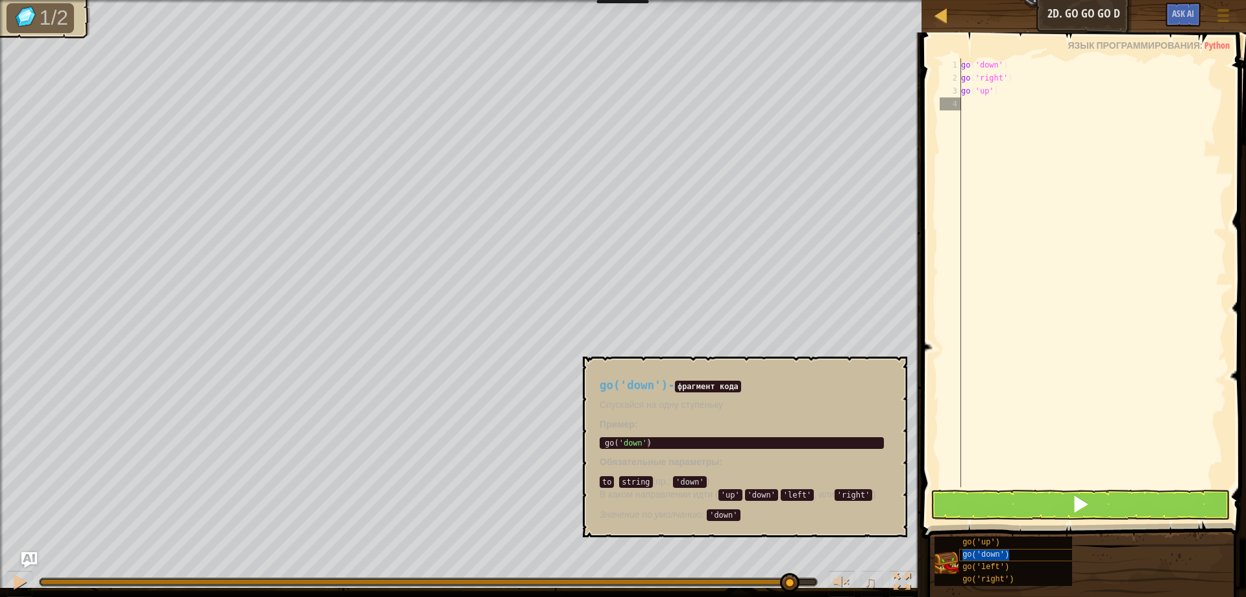
type textarea "go('down')"
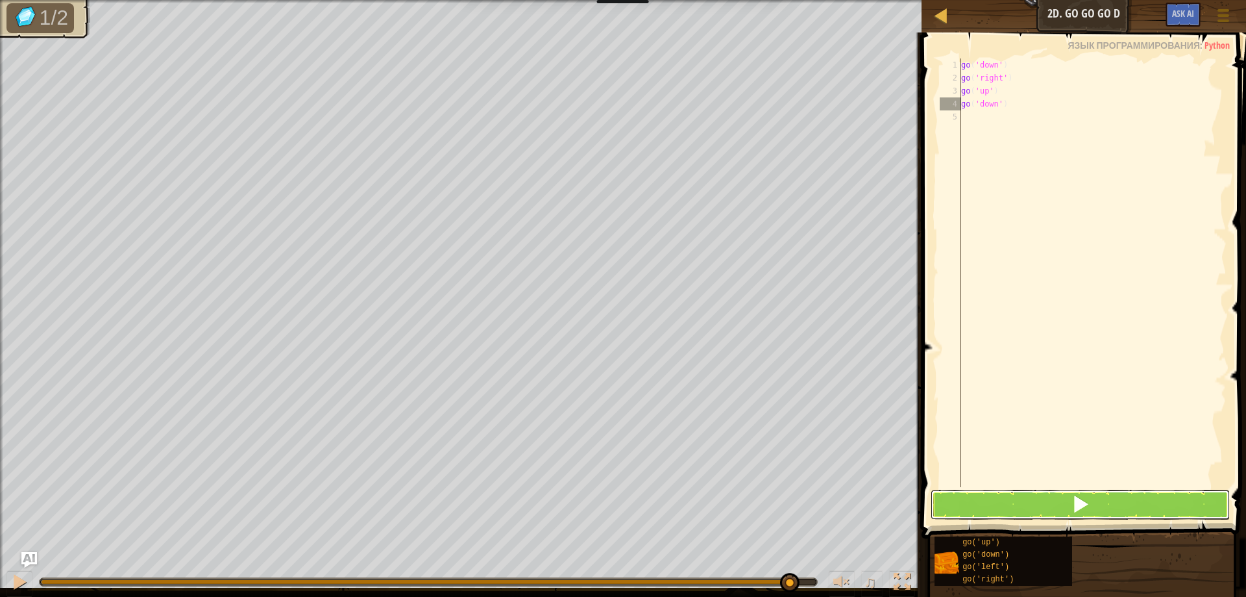
click at [1038, 508] on button at bounding box center [1081, 504] width 300 height 30
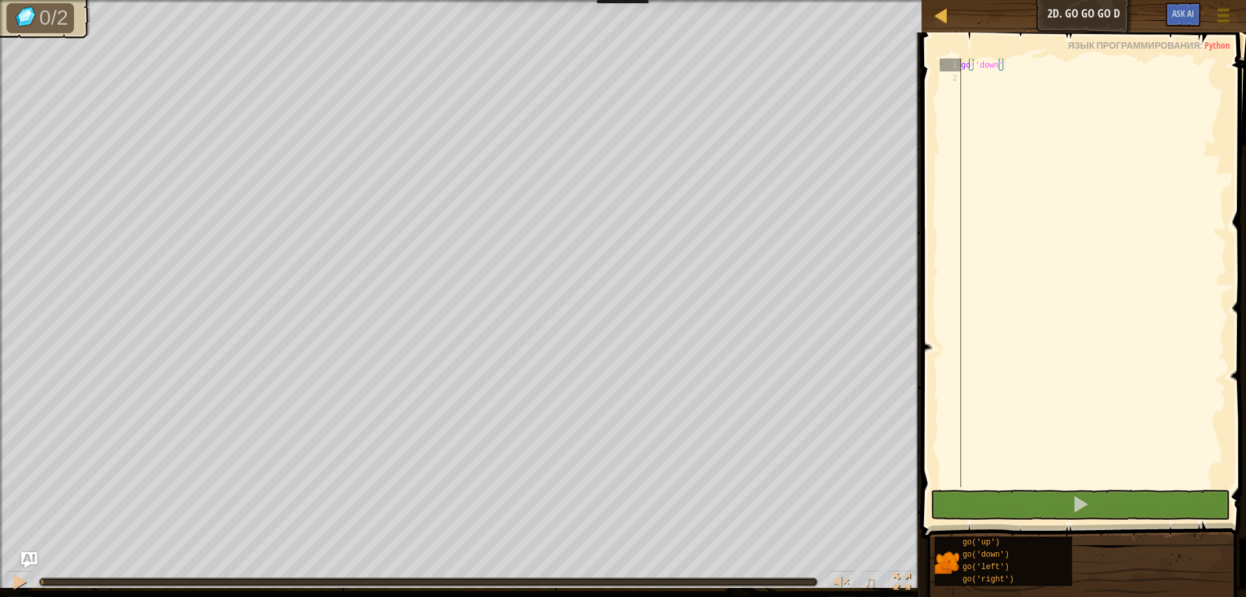
click at [1224, 13] on div at bounding box center [1224, 15] width 18 height 19
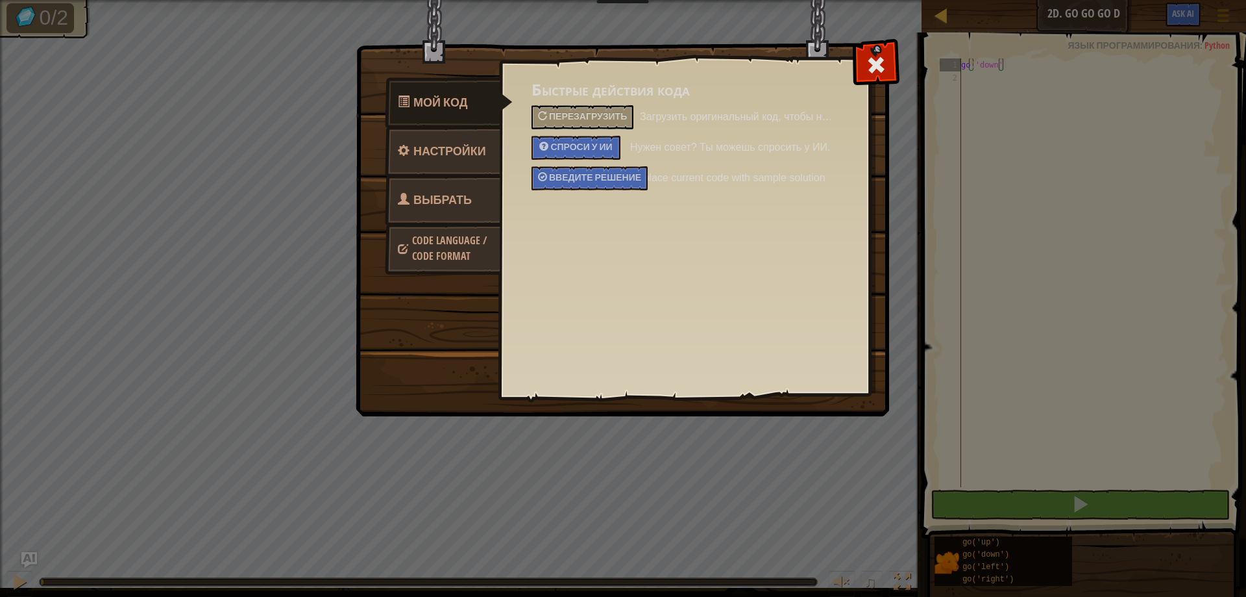
click at [457, 190] on link "Выбрать героя" at bounding box center [443, 216] width 116 height 83
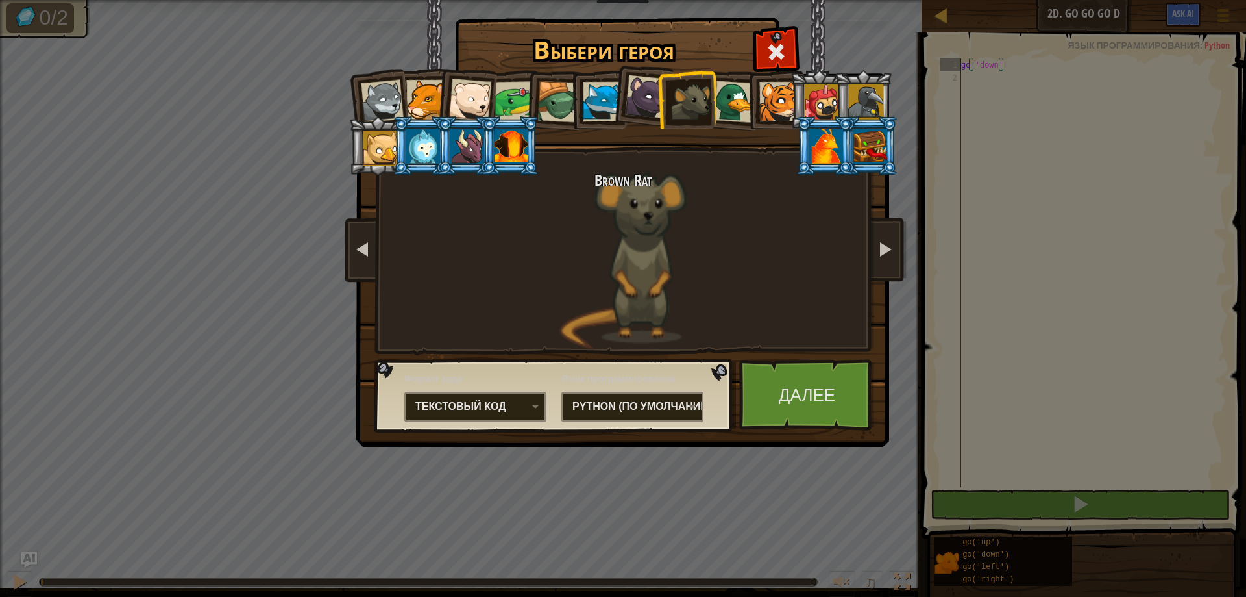
click at [872, 136] on div at bounding box center [871, 146] width 34 height 35
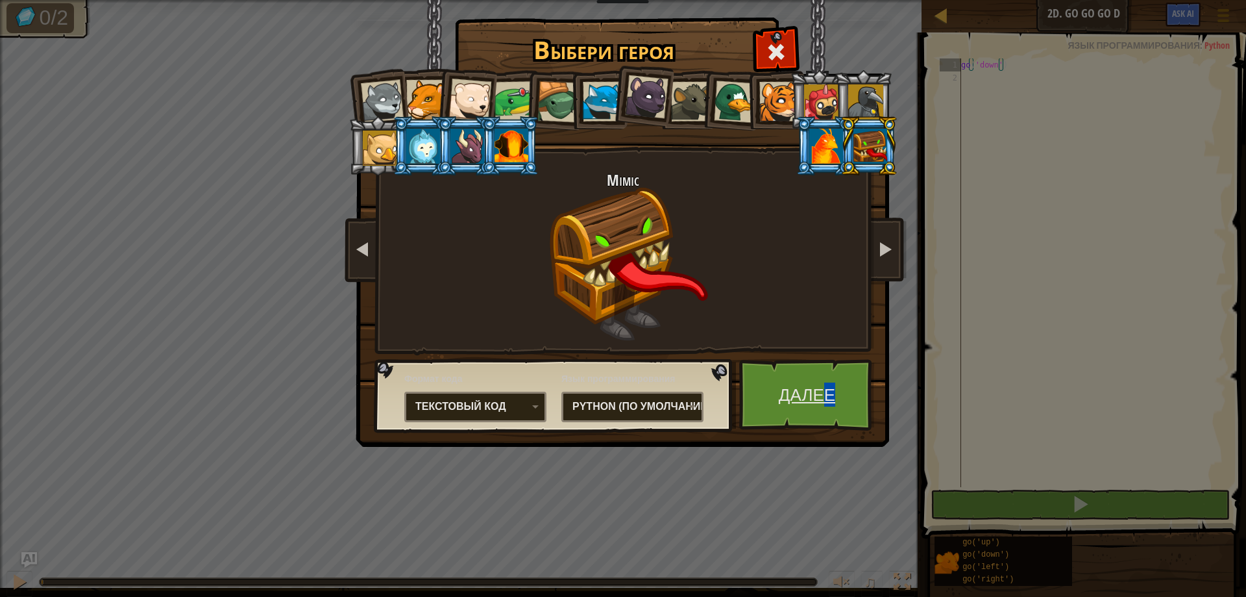
click at [822, 394] on link "Далее" at bounding box center [807, 394] width 136 height 71
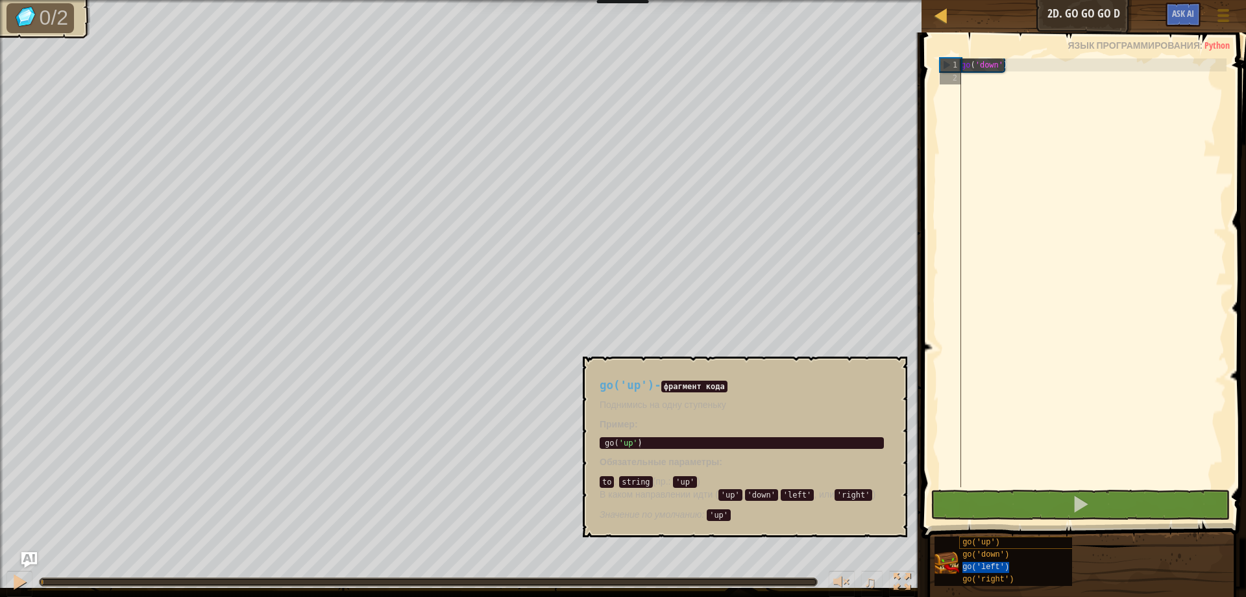
type textarea "go('left')"
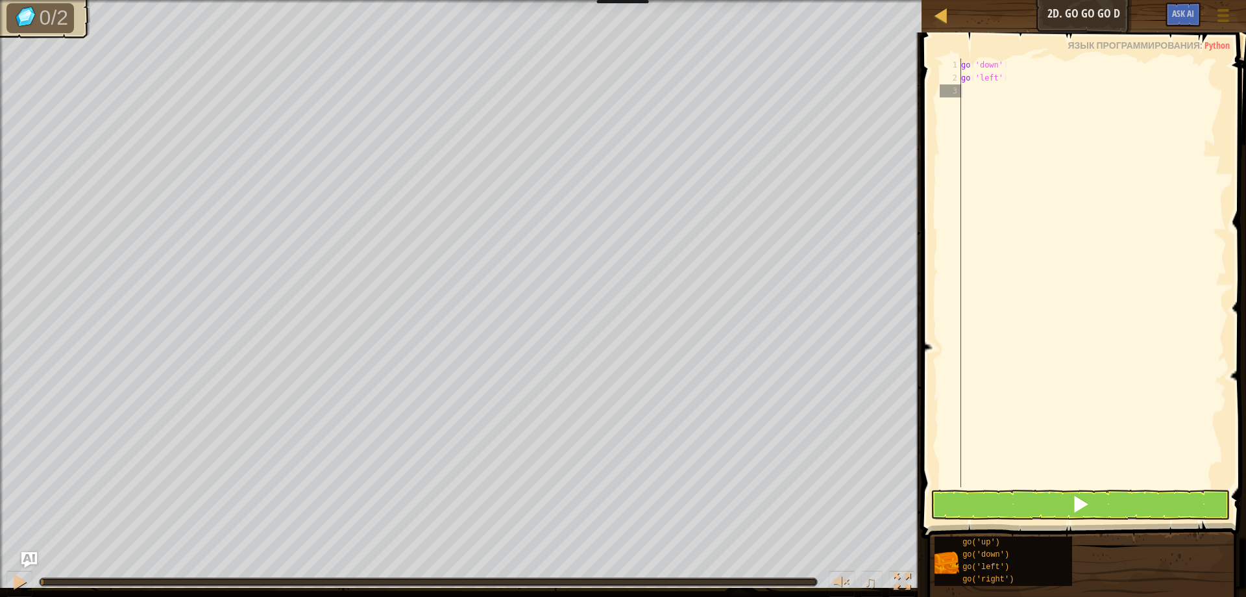
click at [978, 484] on div "go ( 'down' ) go ( 'left' )" at bounding box center [1093, 285] width 268 height 454
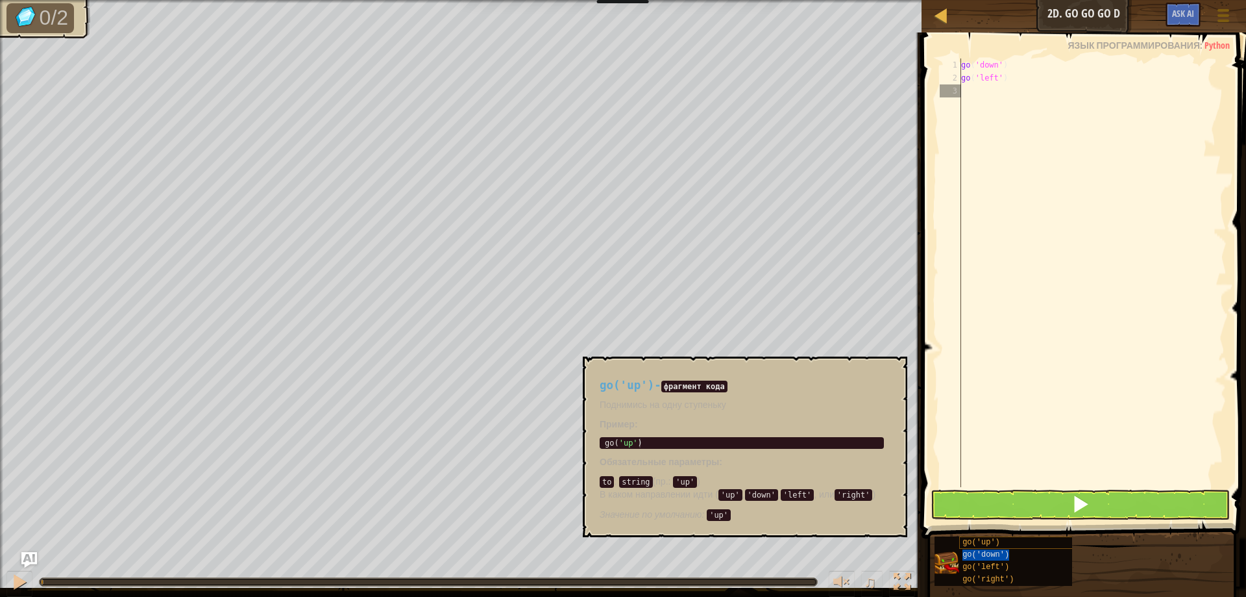
type textarea "go('down')"
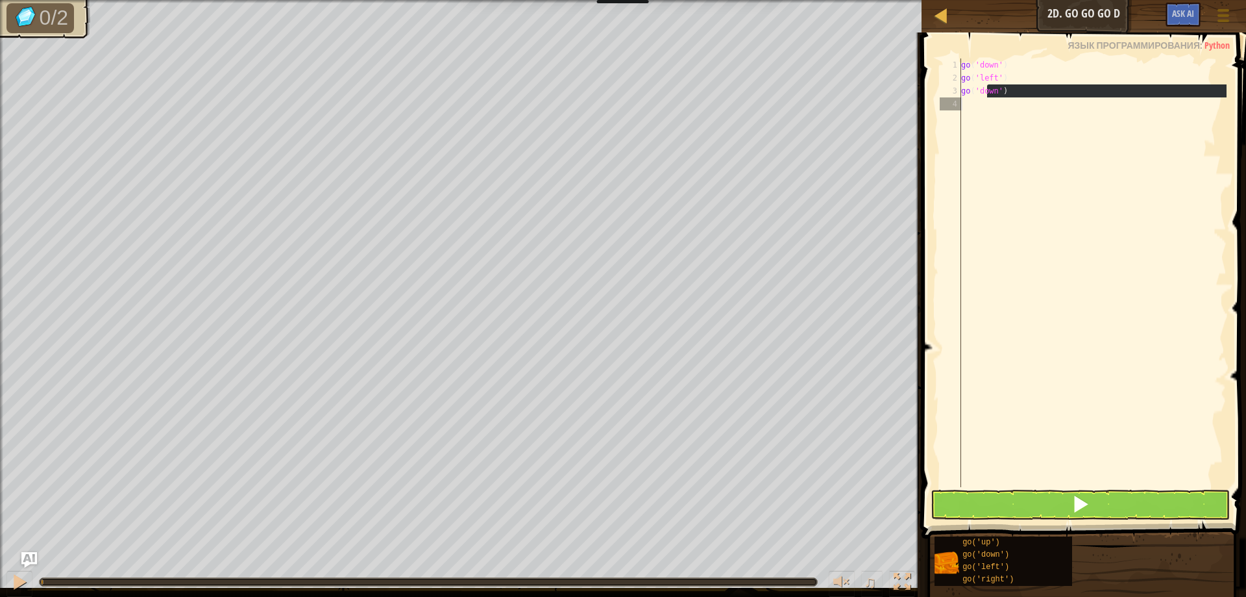
click at [672, 93] on div "Курсы Юниор 2d. Go Go Go D Меню игры Ask AI 1 ההההההההההההההההההההההההההההההההה…" at bounding box center [623, 298] width 1246 height 597
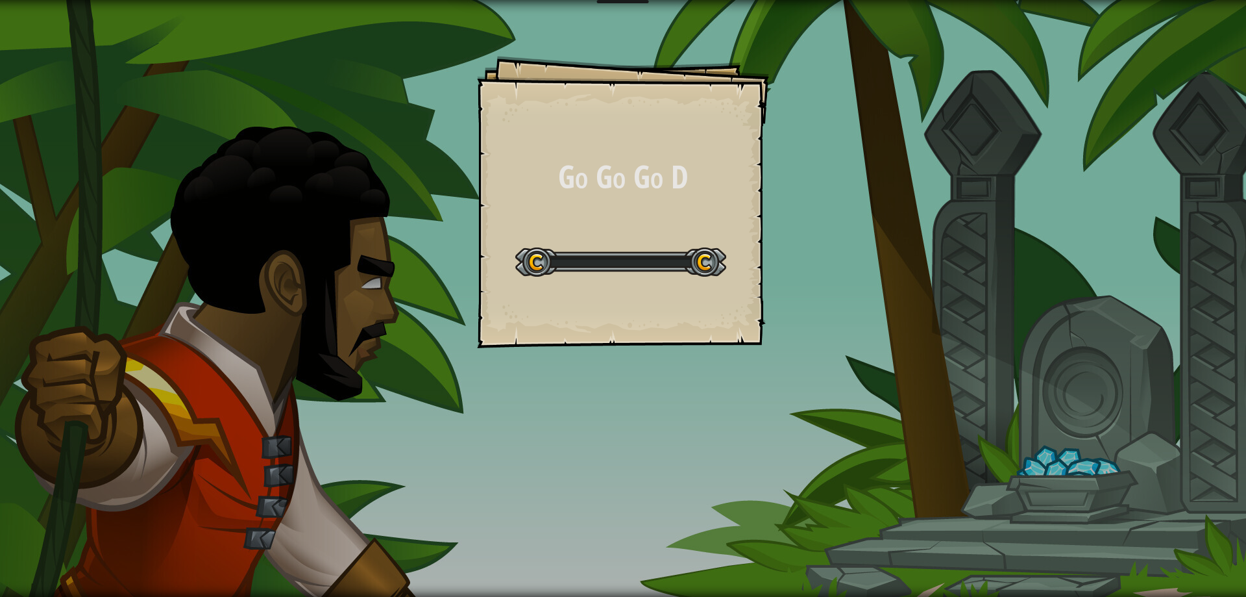
drag, startPoint x: 535, startPoint y: 254, endPoint x: 560, endPoint y: 245, distance: 26.7
click at [550, 249] on div at bounding box center [620, 261] width 211 height 29
click at [572, 245] on div "Start Level" at bounding box center [620, 260] width 211 height 52
drag, startPoint x: 56, startPoint y: 69, endPoint x: 121, endPoint y: 153, distance: 106.0
click at [108, 145] on div "Go Go Go D Goals Start Level Ошибка загрузки с сервера Чтобы пройти этот уровен…" at bounding box center [623, 298] width 1246 height 597
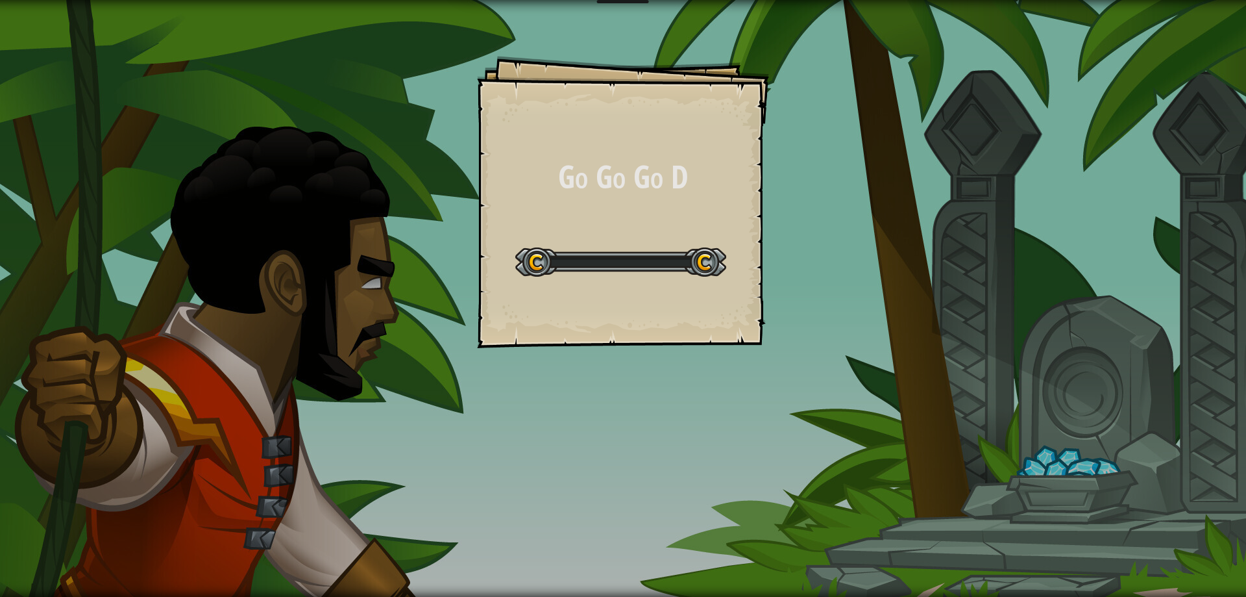
drag, startPoint x: 144, startPoint y: 161, endPoint x: 162, endPoint y: 177, distance: 23.9
drag, startPoint x: 162, startPoint y: 177, endPoint x: 582, endPoint y: 227, distance: 422.9
click at [582, 227] on div "Go Go Go D Goals Start Level Ошибка загрузки с сервера Чтобы пройти этот уровен…" at bounding box center [623, 202] width 292 height 292
click at [584, 227] on div "Go Go Go D Goals Start Level Ошибка загрузки с сервера Чтобы пройти этот уровен…" at bounding box center [623, 202] width 292 height 292
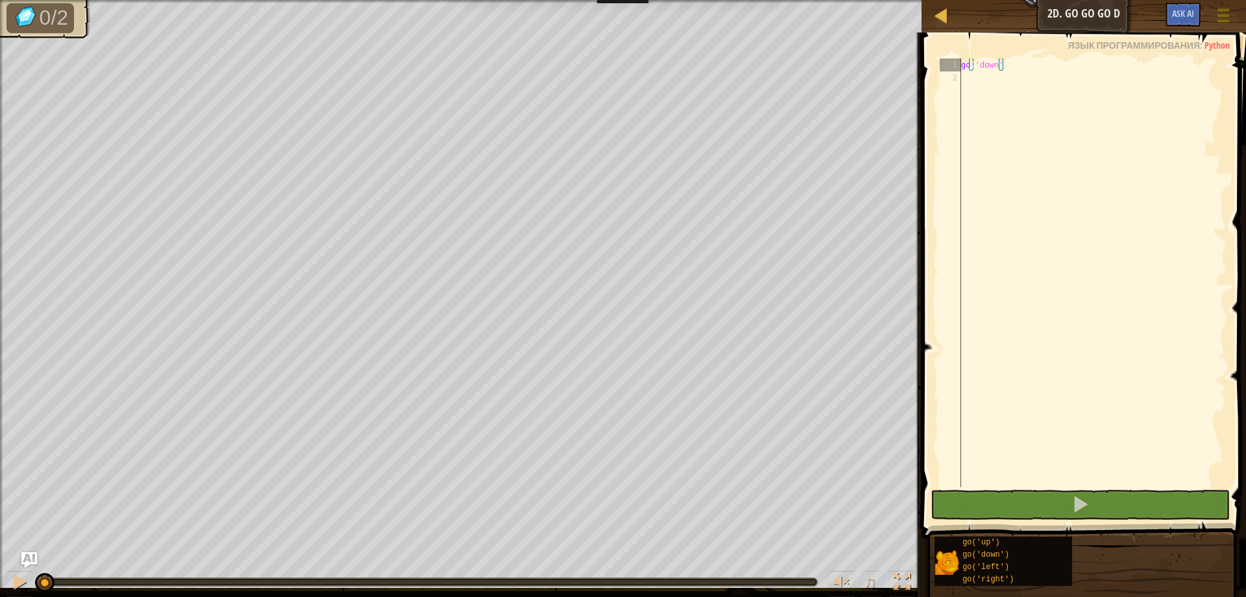
click at [1229, 15] on button "Меню игры" at bounding box center [1224, 18] width 34 height 32
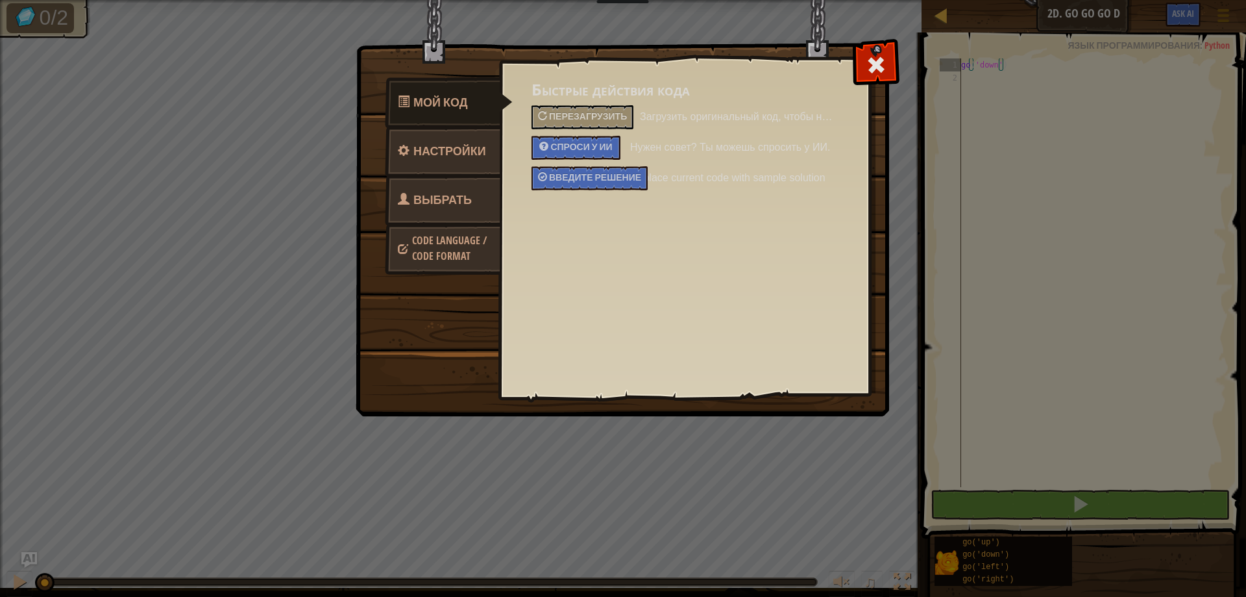
click at [438, 193] on span "Выбрать героя" at bounding box center [435, 215] width 74 height 49
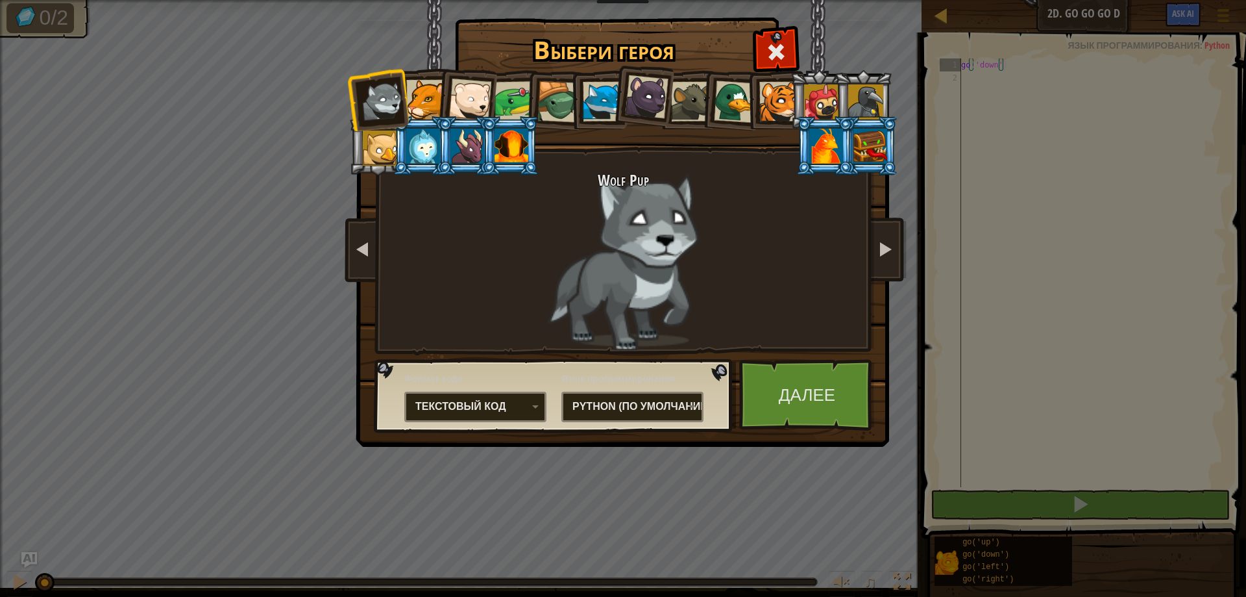
drag, startPoint x: 885, startPoint y: 148, endPoint x: 902, endPoint y: 232, distance: 86.2
click at [883, 149] on div at bounding box center [871, 146] width 34 height 35
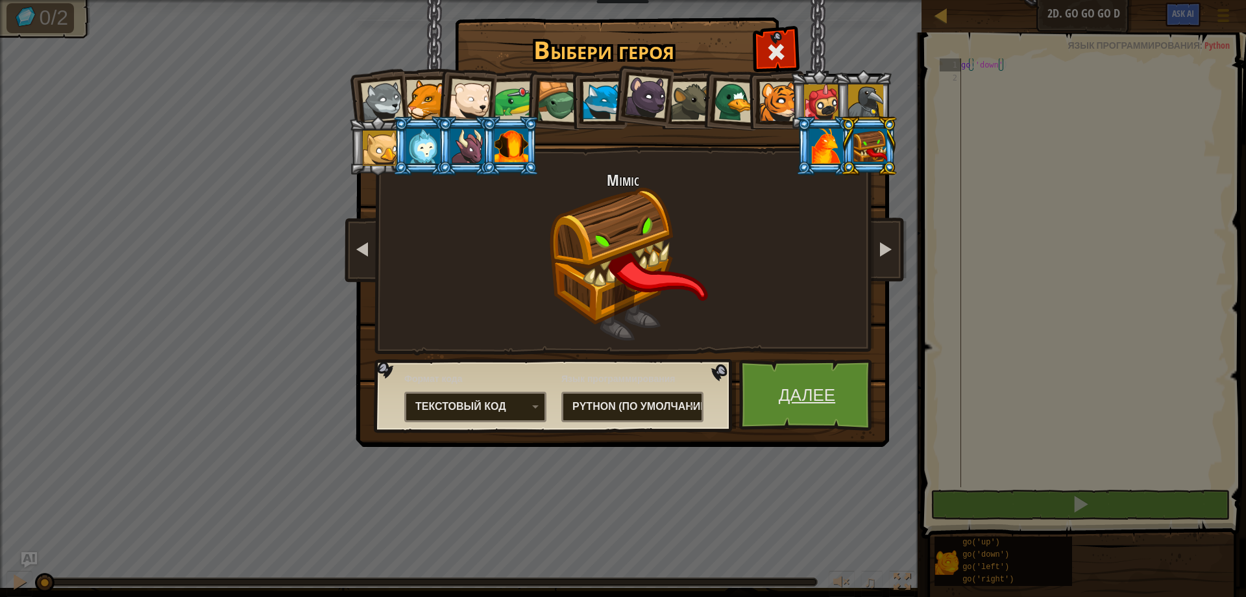
click at [803, 402] on link "Далее" at bounding box center [807, 394] width 136 height 71
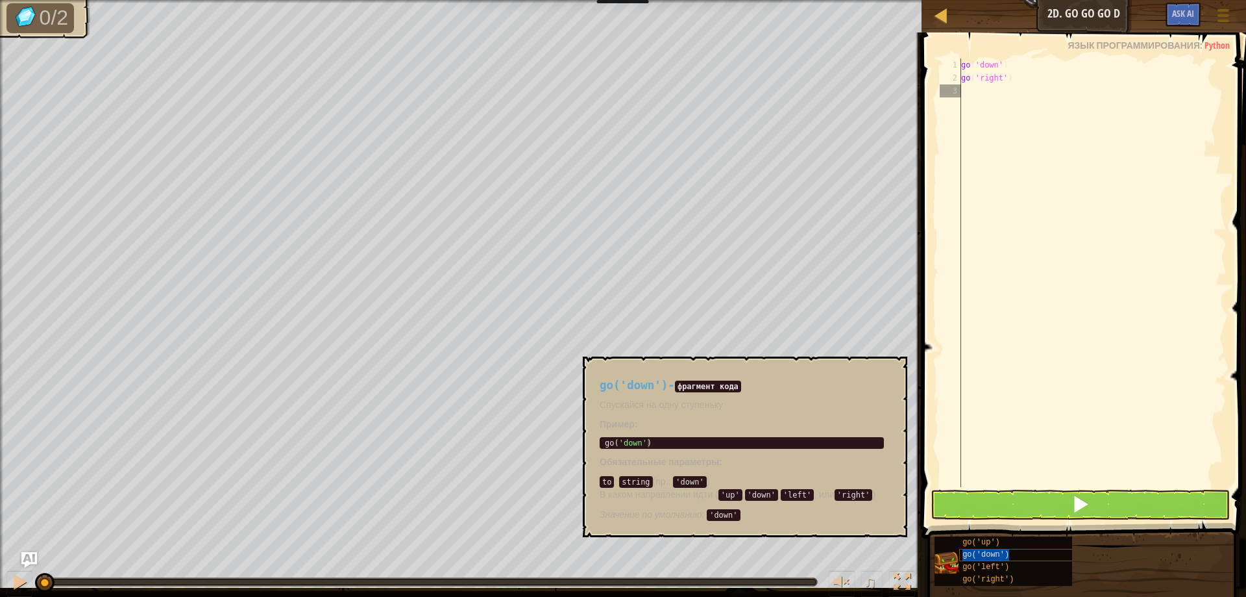
type textarea "go('down')"
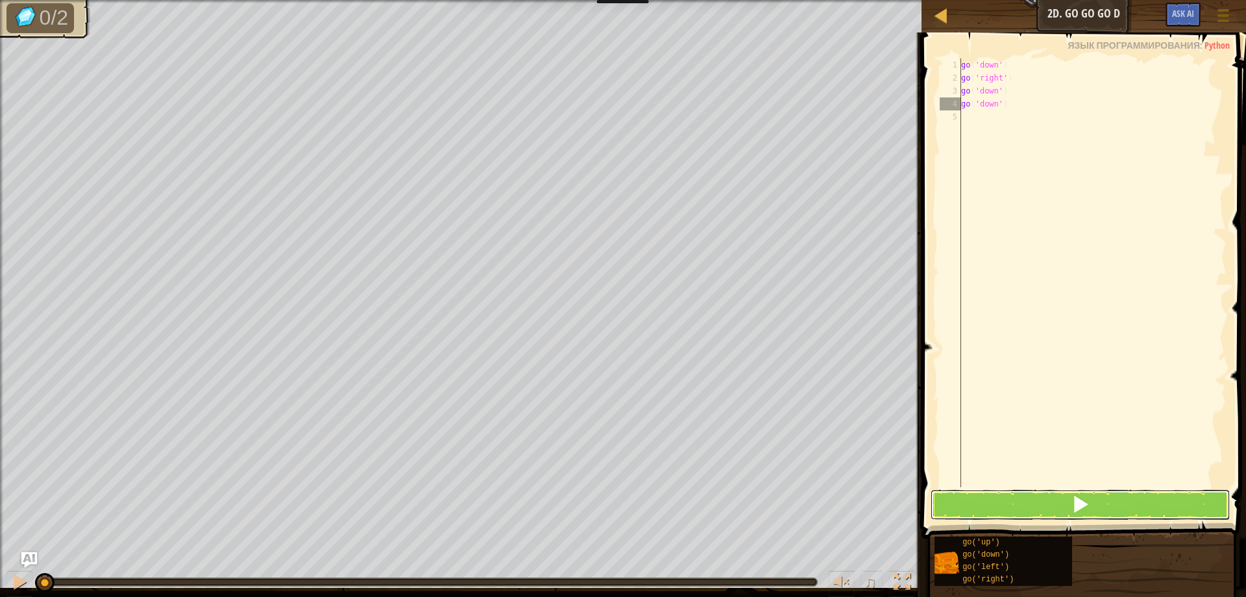
click at [1089, 497] on span at bounding box center [1081, 504] width 18 height 18
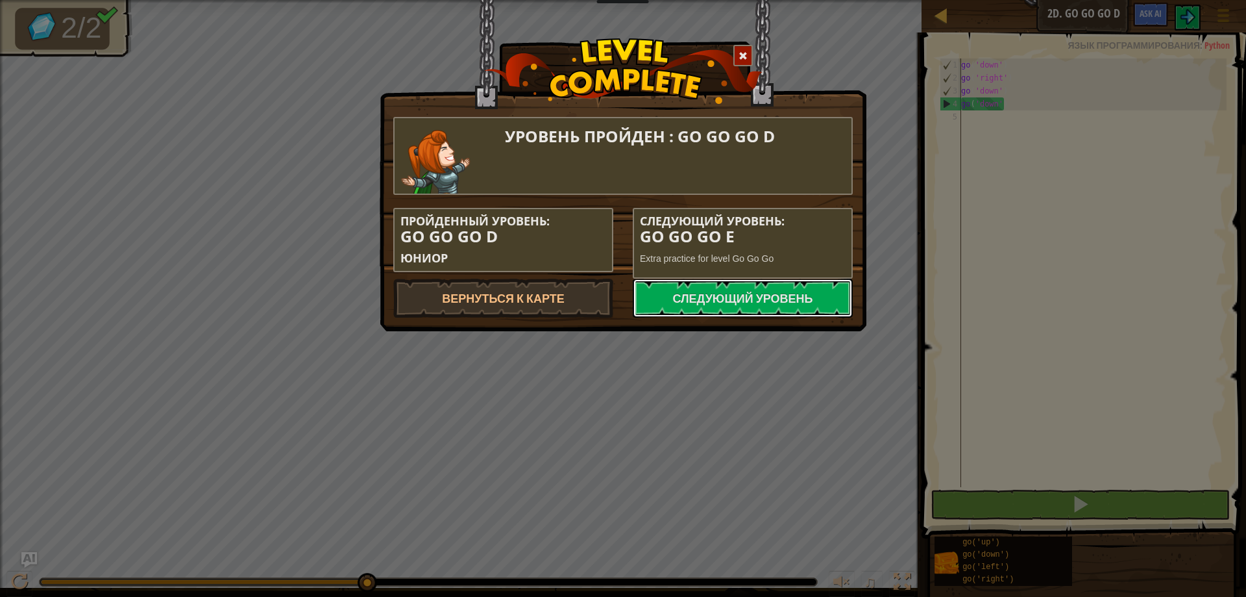
click at [711, 283] on link "Следующий уровень" at bounding box center [743, 297] width 220 height 39
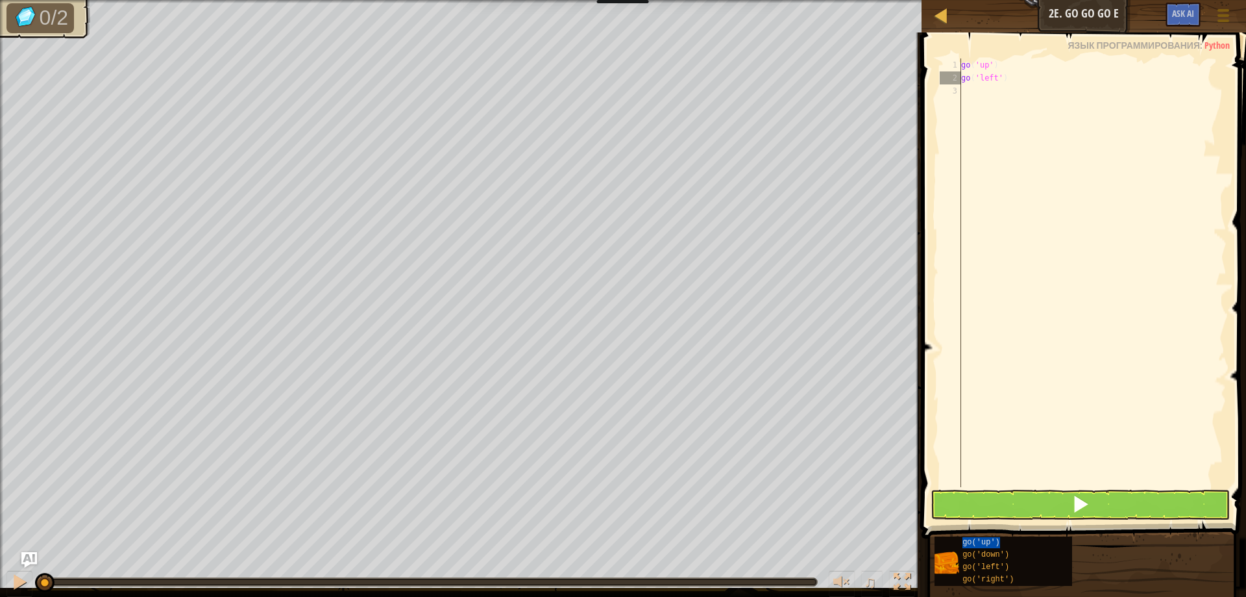
click at [1010, 487] on span at bounding box center [1085, 267] width 335 height 544
click at [1012, 497] on button at bounding box center [1081, 504] width 300 height 30
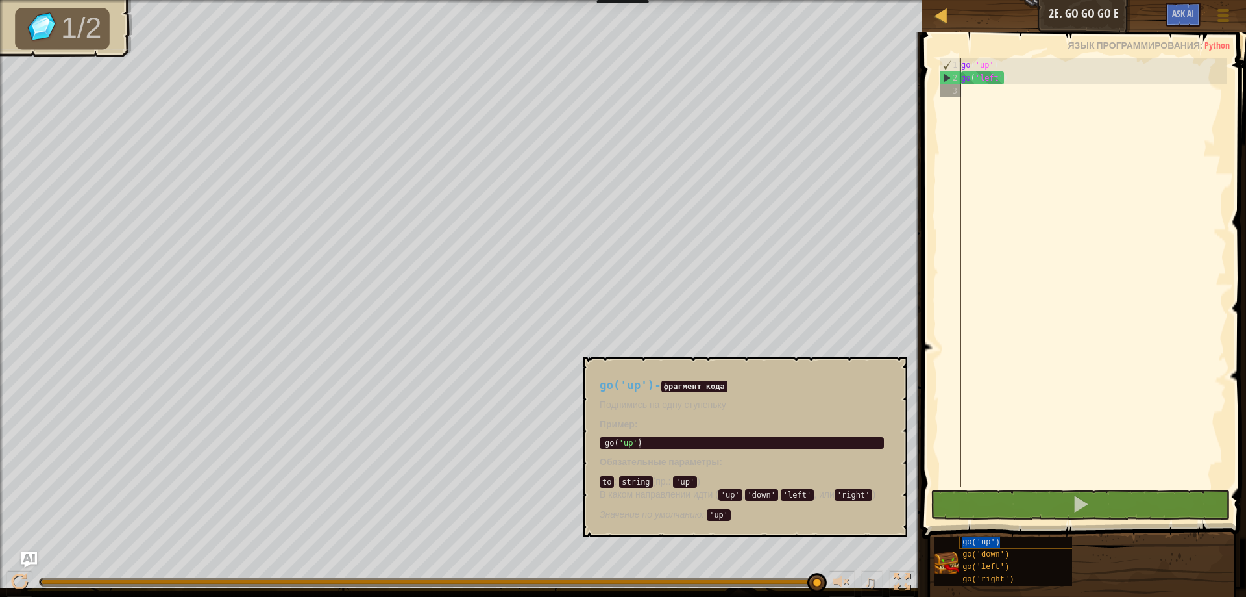
type textarea "go('up')"
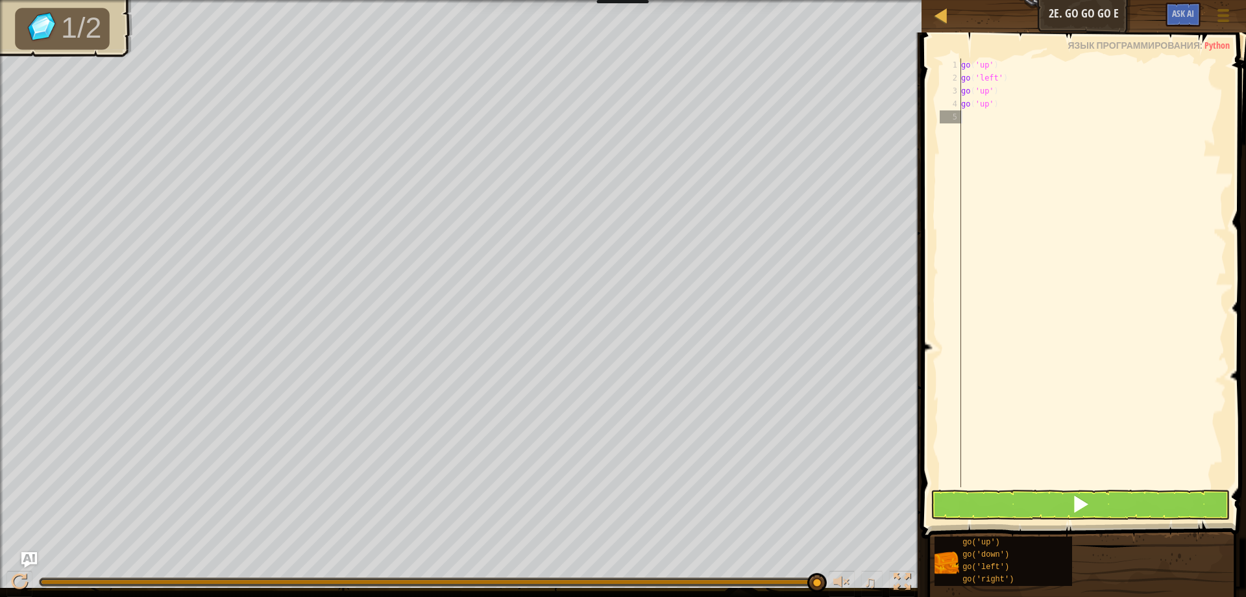
drag, startPoint x: 1091, startPoint y: 485, endPoint x: 1092, endPoint y: 500, distance: 15.6
click at [1091, 490] on div "go('up') 1 2 3 4 5 go ( 'up' ) go ( 'left' ) go ( 'up' ) go ( 'up' ) הההההההההה…" at bounding box center [1082, 311] width 328 height 544
click at [1092, 500] on button at bounding box center [1081, 504] width 300 height 30
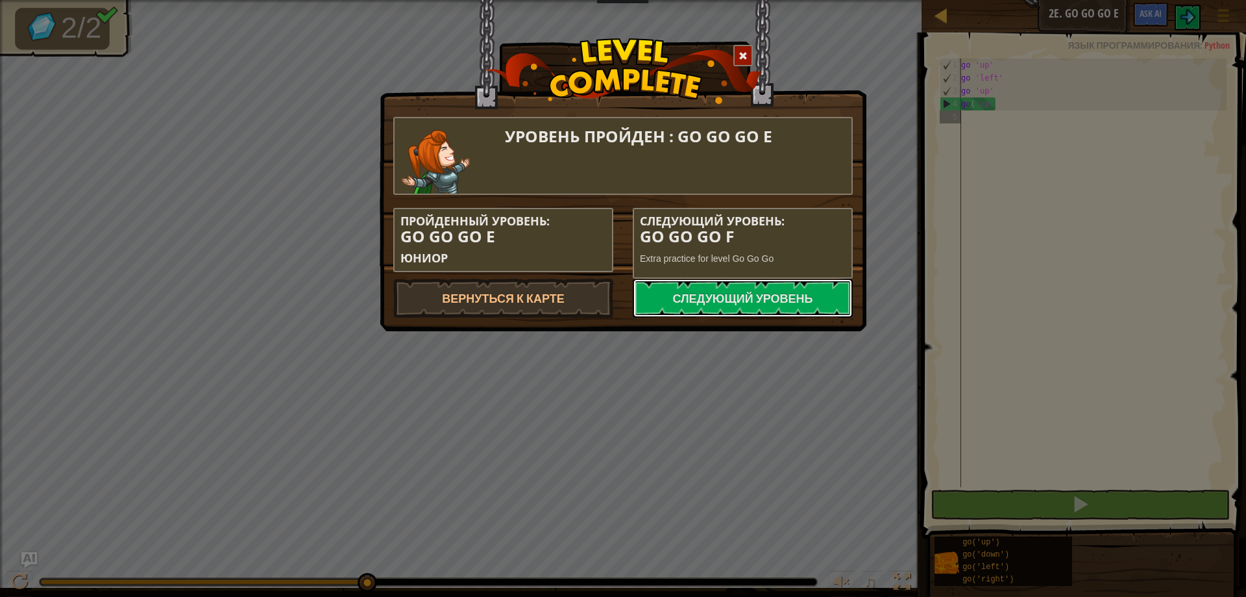
click at [799, 290] on link "Следующий уровень" at bounding box center [743, 297] width 220 height 39
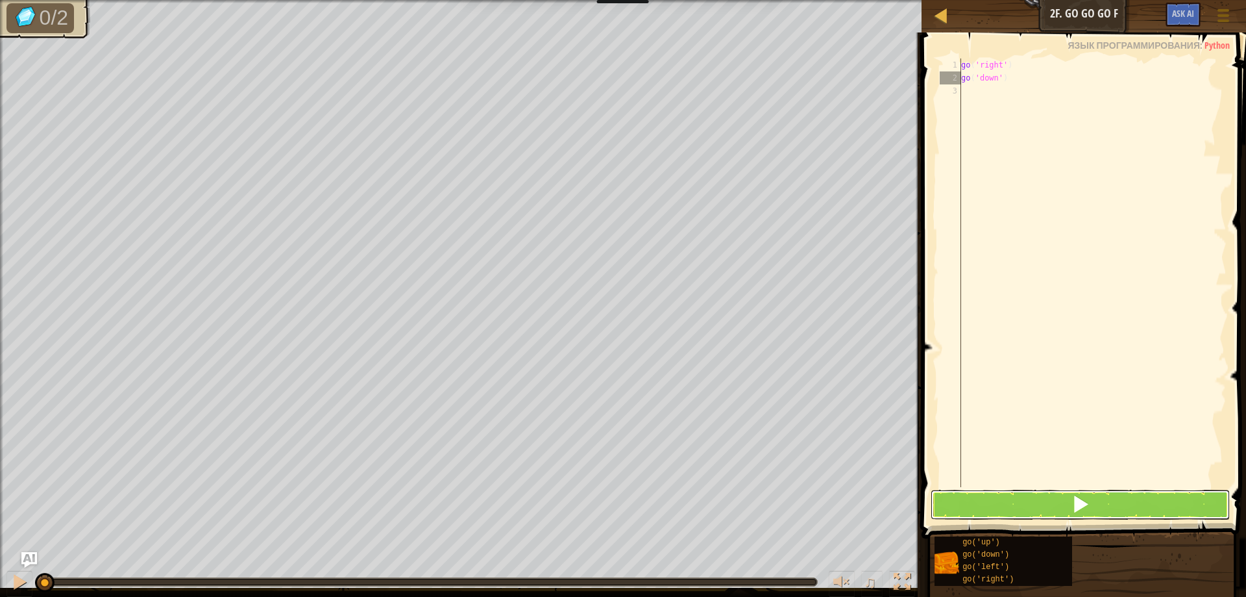
click at [1082, 504] on span at bounding box center [1081, 504] width 18 height 18
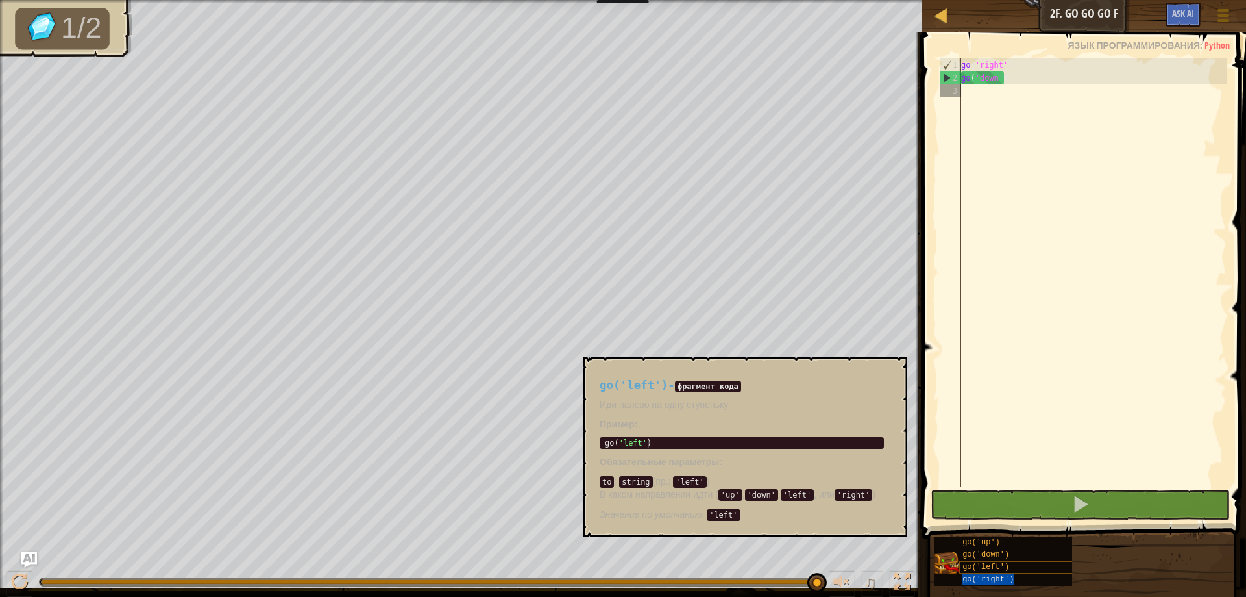
type textarea "go('right')"
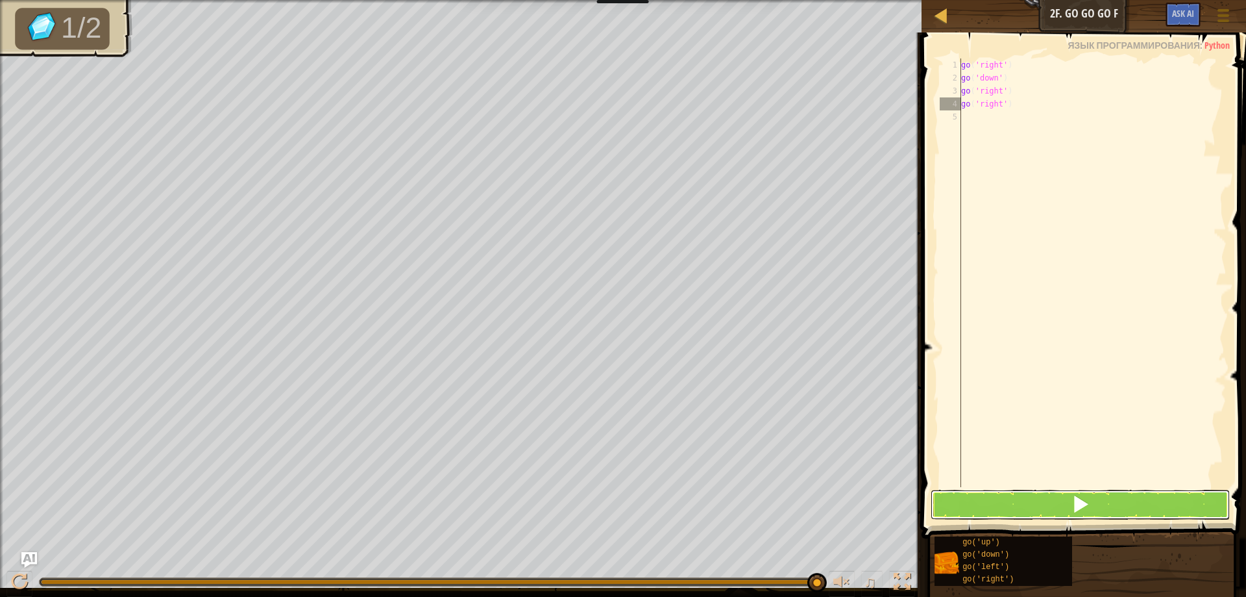
drag, startPoint x: 946, startPoint y: 504, endPoint x: 944, endPoint y: 493, distance: 11.8
click at [944, 495] on button at bounding box center [1081, 504] width 300 height 30
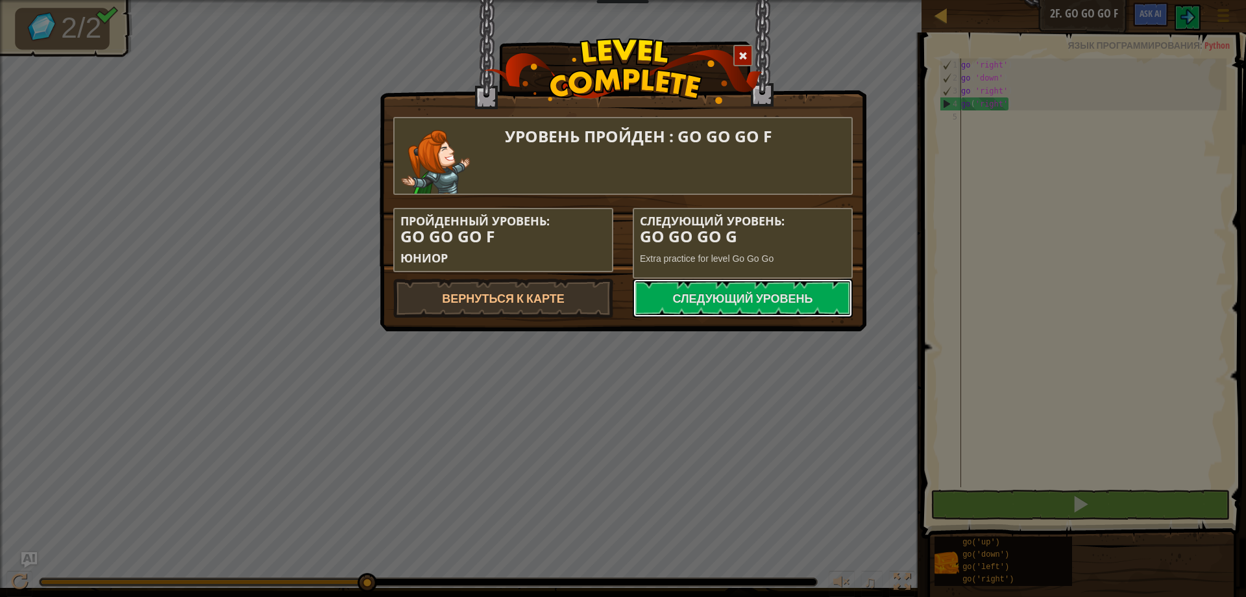
click at [721, 304] on link "Следующий уровень" at bounding box center [743, 297] width 220 height 39
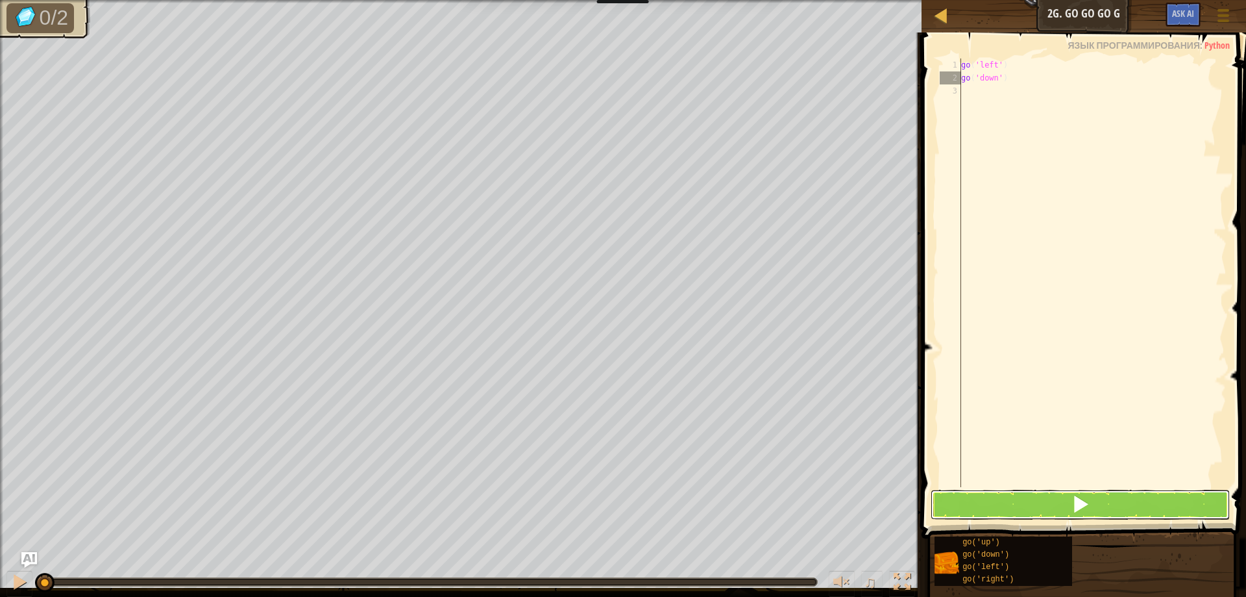
click at [1081, 502] on span at bounding box center [1081, 504] width 18 height 18
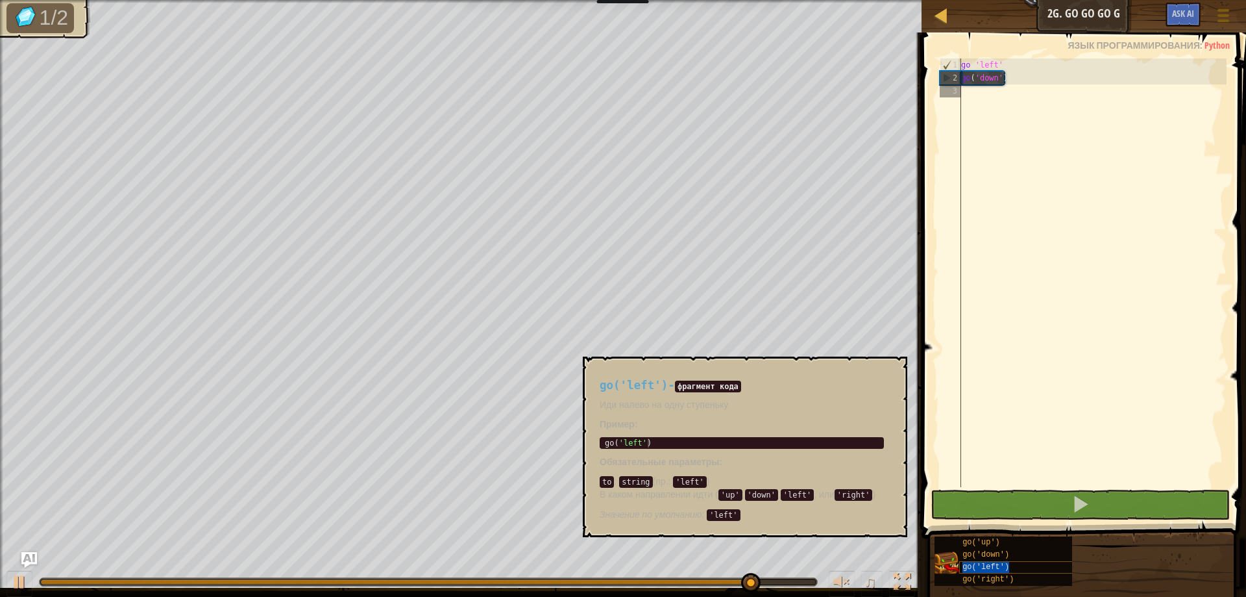
type textarea "go('left')"
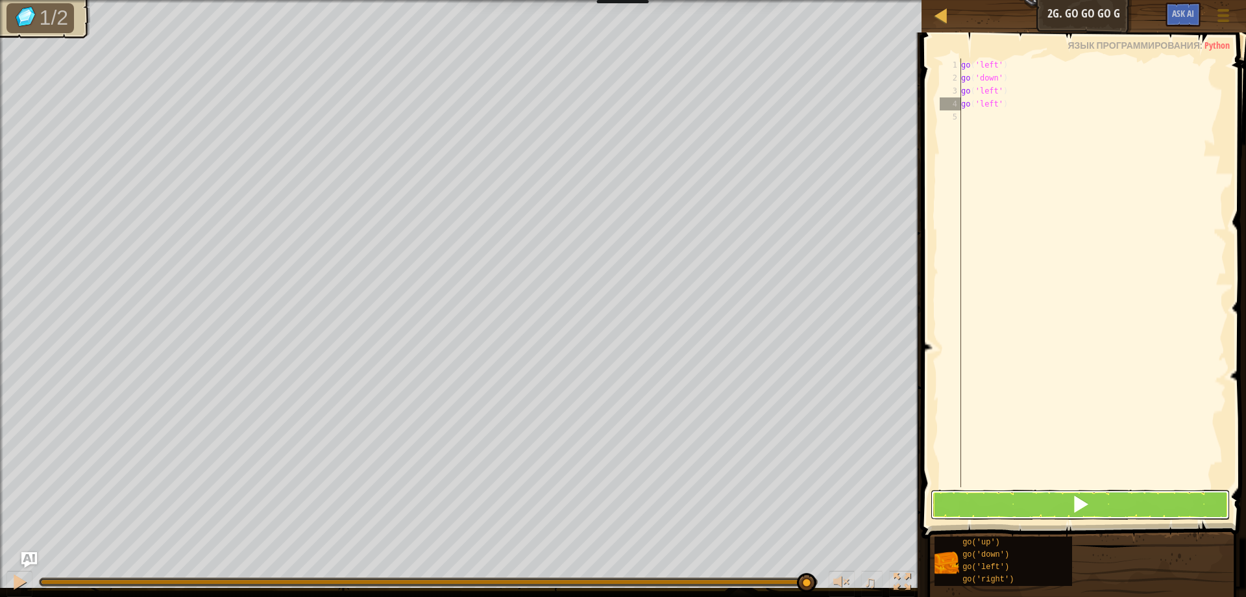
drag, startPoint x: 1014, startPoint y: 495, endPoint x: 978, endPoint y: 492, distance: 36.4
click at [1006, 495] on button at bounding box center [1081, 504] width 300 height 30
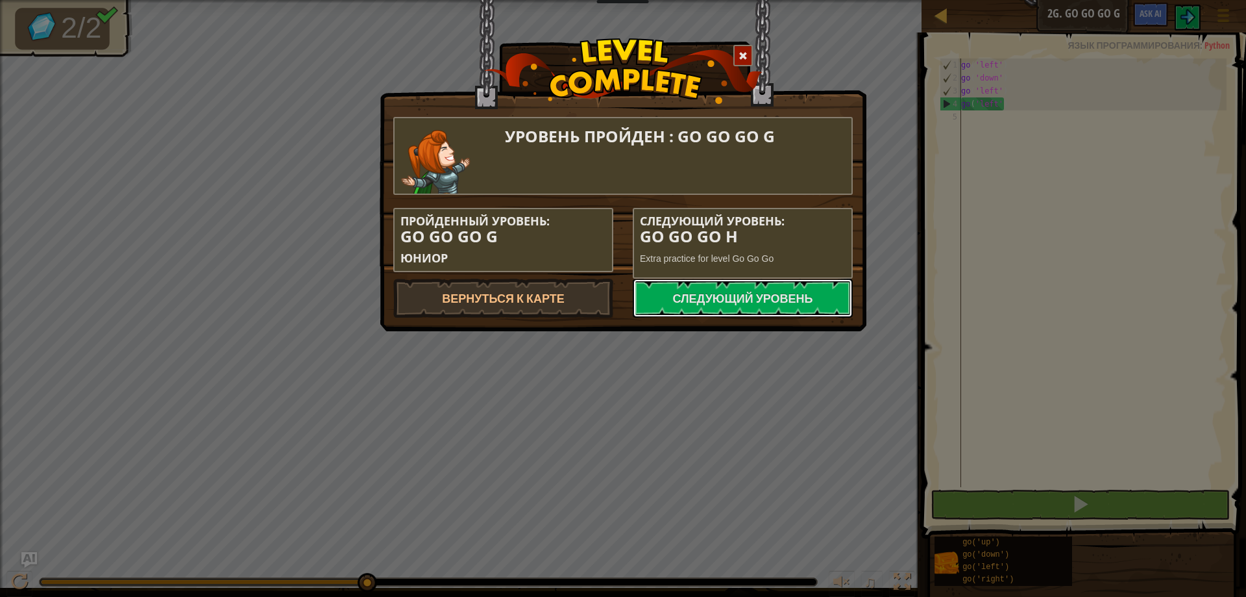
click at [774, 293] on link "Следующий уровень" at bounding box center [743, 297] width 220 height 39
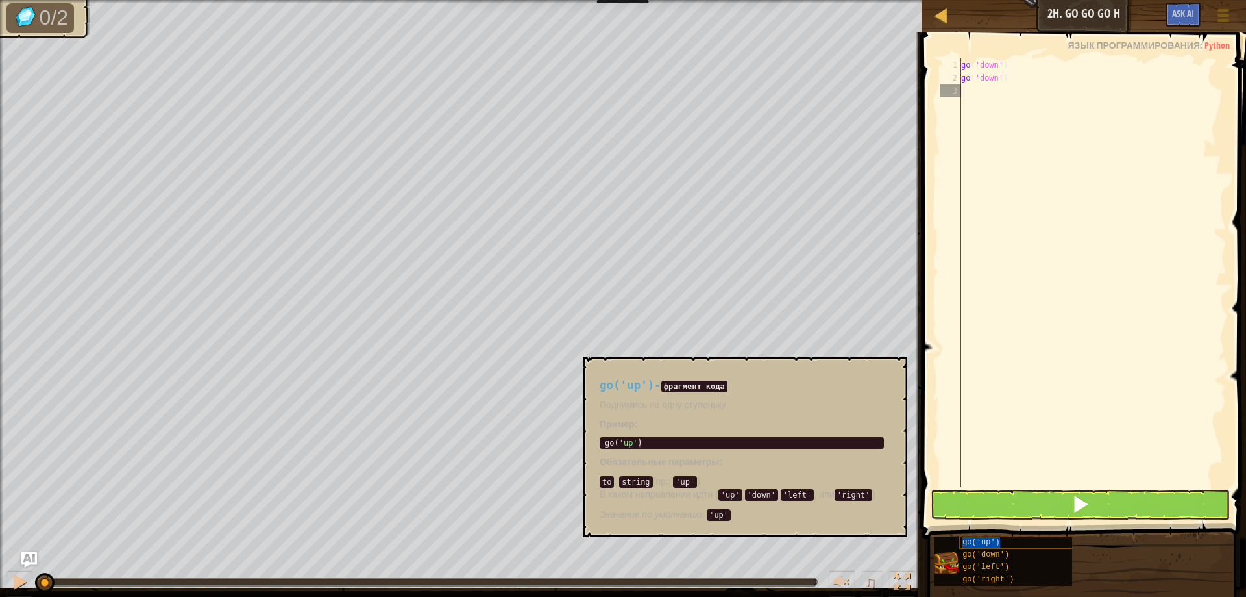
type textarea "go('up')"
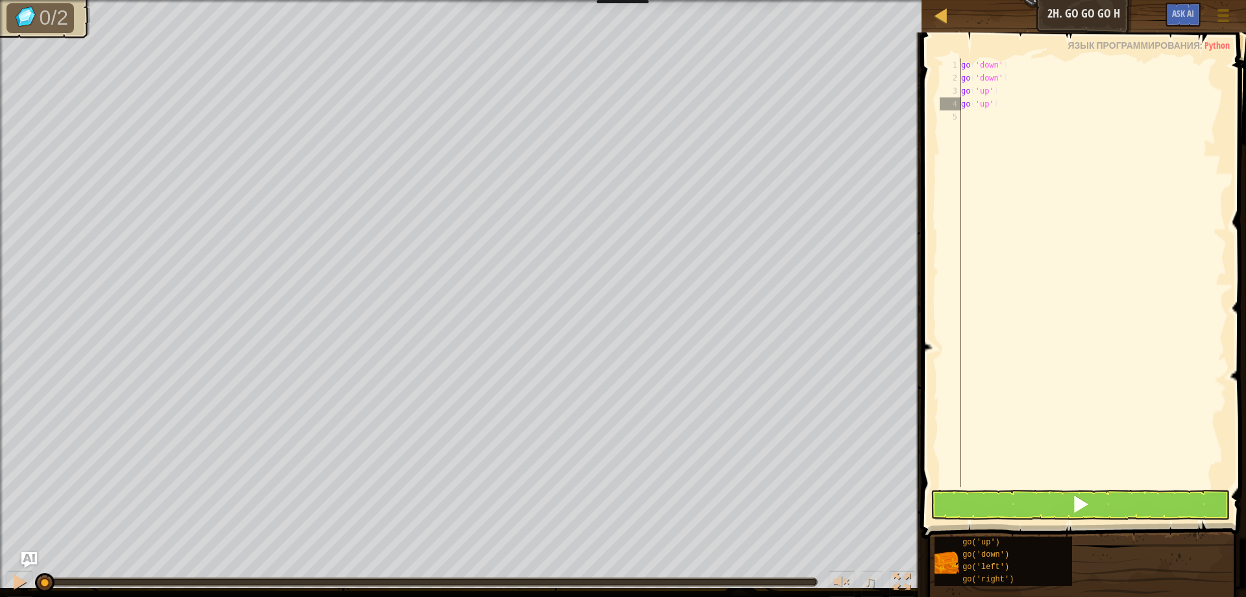
drag, startPoint x: 1031, startPoint y: 525, endPoint x: 1020, endPoint y: 500, distance: 27.3
click at [1030, 517] on div "Блоки Введите решение go('up') 1 2 3 4 5 go ( 'down' ) go ( 'down' ) go ( 'up' …" at bounding box center [1082, 311] width 328 height 558
click at [1020, 494] on button at bounding box center [1081, 504] width 300 height 30
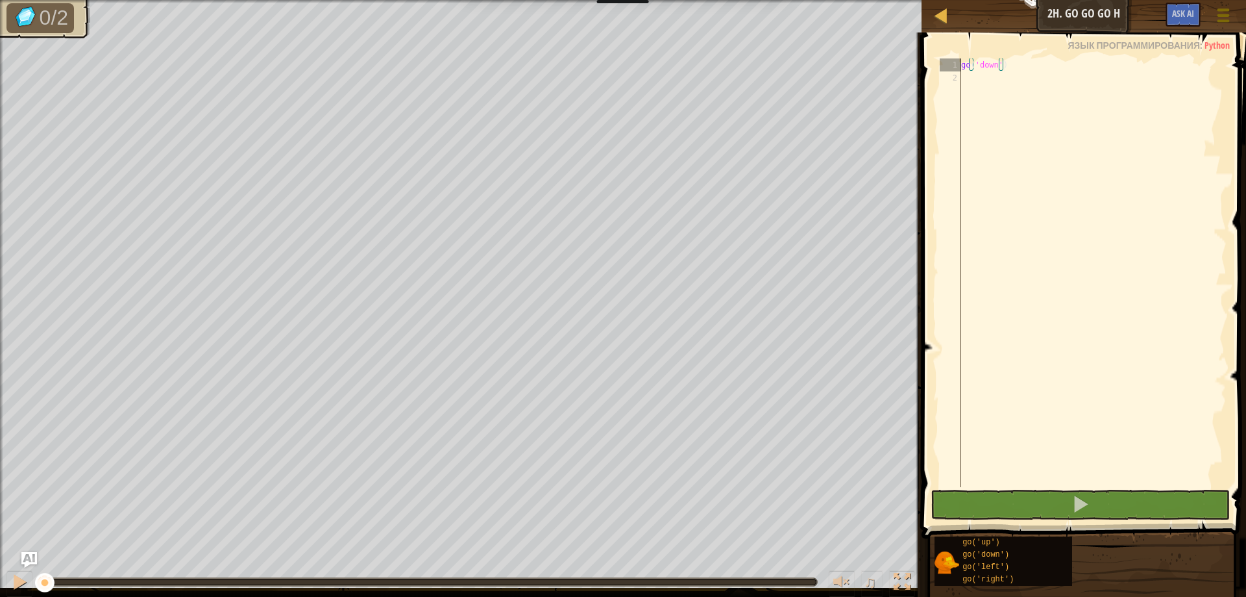
click at [1231, 14] on div at bounding box center [1224, 15] width 18 height 19
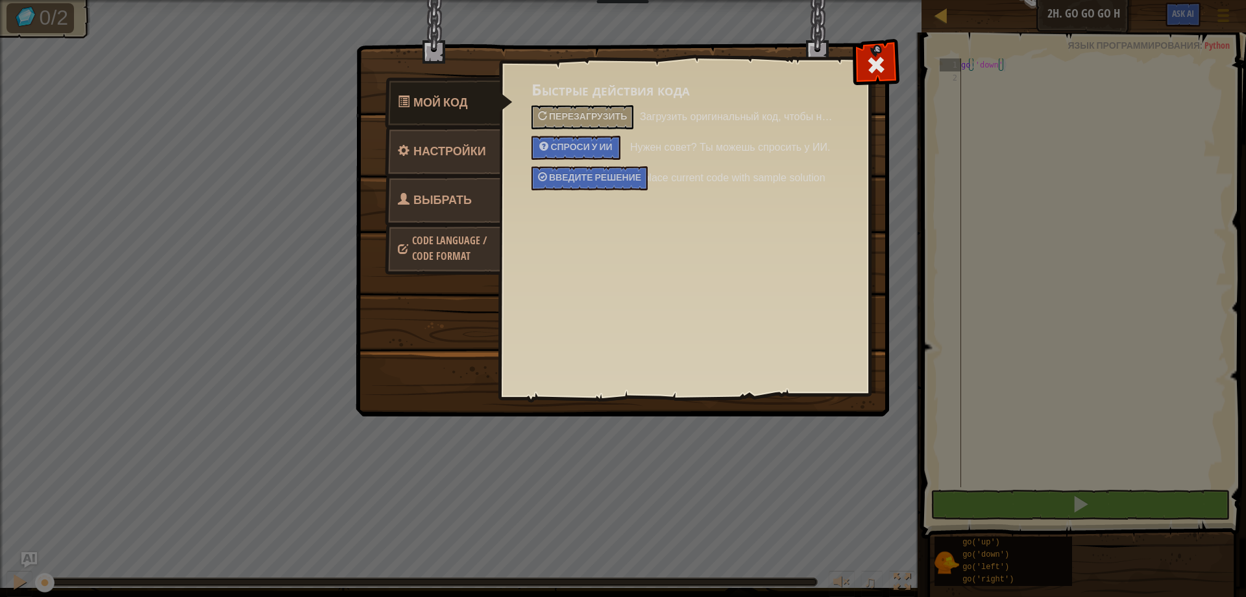
click at [400, 190] on link "Выбрать героя" at bounding box center [443, 216] width 116 height 83
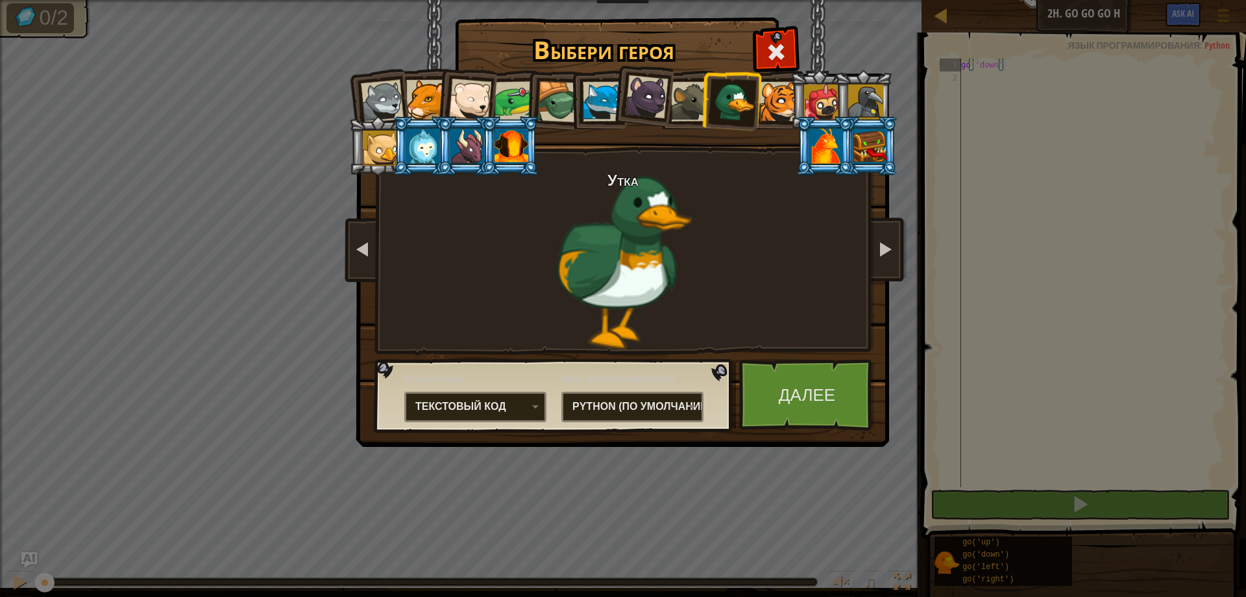
click at [873, 140] on div at bounding box center [871, 146] width 34 height 35
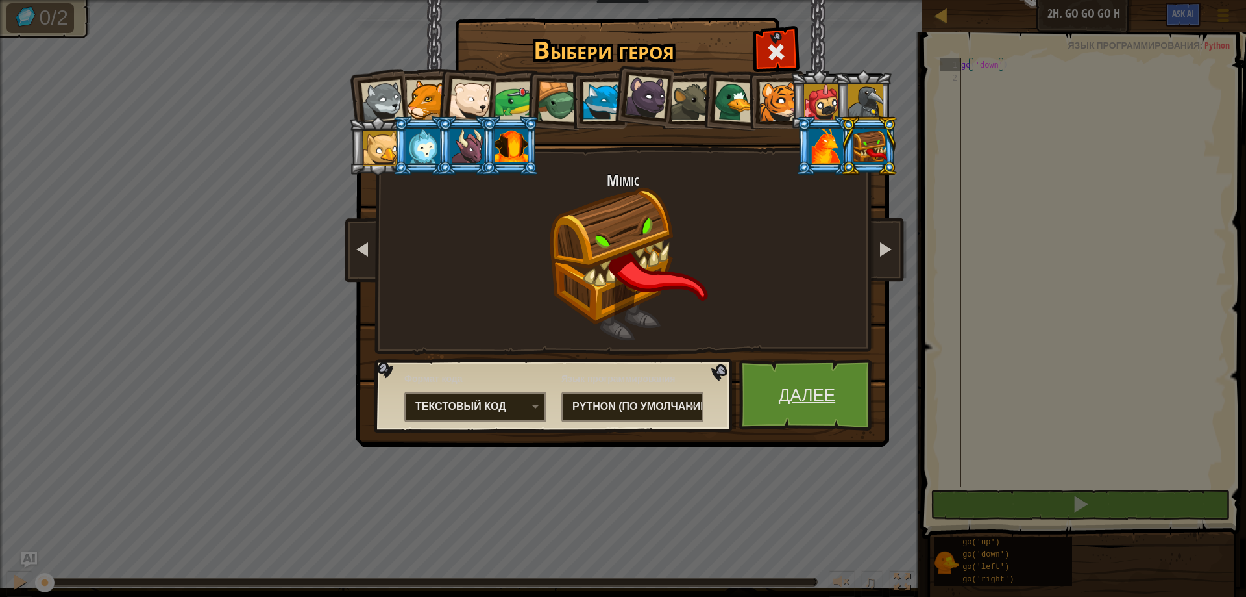
drag, startPoint x: 817, startPoint y: 407, endPoint x: 817, endPoint y: 398, distance: 9.1
click at [817, 398] on link "Далее" at bounding box center [807, 394] width 136 height 71
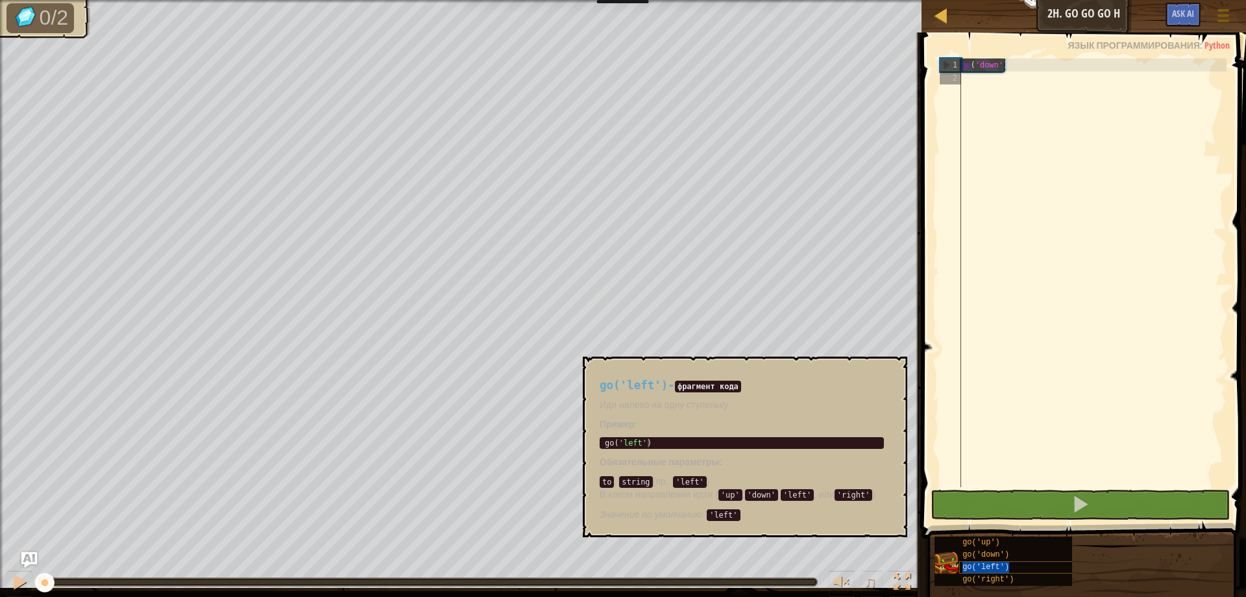
type textarea "go('left')"
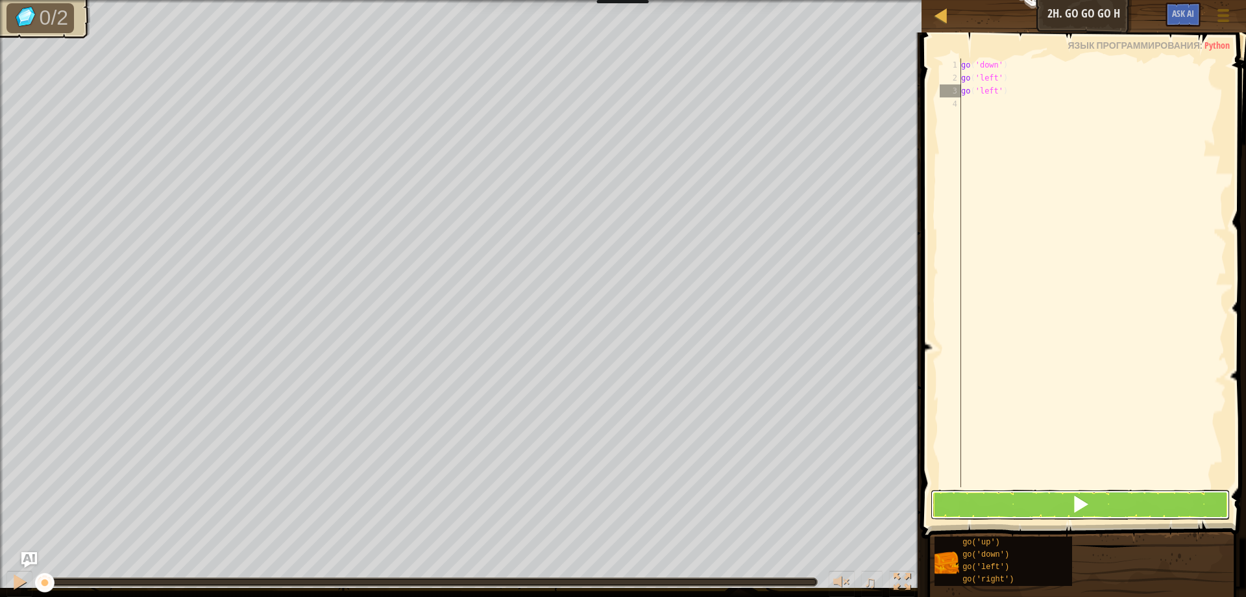
click at [1001, 499] on button at bounding box center [1081, 504] width 300 height 30
type textarea "go('up')"
click at [1048, 493] on button at bounding box center [1081, 504] width 300 height 30
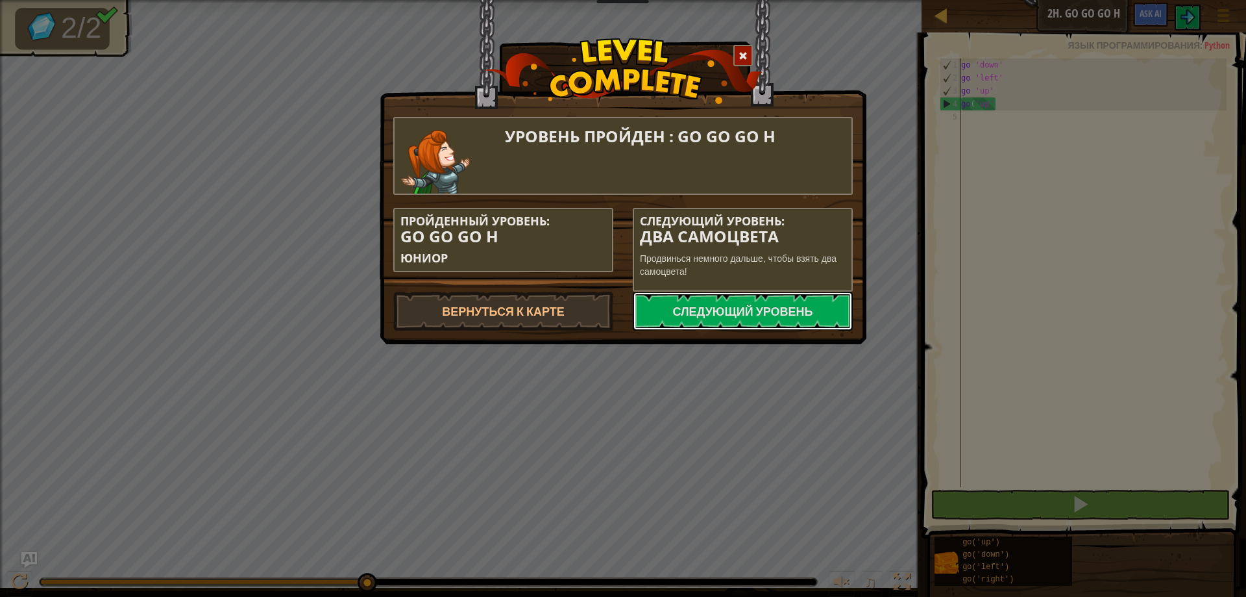
click at [687, 304] on link "Следующий уровень" at bounding box center [743, 310] width 220 height 39
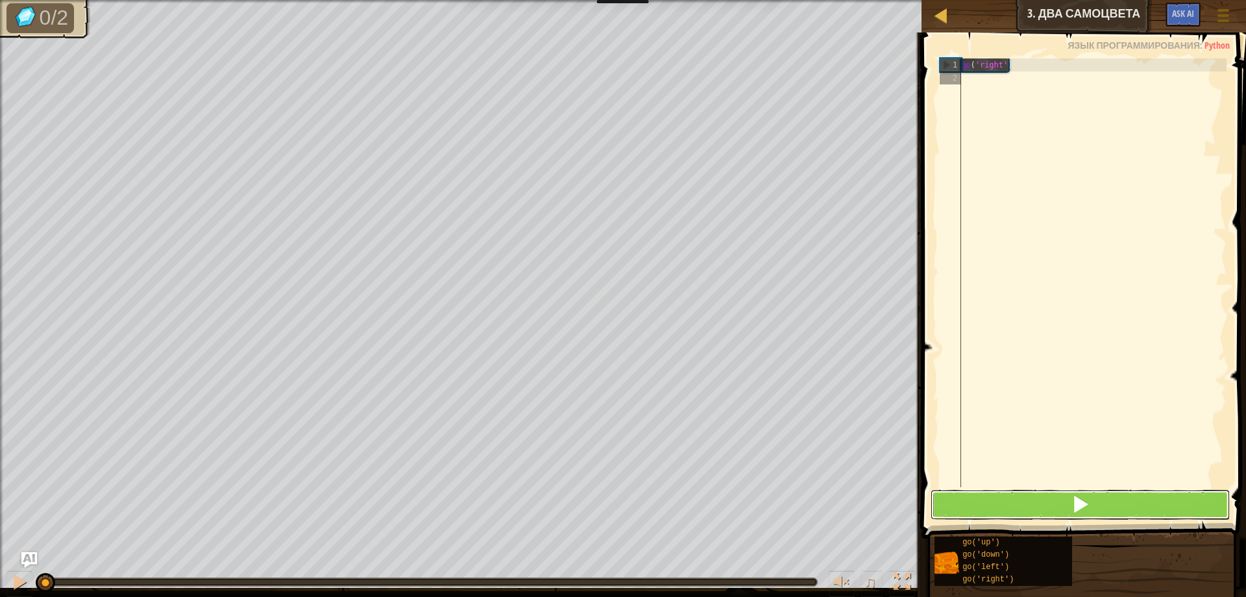
click at [1078, 503] on span at bounding box center [1081, 504] width 18 height 18
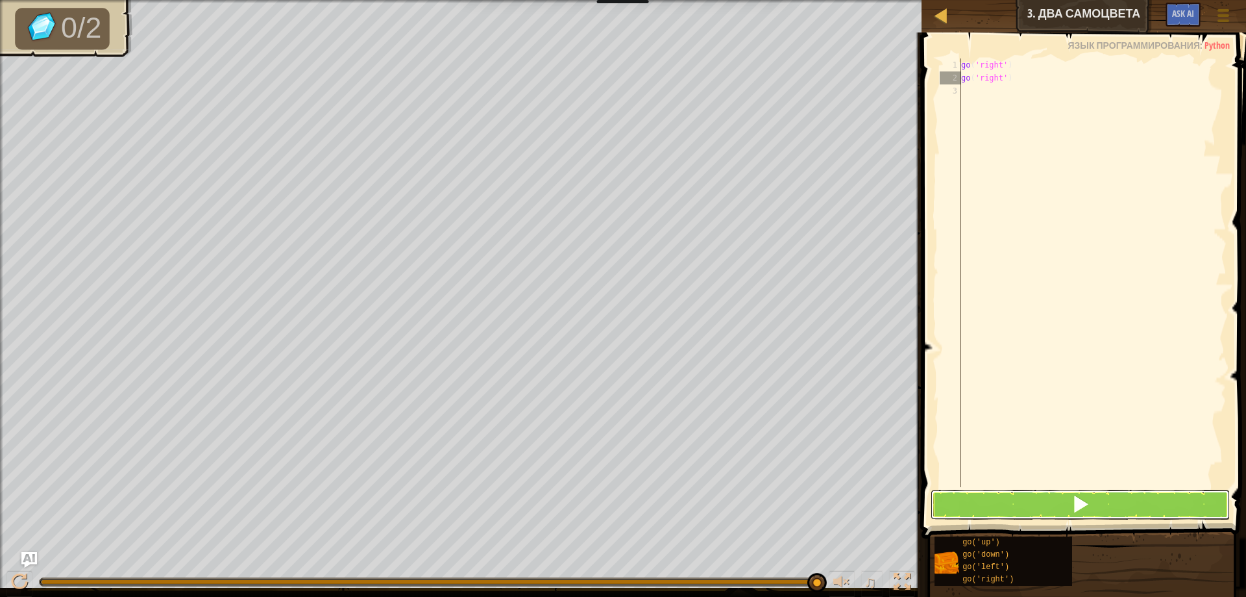
click at [953, 495] on button at bounding box center [1081, 504] width 300 height 30
type textarea "go('down')"
click at [953, 494] on button at bounding box center [1081, 504] width 300 height 30
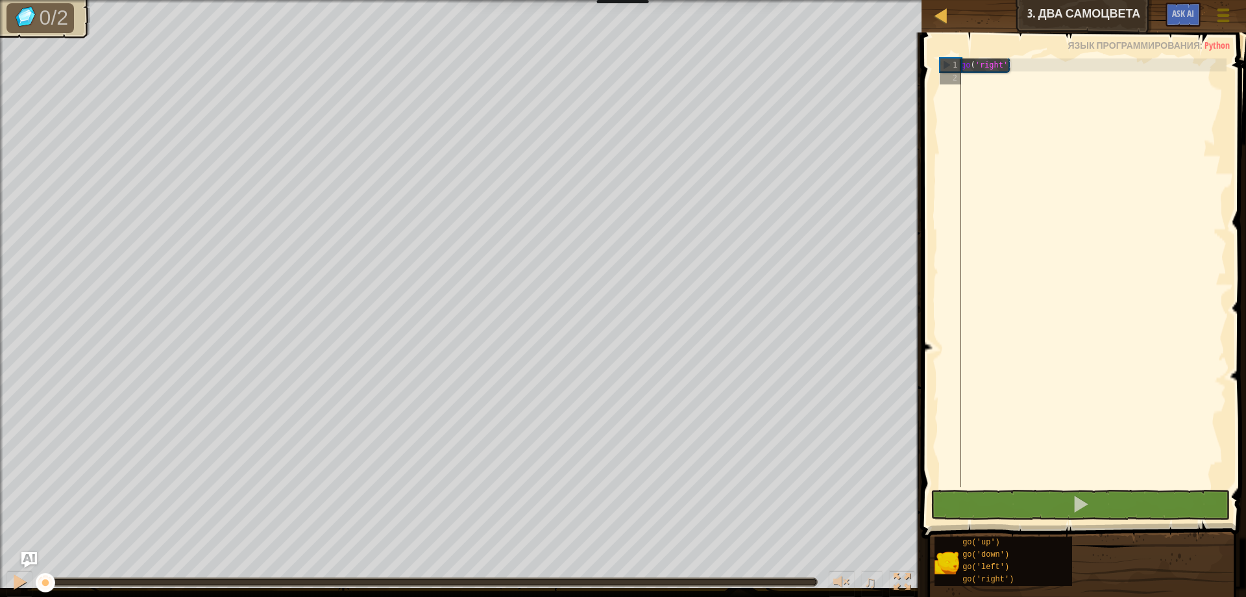
click at [1226, 8] on div at bounding box center [1224, 15] width 18 height 19
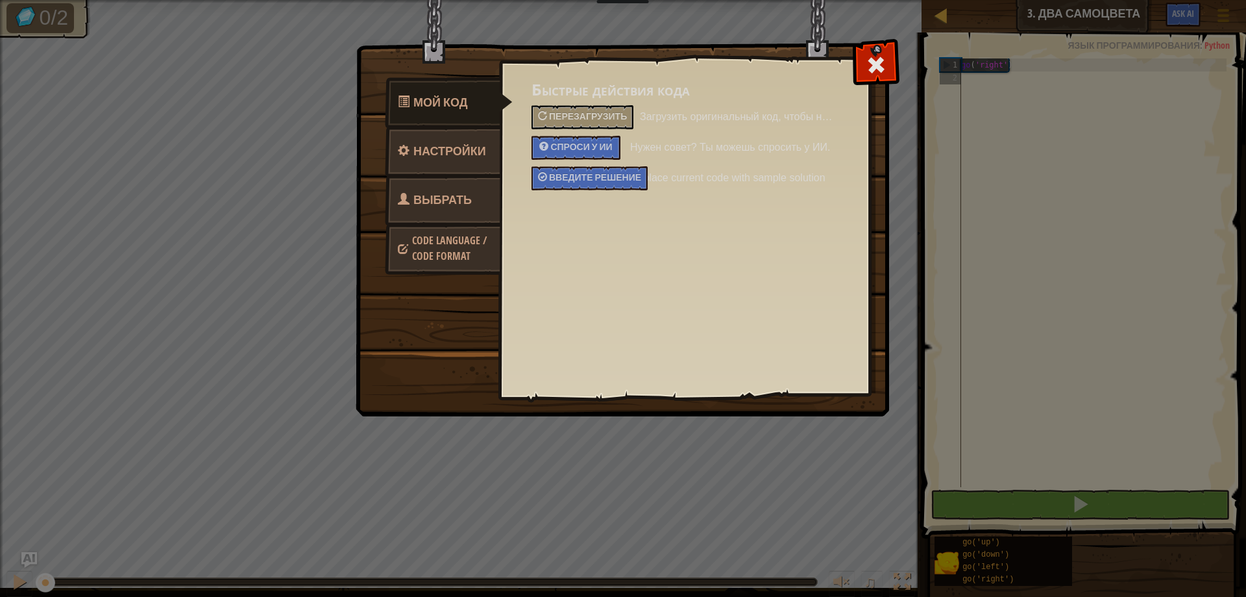
click at [483, 176] on link "Выбрать героя" at bounding box center [443, 216] width 116 height 83
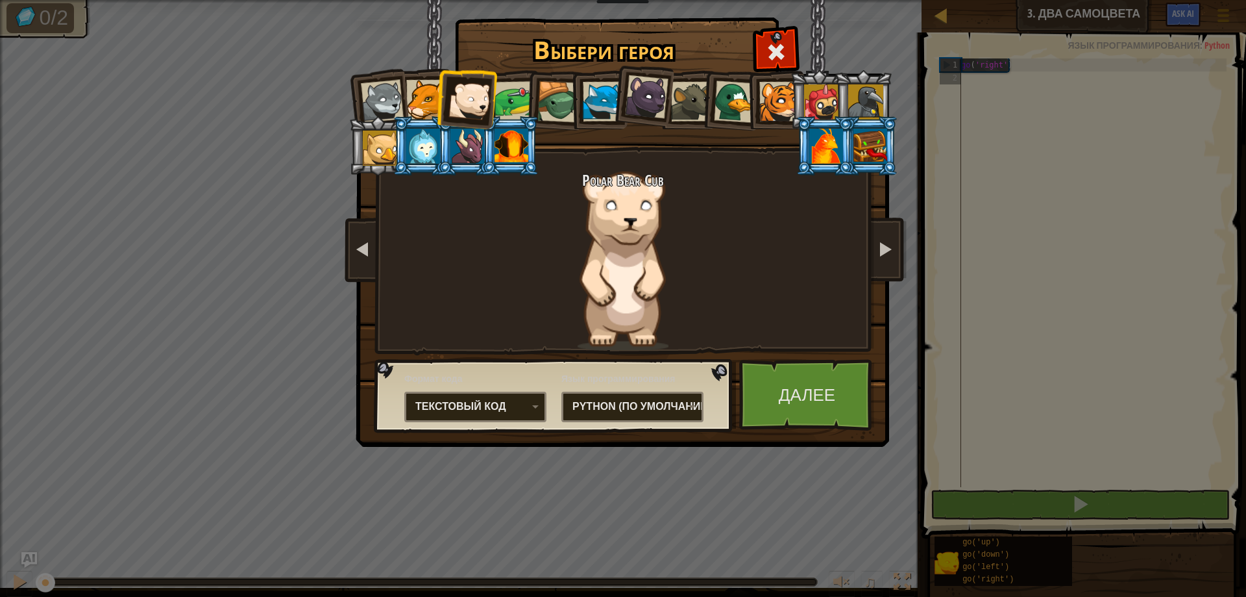
drag, startPoint x: 867, startPoint y: 124, endPoint x: 902, endPoint y: 186, distance: 70.9
click at [883, 151] on li at bounding box center [869, 145] width 58 height 59
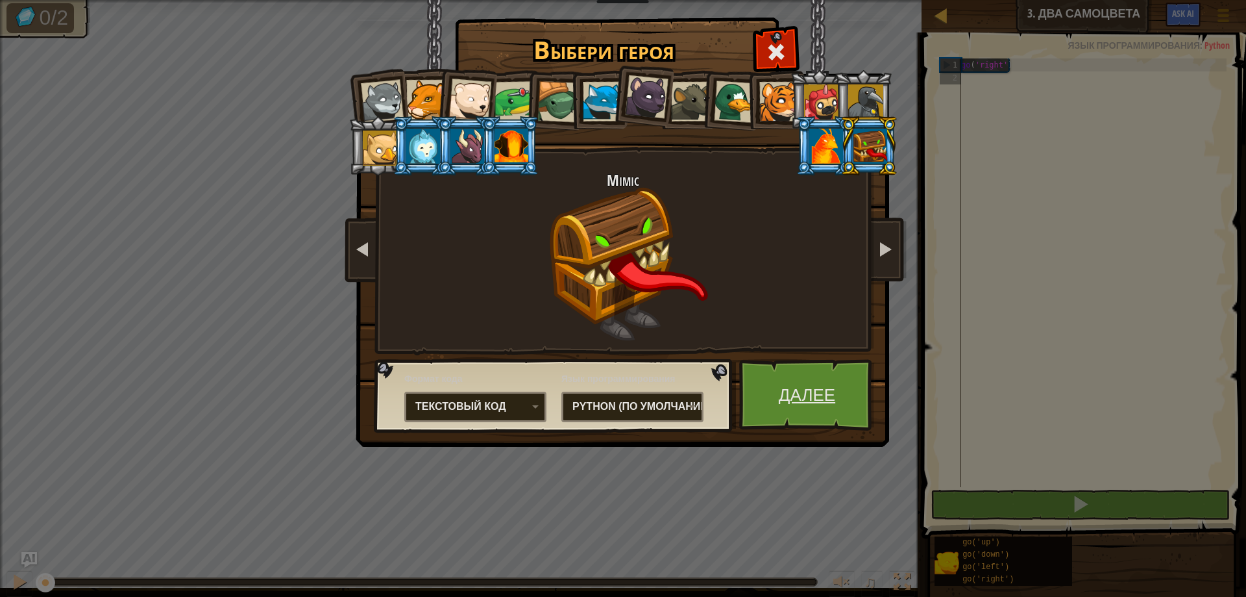
click at [809, 386] on link "Далее" at bounding box center [807, 394] width 136 height 71
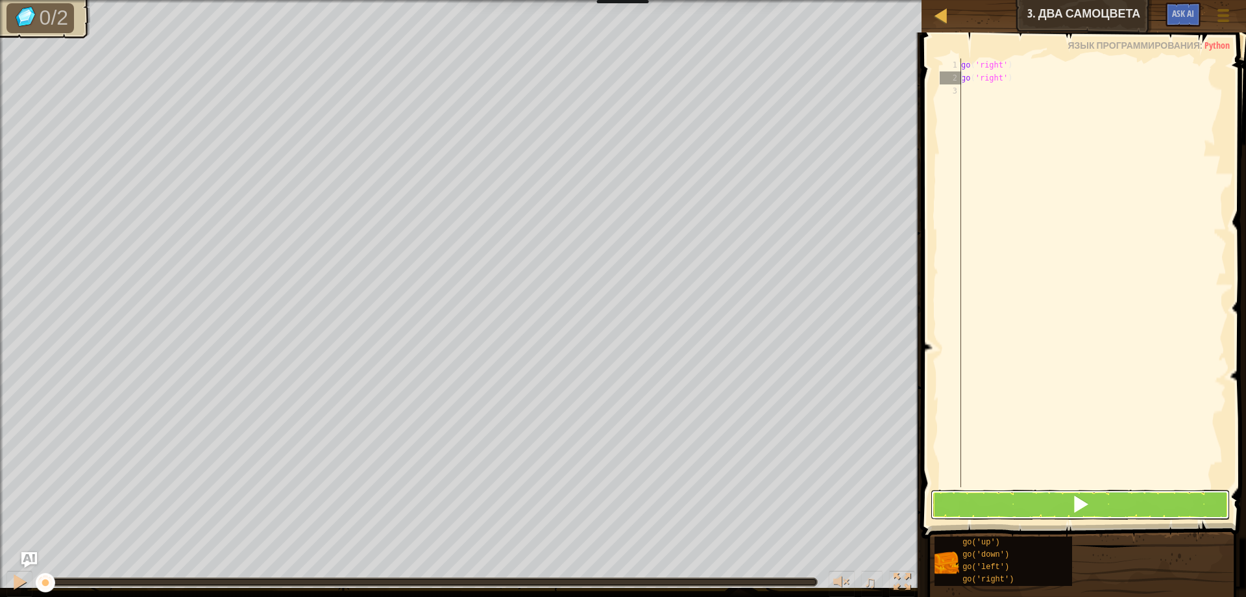
click at [1036, 496] on button at bounding box center [1081, 504] width 300 height 30
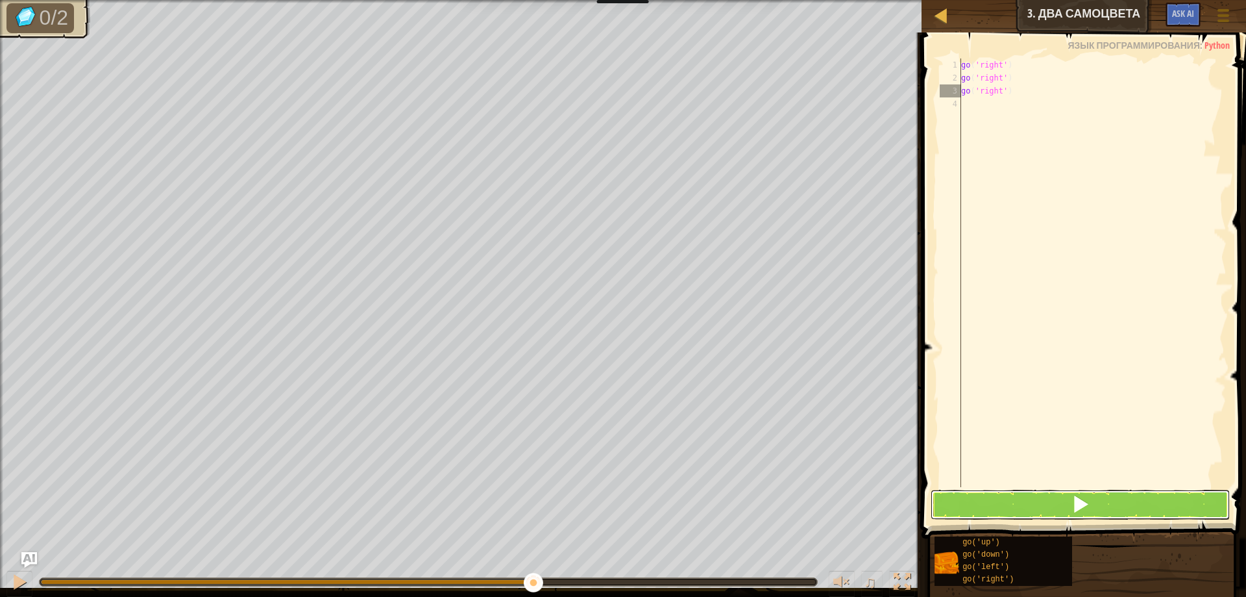
click at [994, 495] on button at bounding box center [1081, 504] width 300 height 30
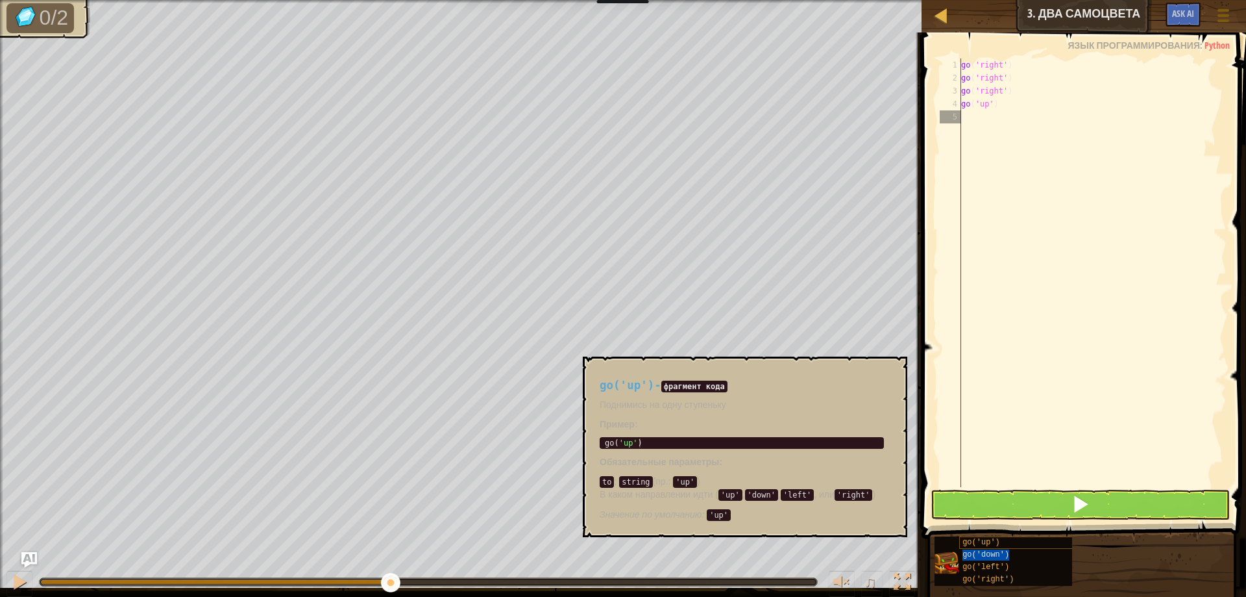
type textarea "go('down')"
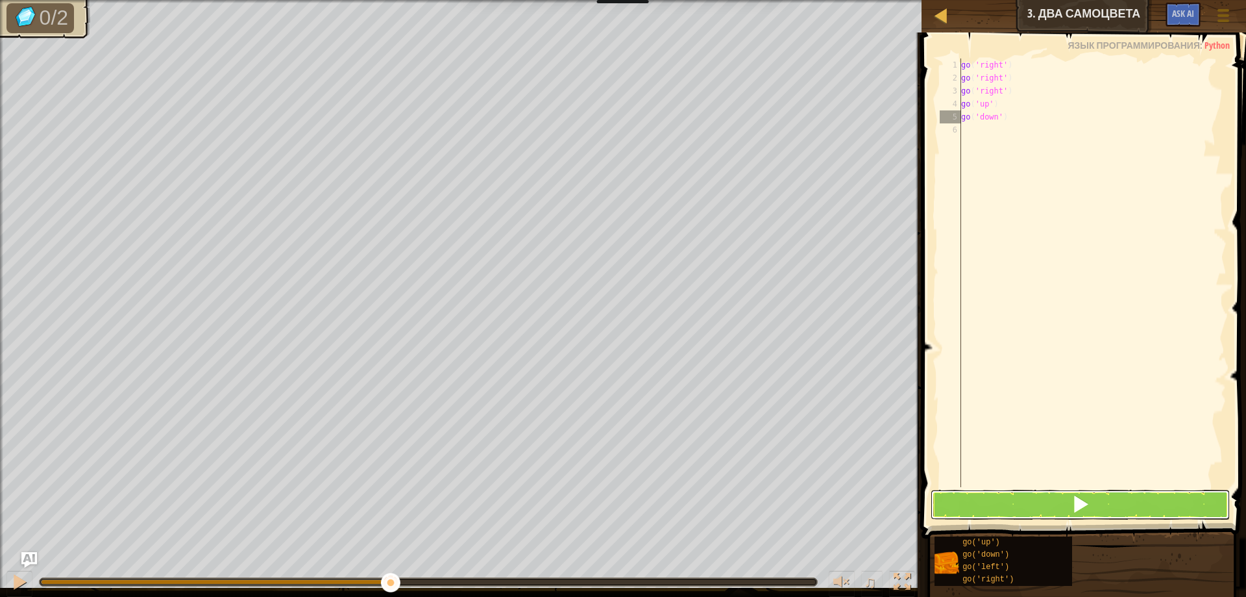
click at [1034, 501] on button at bounding box center [1081, 504] width 300 height 30
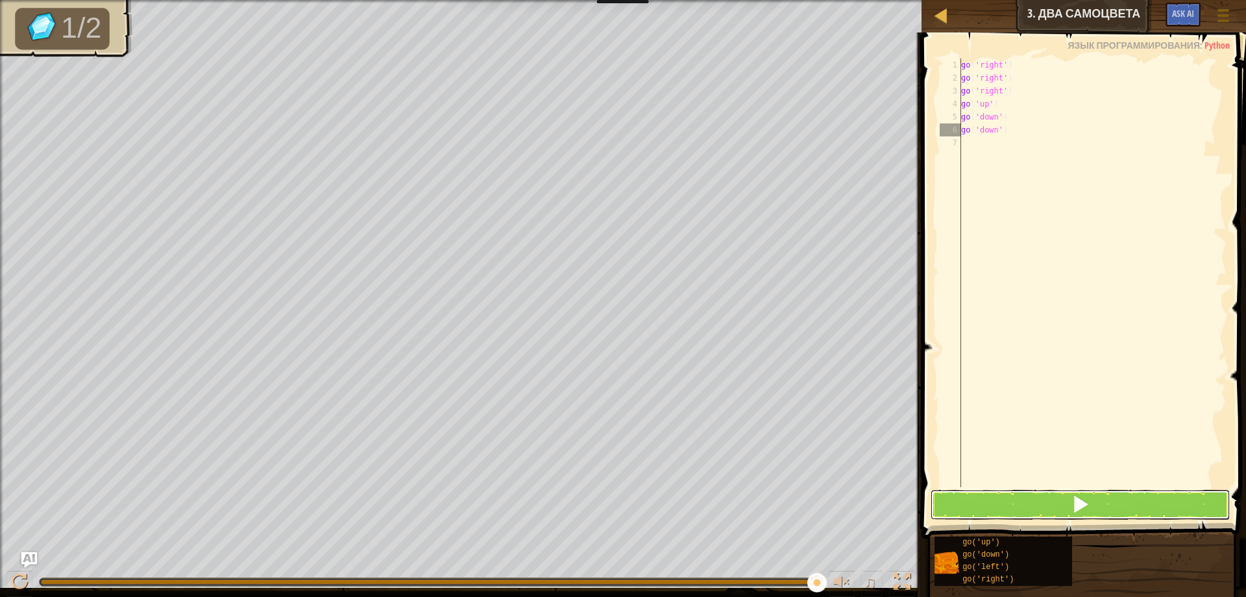
click at [1042, 490] on button at bounding box center [1081, 504] width 300 height 30
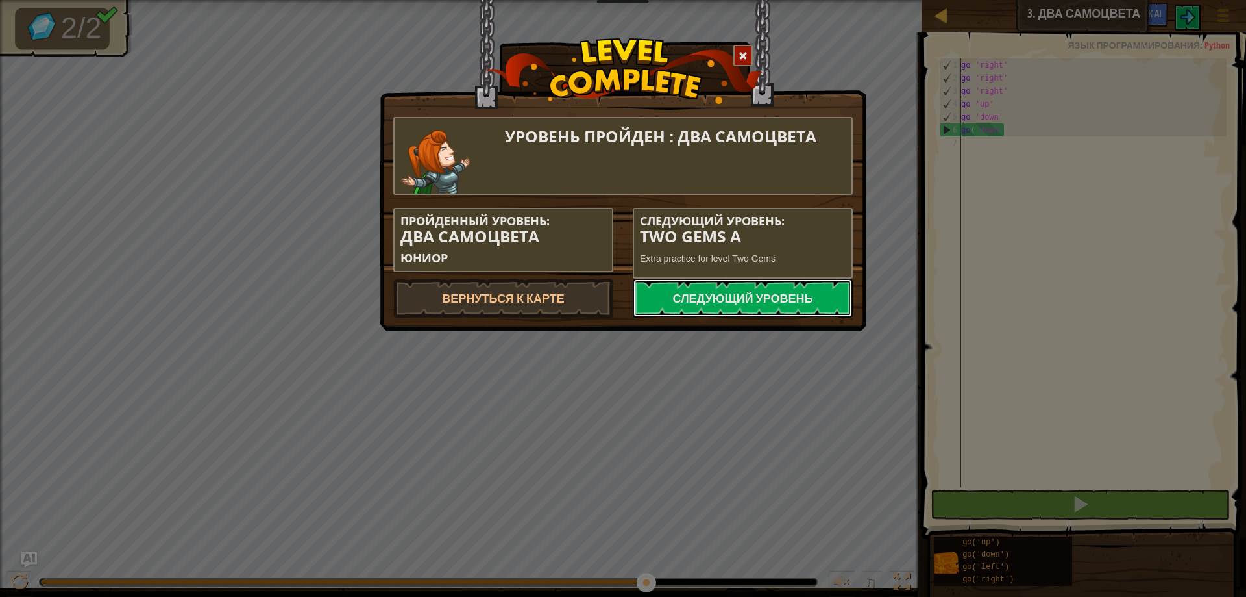
click at [739, 290] on link "Следующий уровень" at bounding box center [743, 297] width 220 height 39
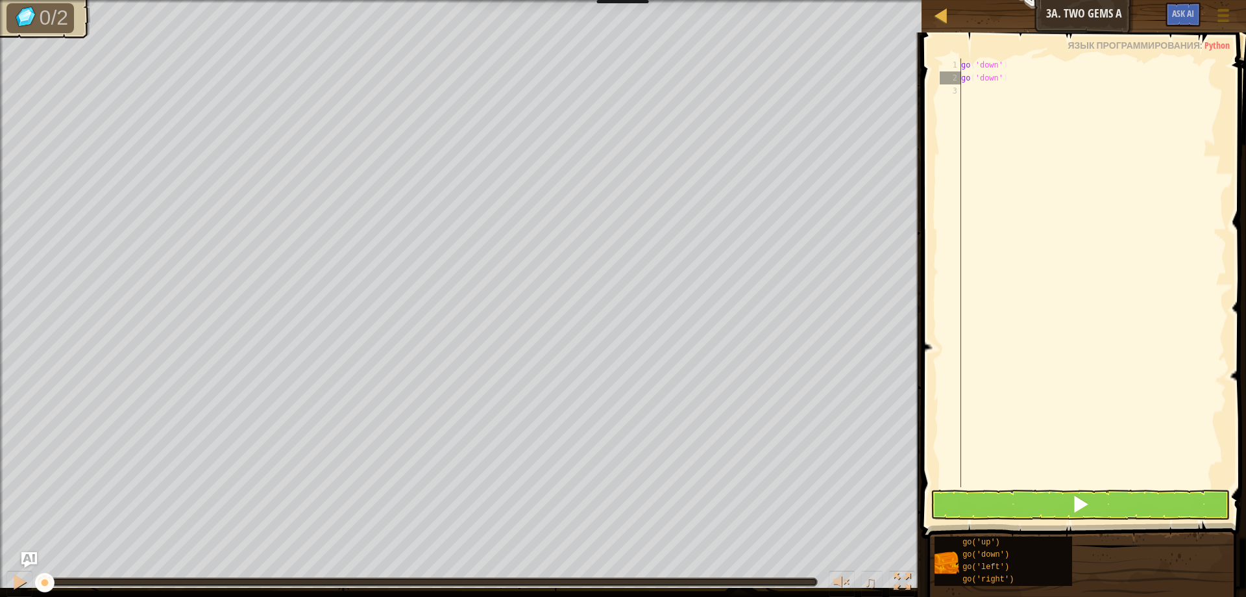
click at [1077, 488] on span at bounding box center [1085, 267] width 335 height 544
click at [1079, 498] on span at bounding box center [1081, 504] width 18 height 18
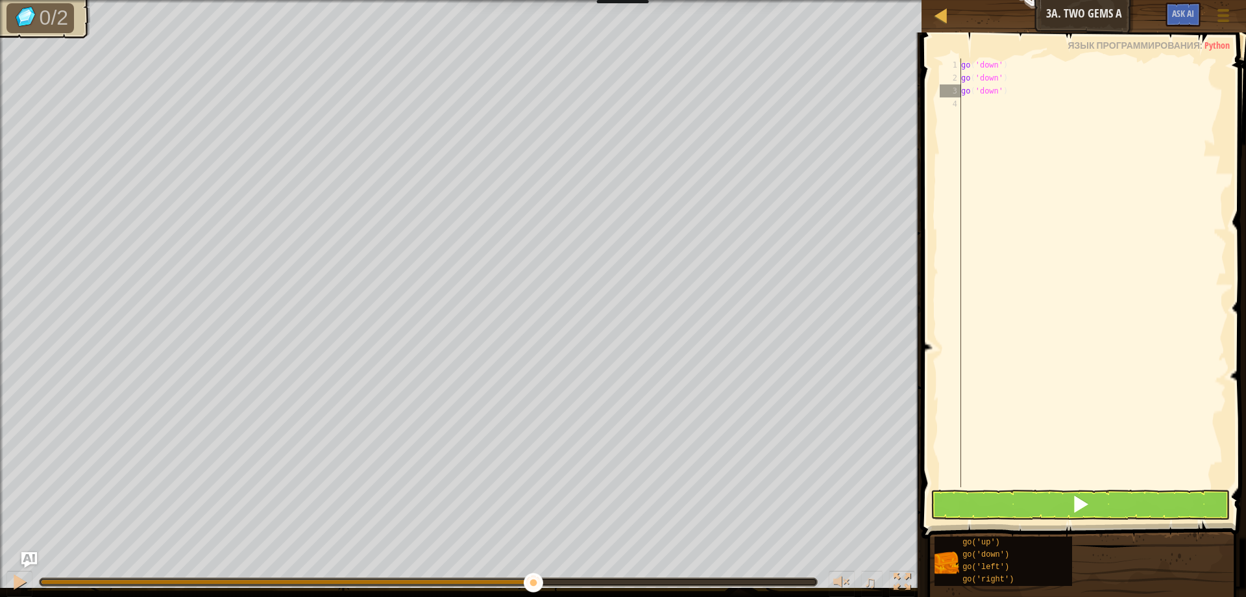
click at [1085, 489] on div "go('down') 1 2 3 4 go ( 'down' ) go ( 'down' ) go ( 'down' ) הההההההההההההההההה…" at bounding box center [1082, 311] width 328 height 544
click at [1088, 492] on button at bounding box center [1081, 504] width 300 height 30
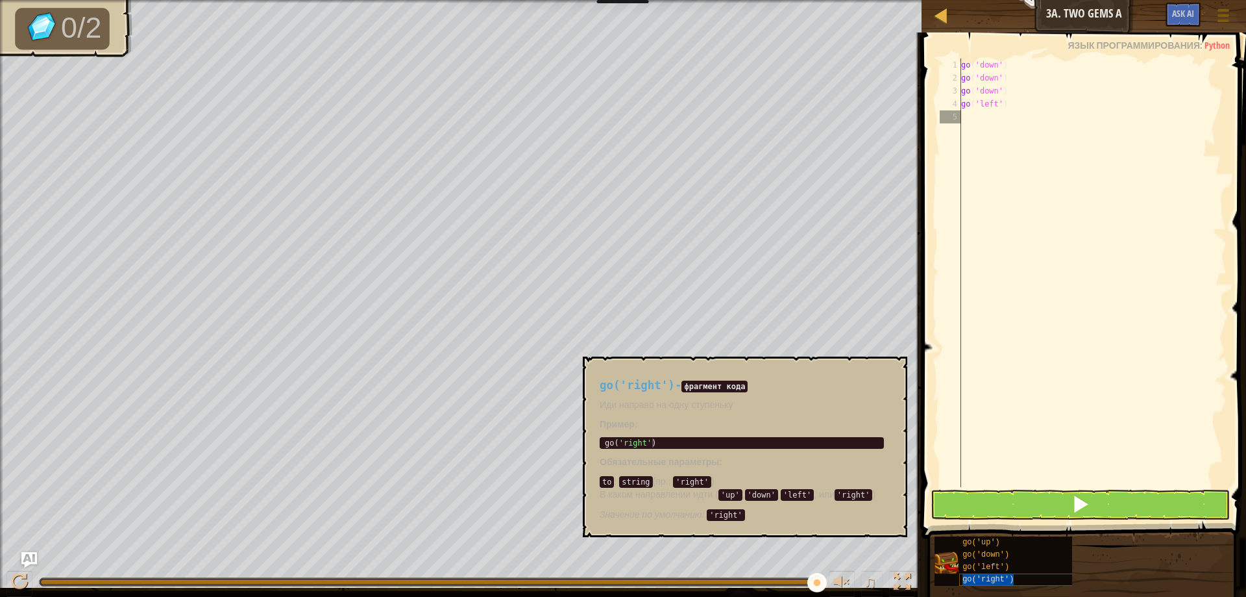
type textarea "go('right')"
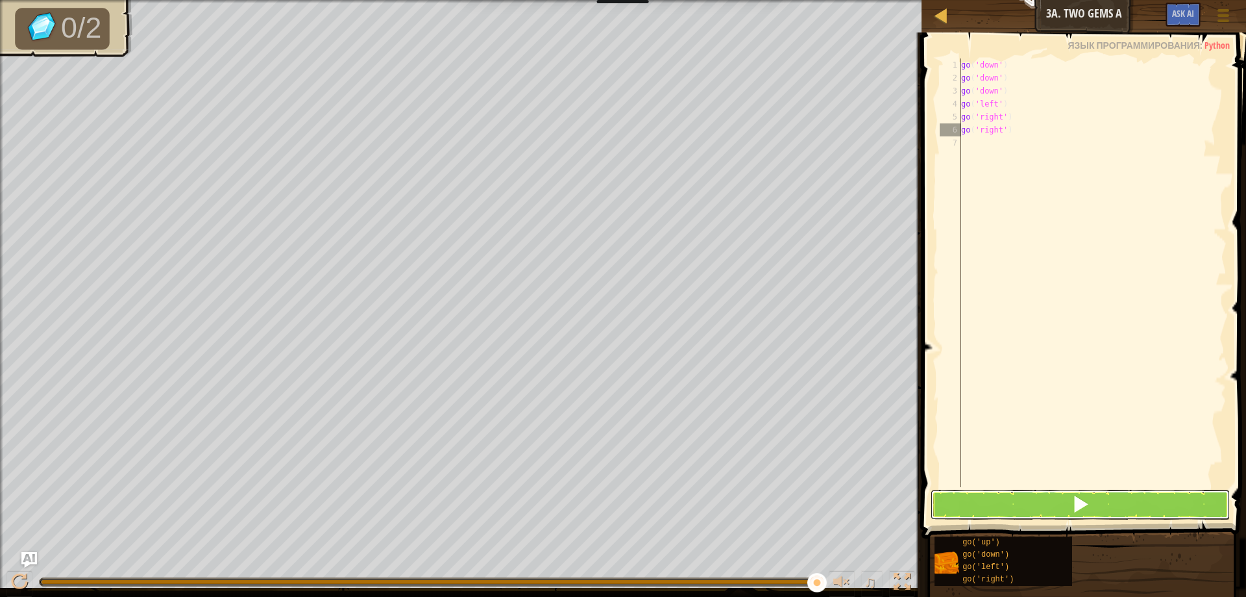
drag, startPoint x: 996, startPoint y: 494, endPoint x: 1000, endPoint y: 478, distance: 16.7
click at [997, 493] on button at bounding box center [1081, 504] width 300 height 30
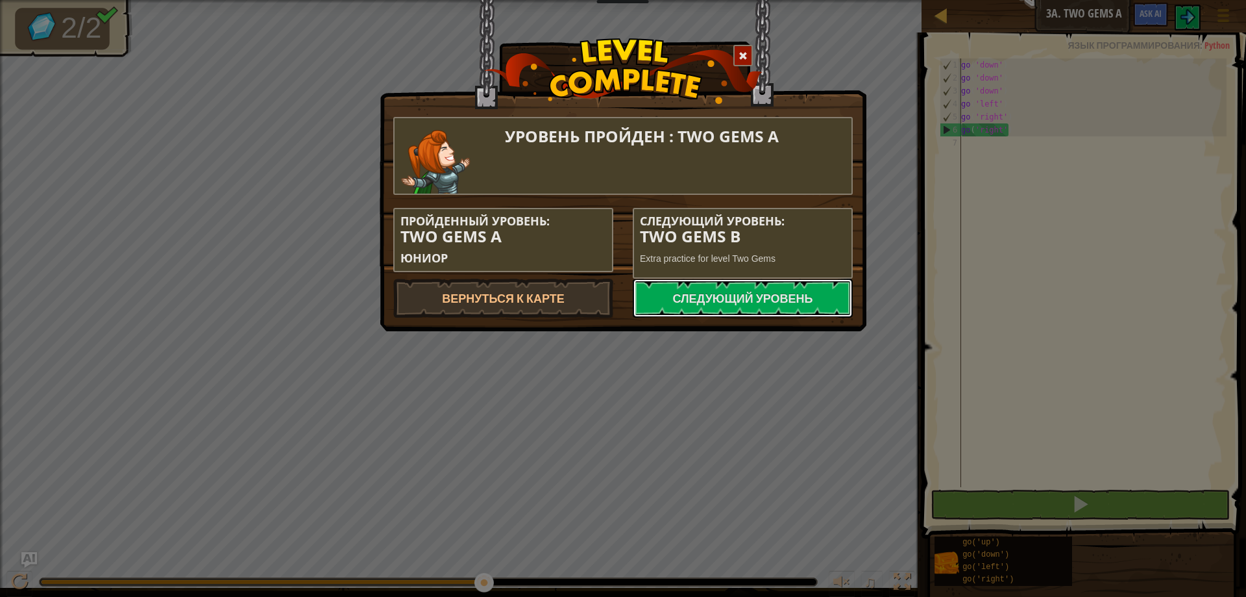
click at [735, 301] on link "Следующий уровень" at bounding box center [743, 297] width 220 height 39
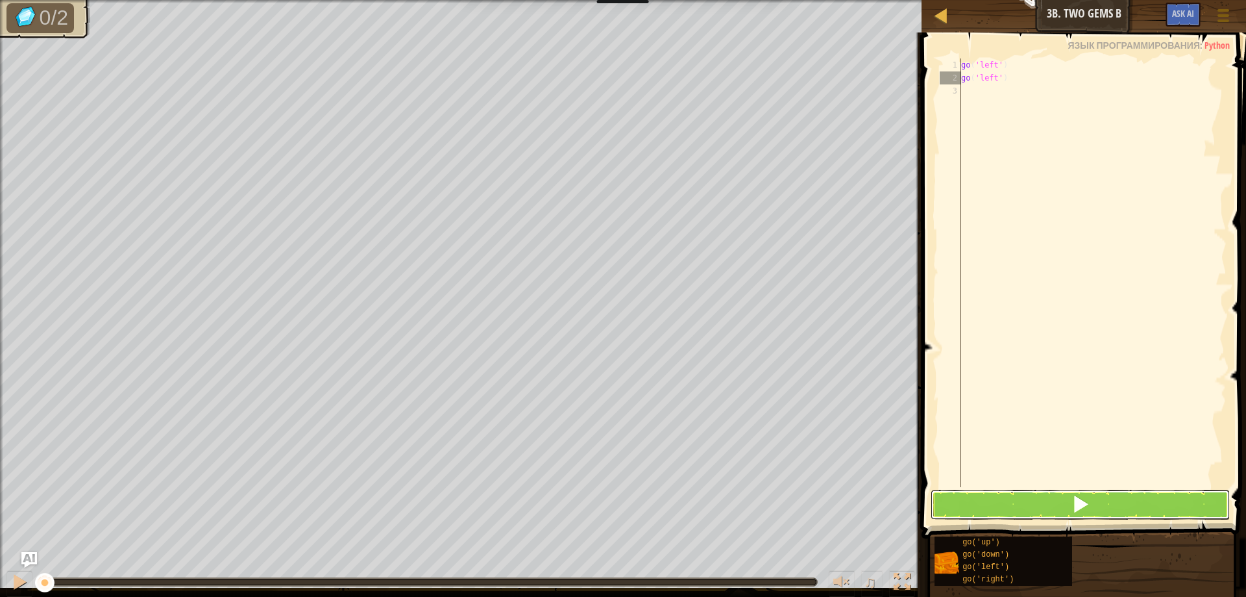
click at [1058, 502] on button at bounding box center [1081, 504] width 300 height 30
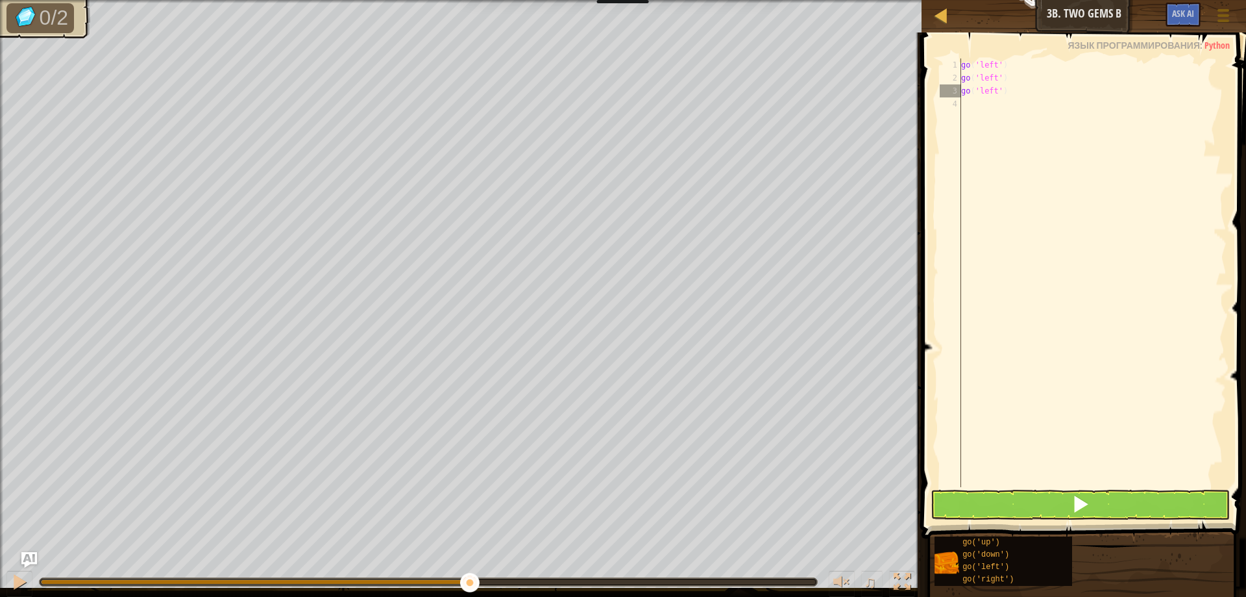
click at [1043, 487] on span at bounding box center [1085, 267] width 335 height 544
click at [1049, 486] on div "go('left') 1 2 3 4 go ( 'left' ) go ( 'left' ) go ( 'left' ) הההההההההההההההההה…" at bounding box center [1082, 311] width 328 height 544
click at [1083, 492] on button at bounding box center [1081, 504] width 300 height 30
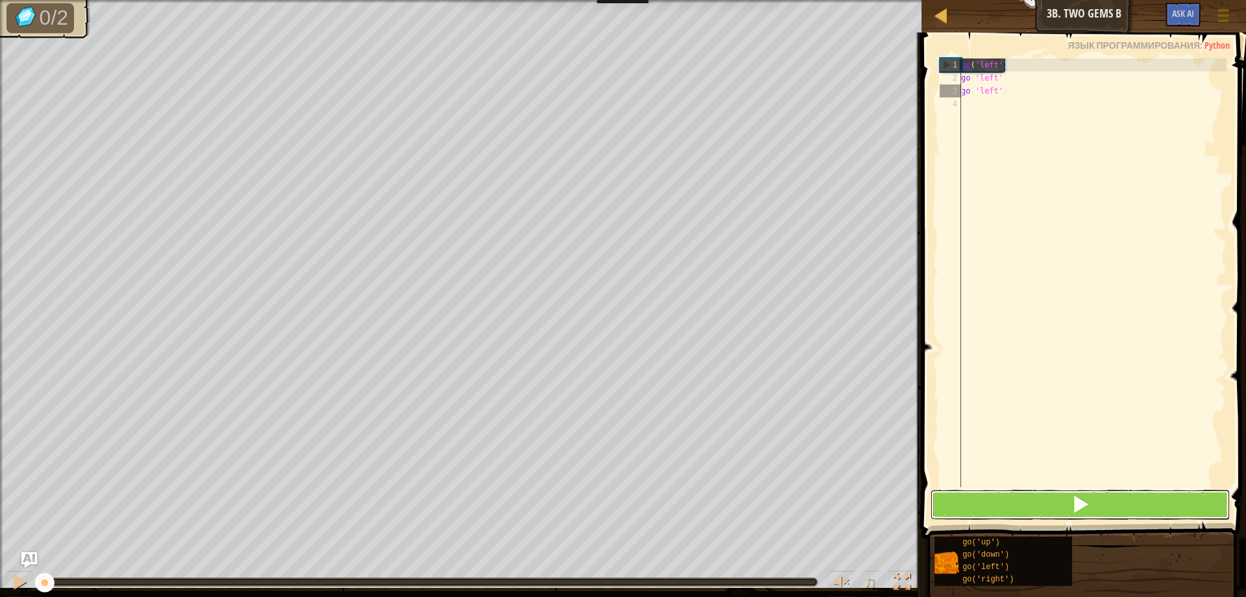
click at [1083, 492] on button at bounding box center [1081, 504] width 300 height 30
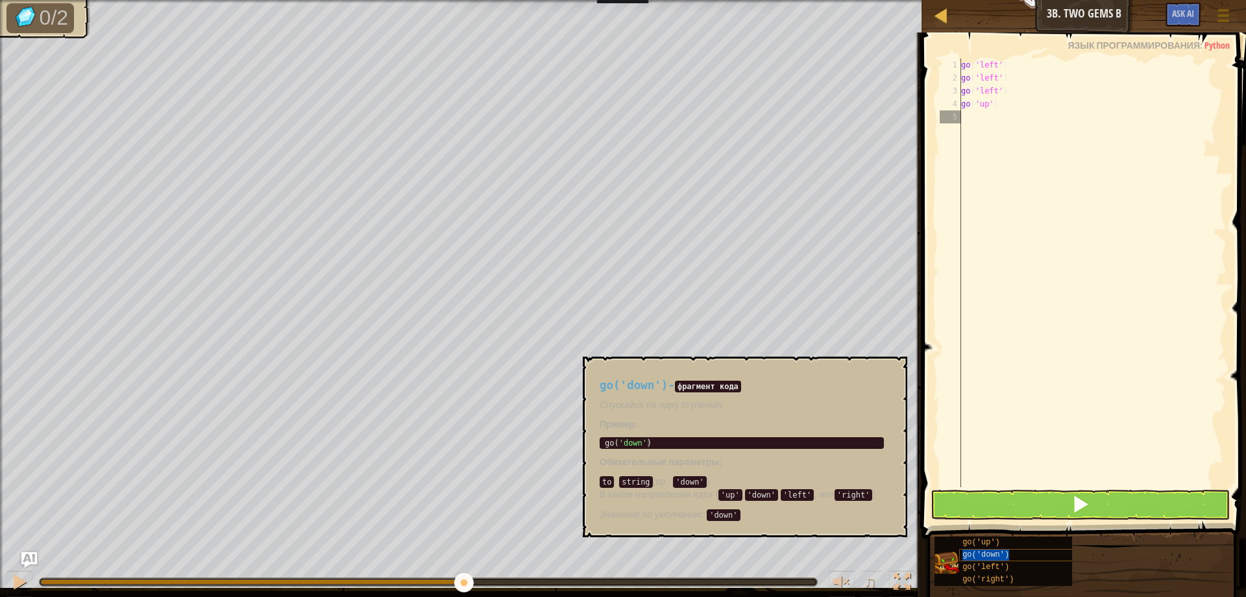
type textarea "go('down')"
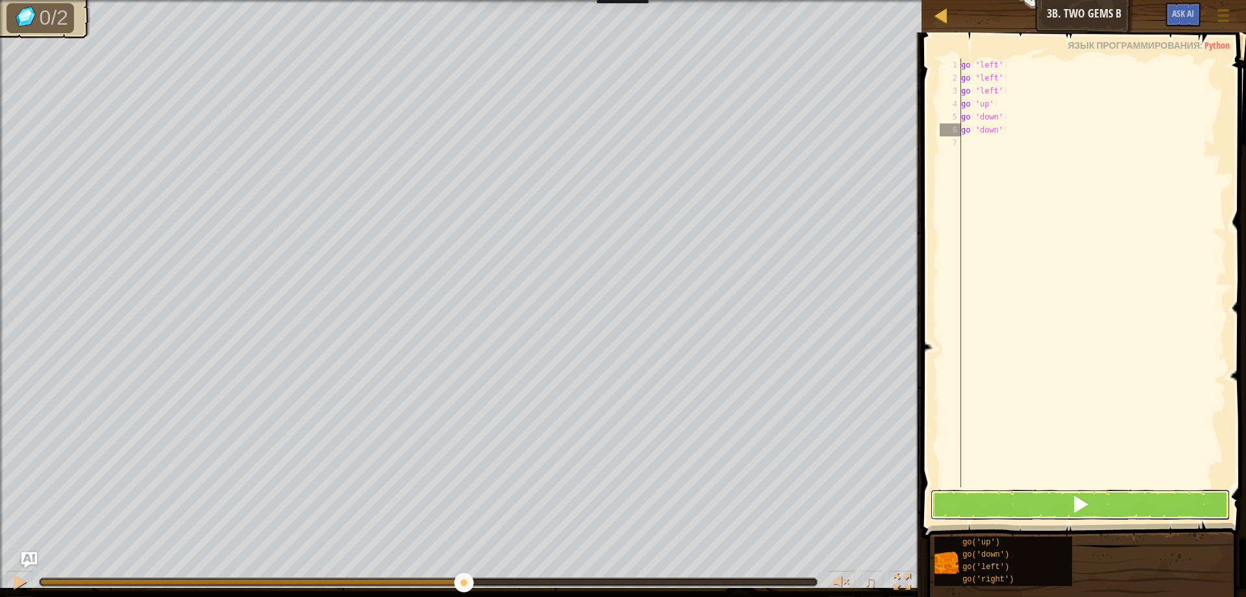
click at [1036, 502] on button at bounding box center [1081, 504] width 300 height 30
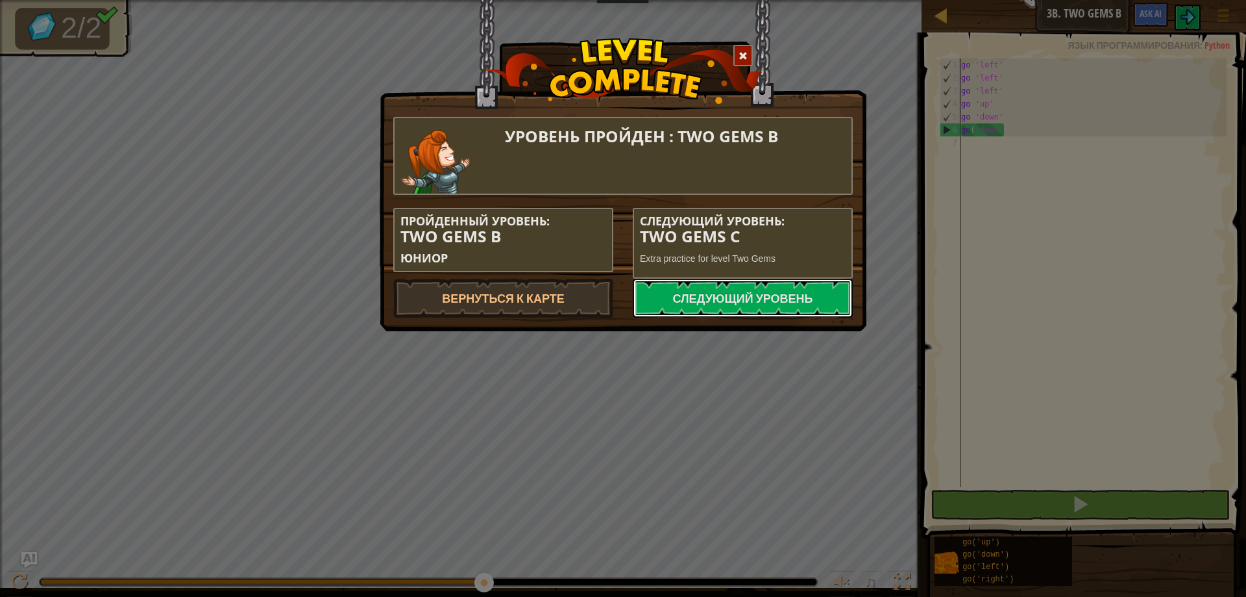
click at [808, 278] on link "Следующий уровень" at bounding box center [743, 297] width 220 height 39
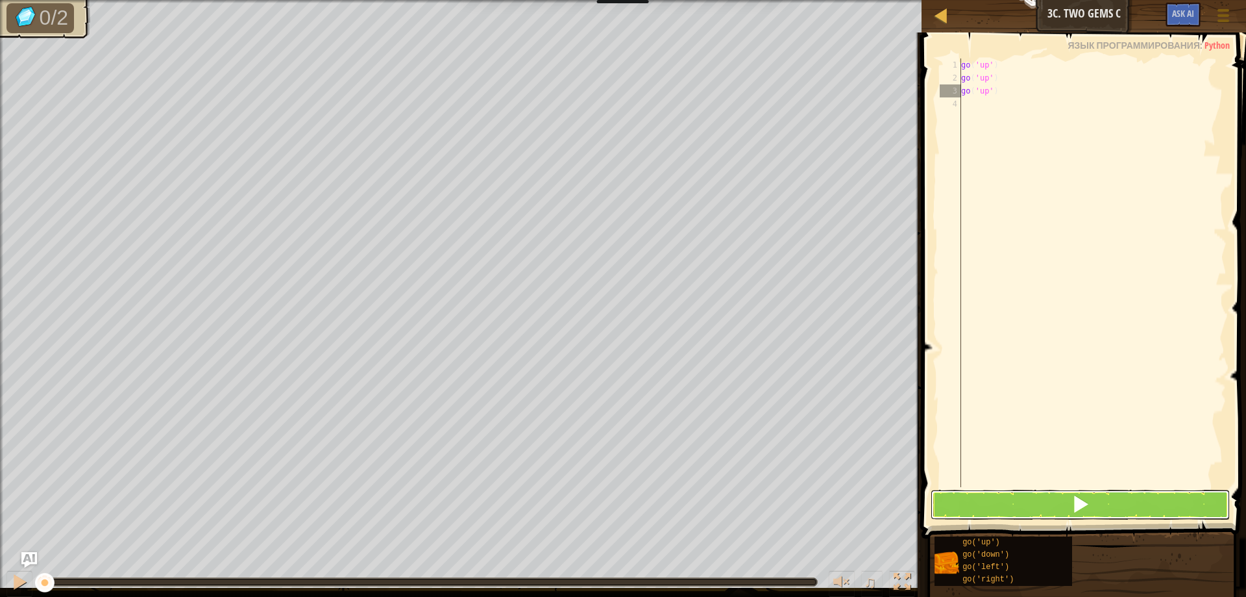
drag, startPoint x: 1061, startPoint y: 497, endPoint x: 1063, endPoint y: 506, distance: 9.8
click at [1063, 506] on button at bounding box center [1081, 504] width 300 height 30
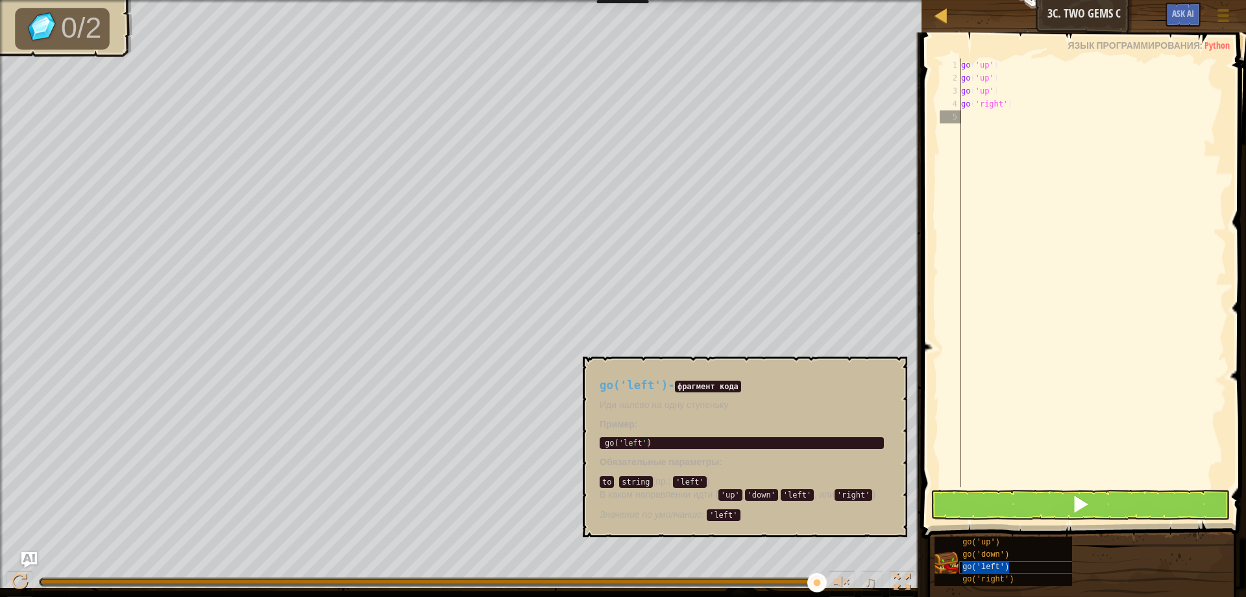
type textarea "go('left')"
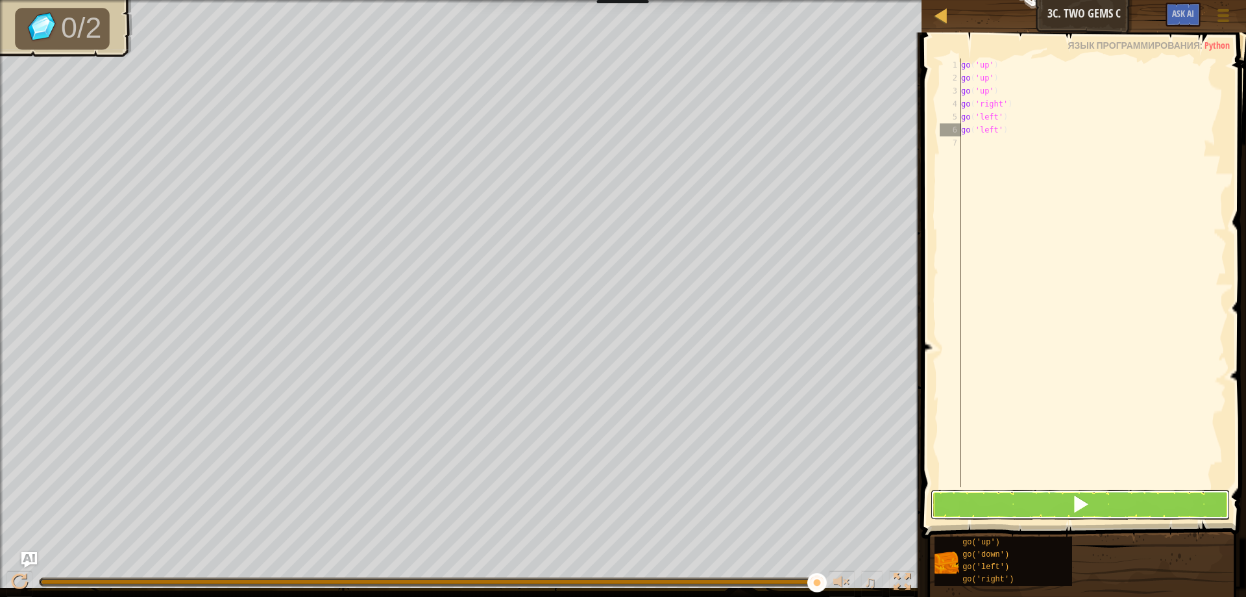
drag, startPoint x: 1074, startPoint y: 503, endPoint x: 1081, endPoint y: 497, distance: 9.7
click at [1081, 497] on span at bounding box center [1081, 504] width 18 height 18
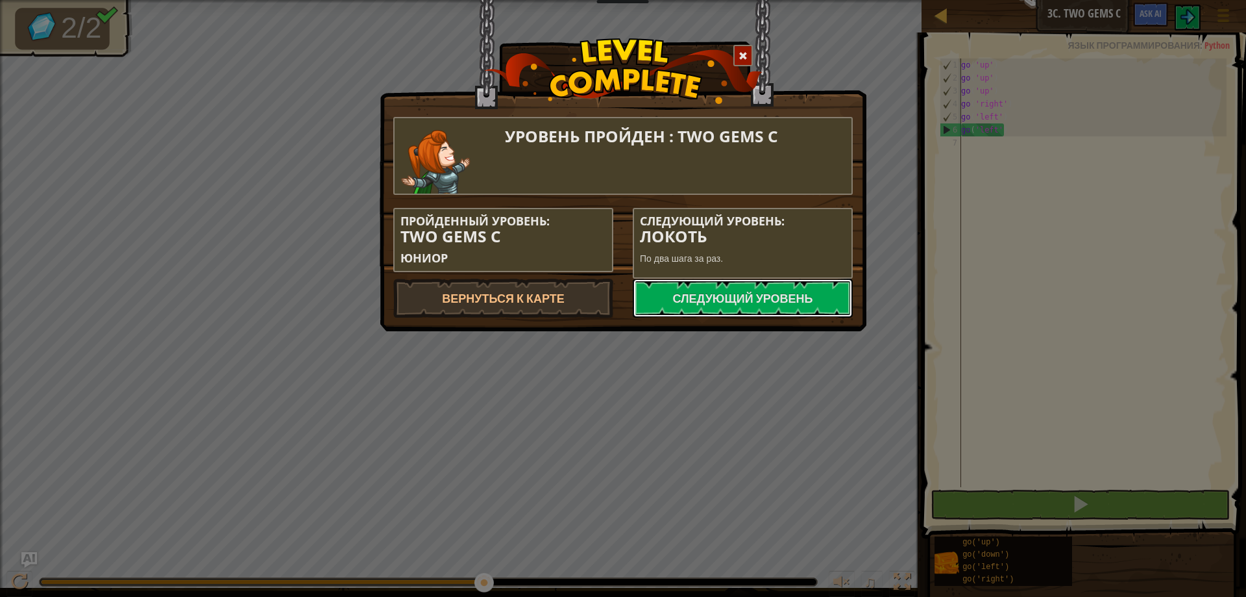
click at [786, 303] on link "Следующий уровень" at bounding box center [743, 297] width 220 height 39
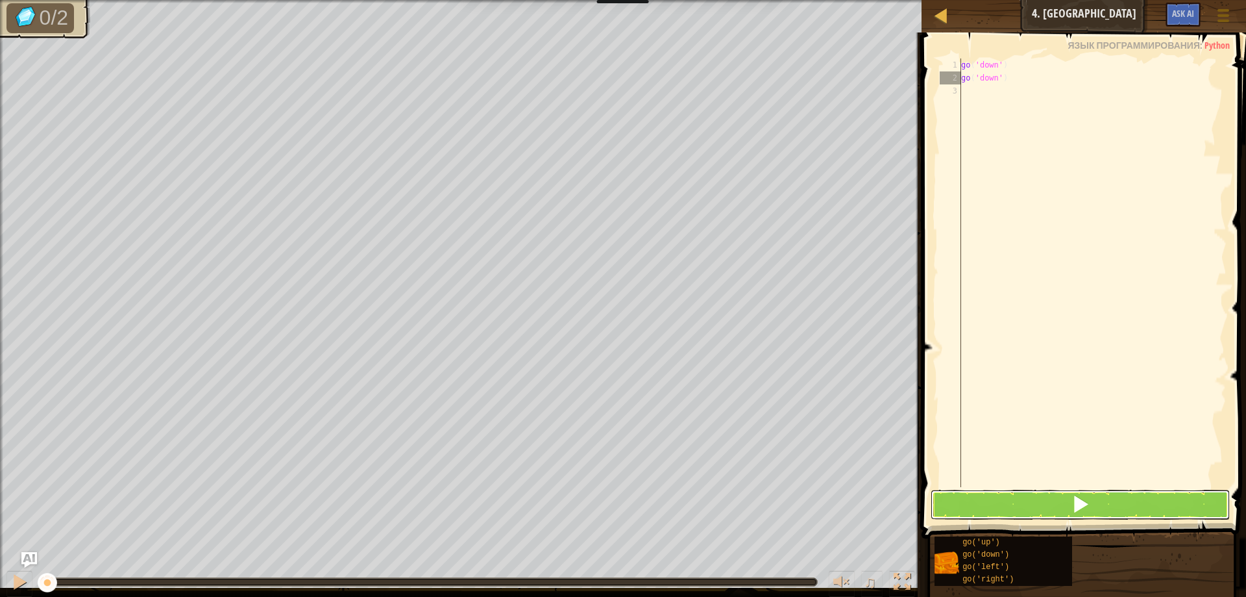
click at [1074, 507] on span at bounding box center [1081, 504] width 18 height 18
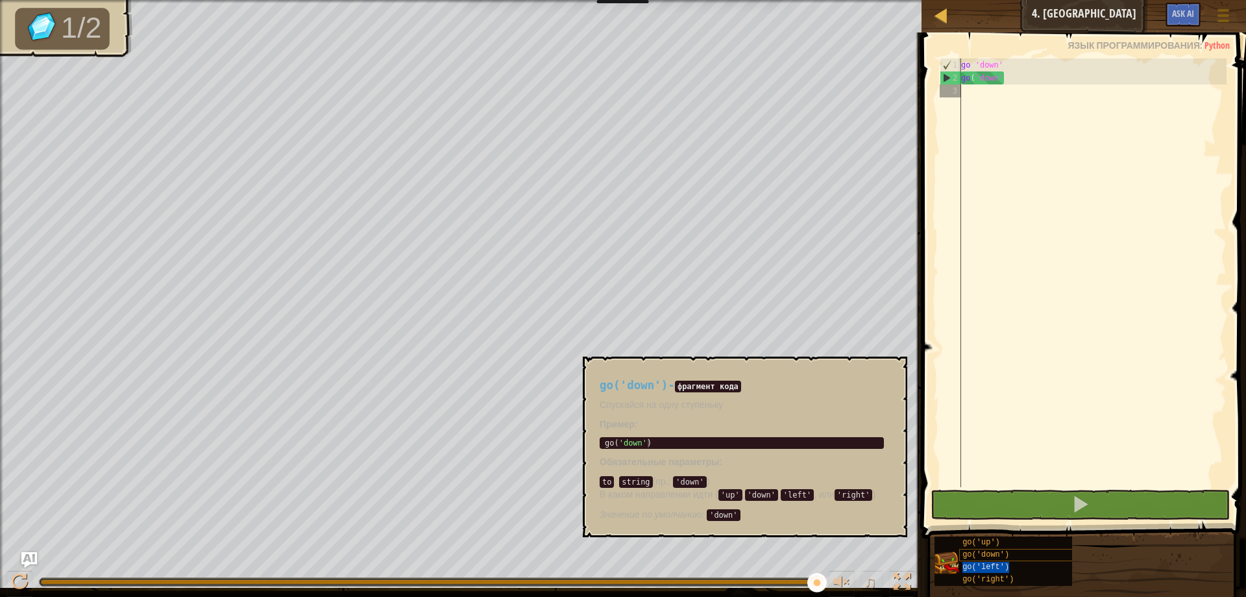
type textarea "go('left')"
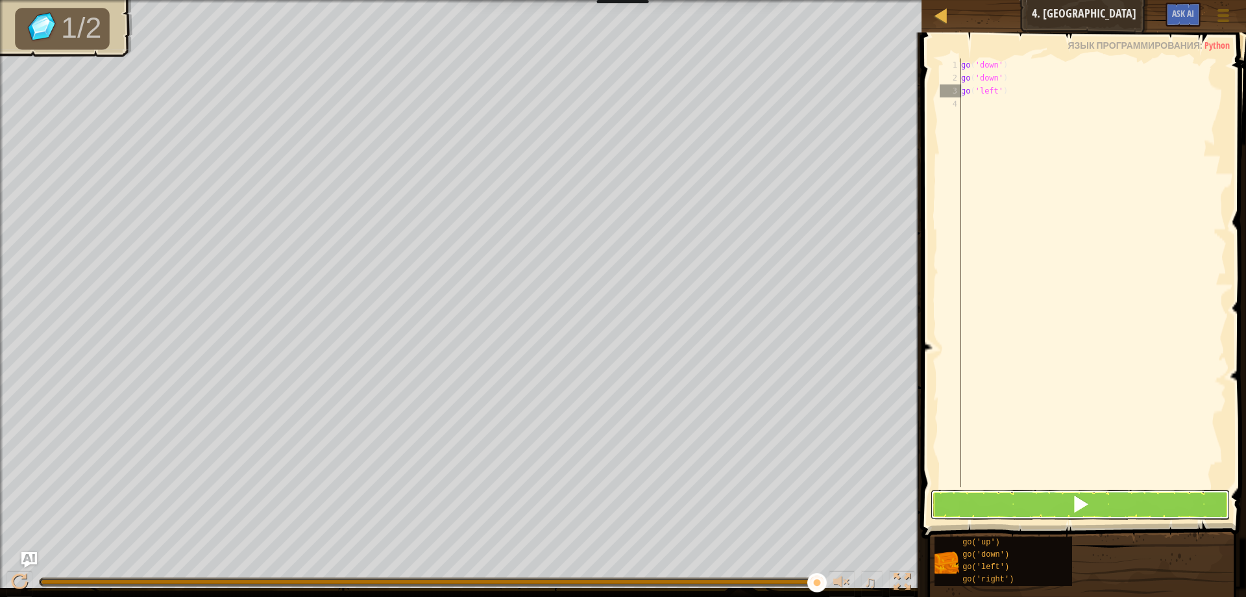
click at [991, 492] on button at bounding box center [1081, 504] width 300 height 30
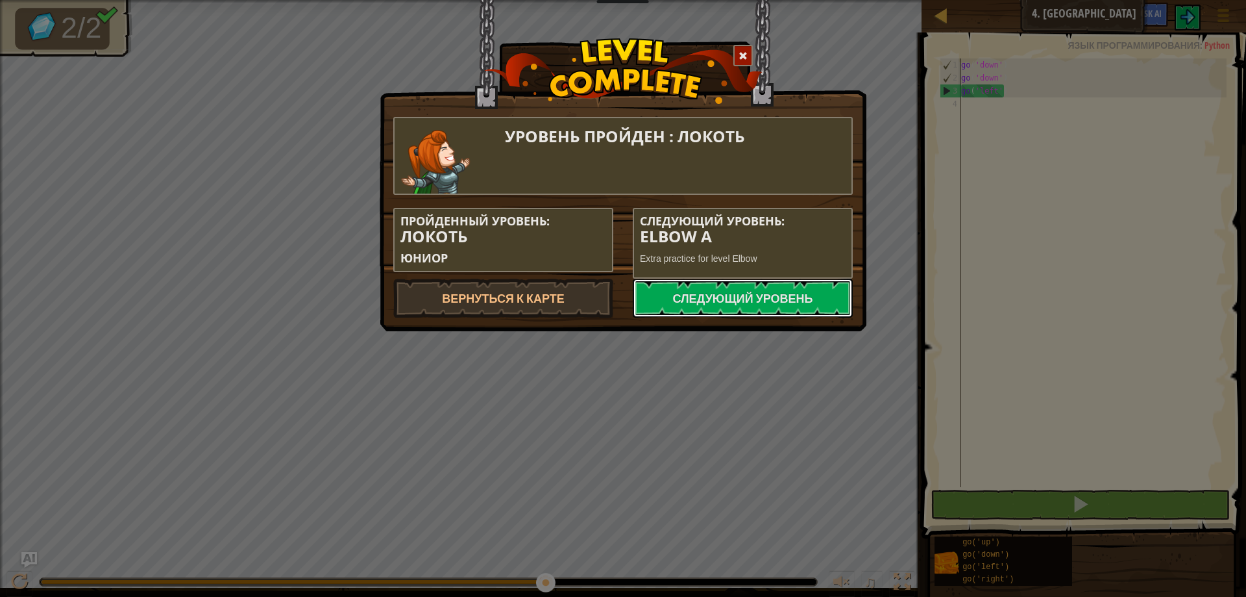
click at [803, 306] on link "Следующий уровень" at bounding box center [743, 297] width 220 height 39
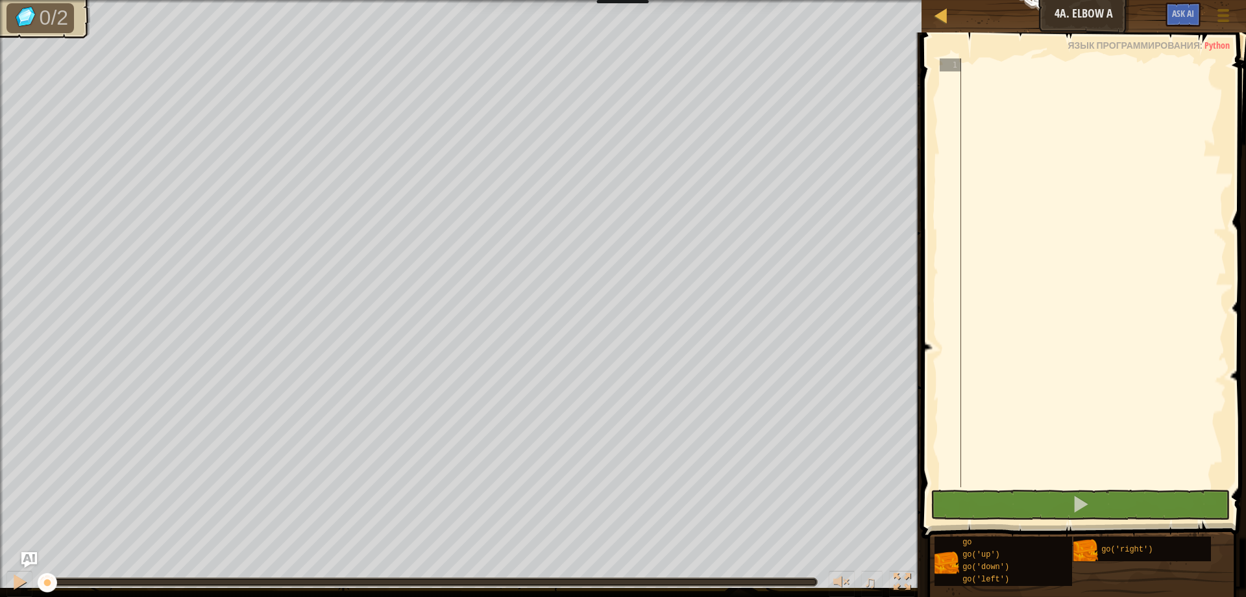
drag, startPoint x: 1015, startPoint y: 462, endPoint x: 1002, endPoint y: 227, distance: 235.3
click at [1003, 136] on div "Блоки Введите решение 1 ההההההההההההההההההההההההההההההההההההההההההההההההההההההה…" at bounding box center [1082, 311] width 328 height 558
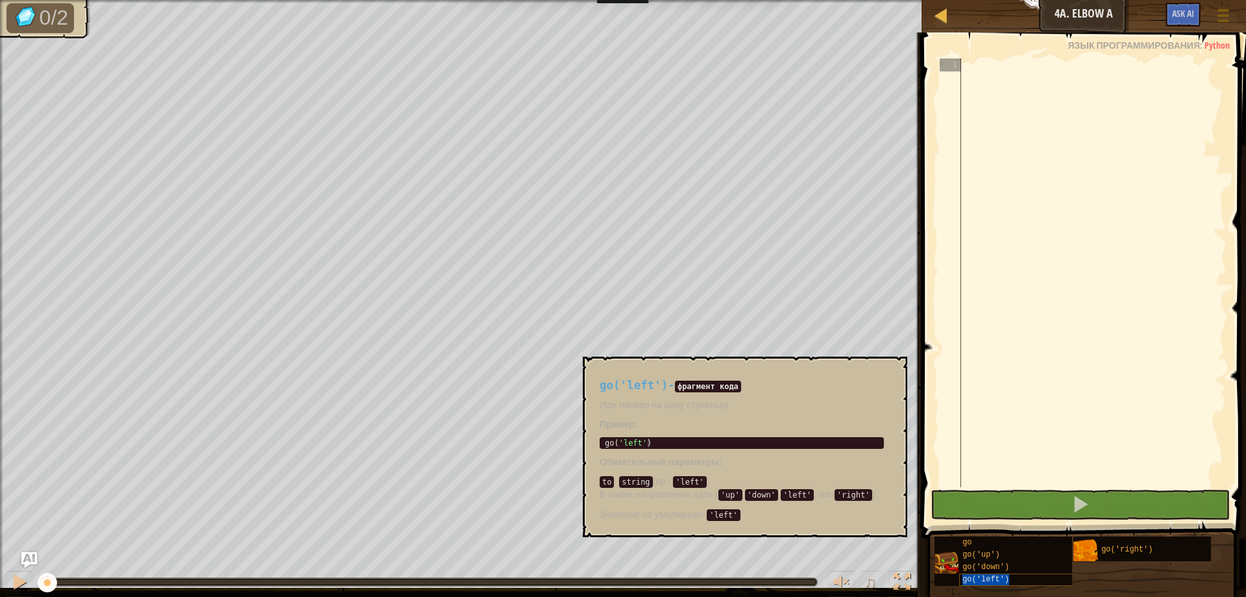
type textarea "go('left')"
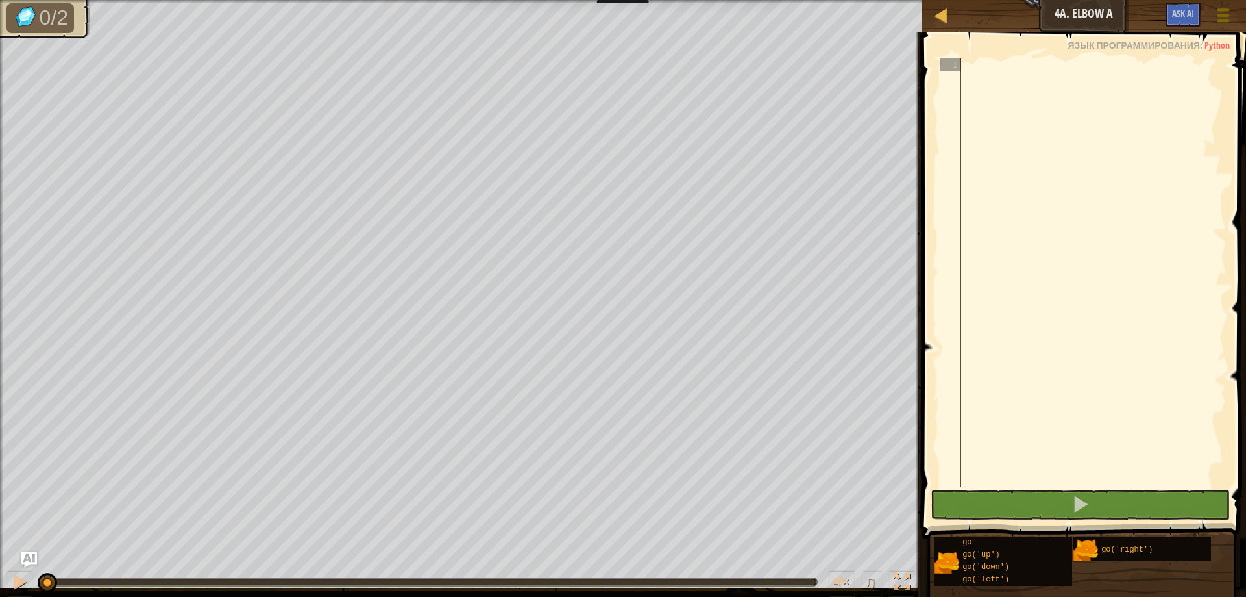
click at [1233, 16] on button "Меню игры" at bounding box center [1224, 18] width 34 height 32
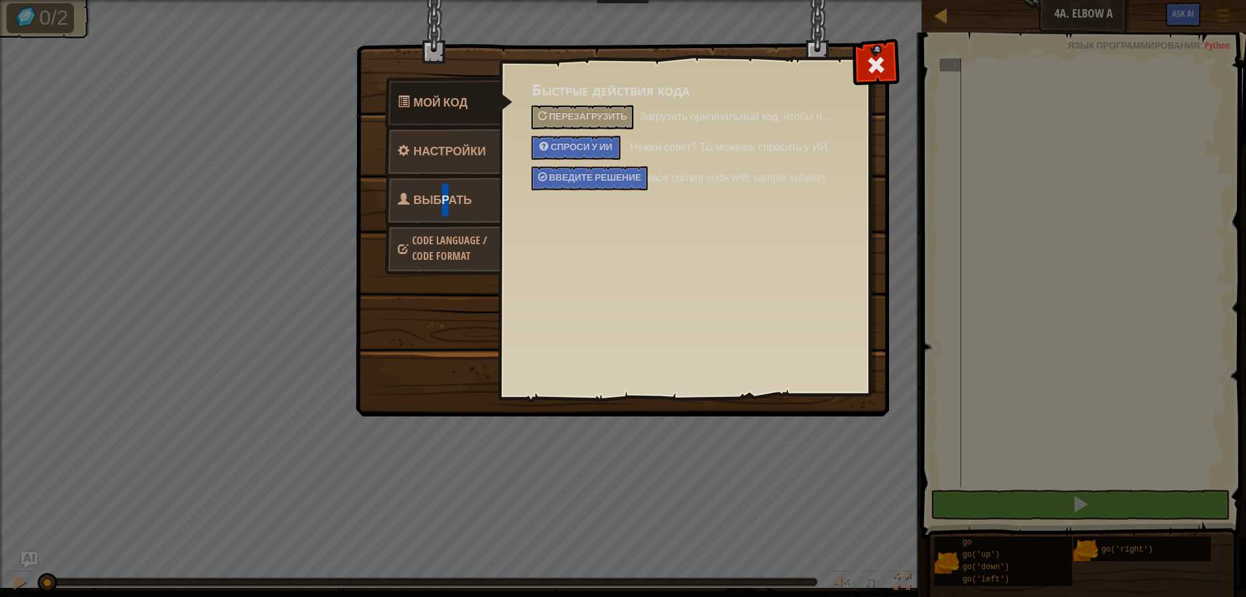
drag, startPoint x: 442, startPoint y: 203, endPoint x: 446, endPoint y: 195, distance: 8.7
click at [446, 195] on span "Выбрать героя" at bounding box center [435, 215] width 74 height 49
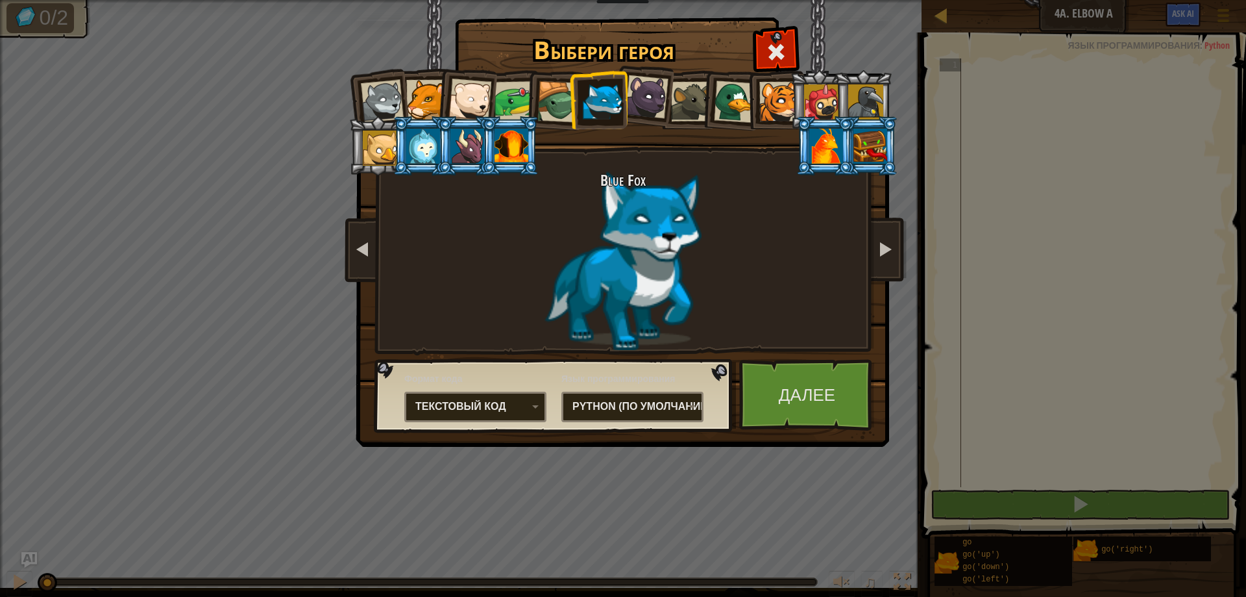
drag, startPoint x: 885, startPoint y: 134, endPoint x: 874, endPoint y: 149, distance: 18.6
click at [882, 134] on div at bounding box center [871, 146] width 34 height 35
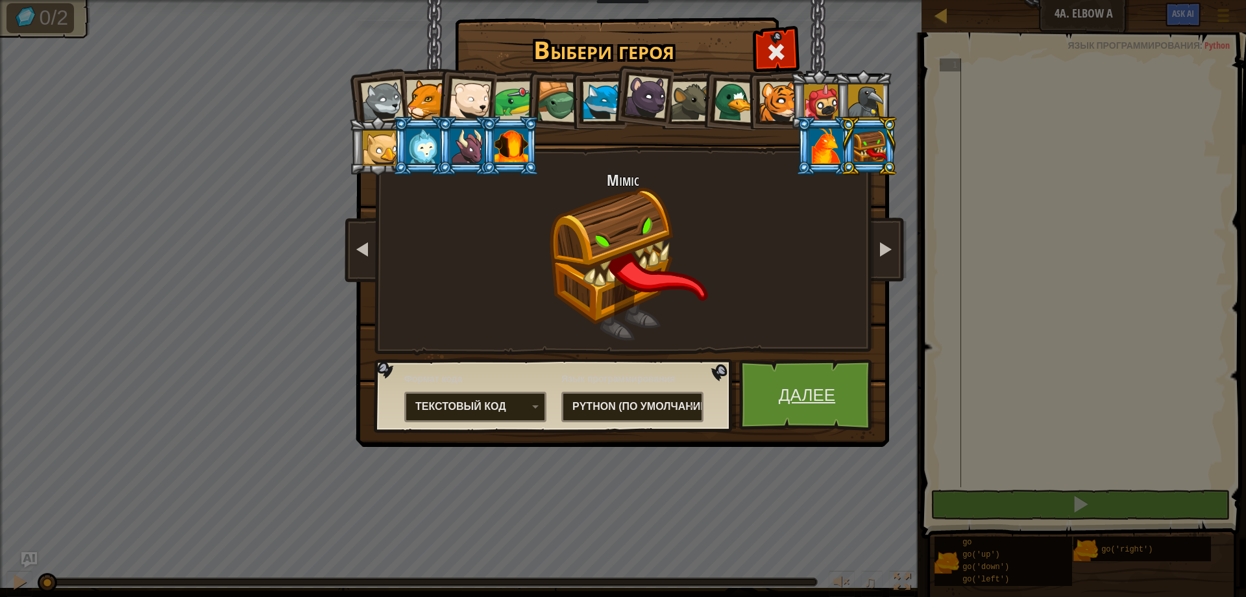
click at [810, 397] on link "Далее" at bounding box center [807, 394] width 136 height 71
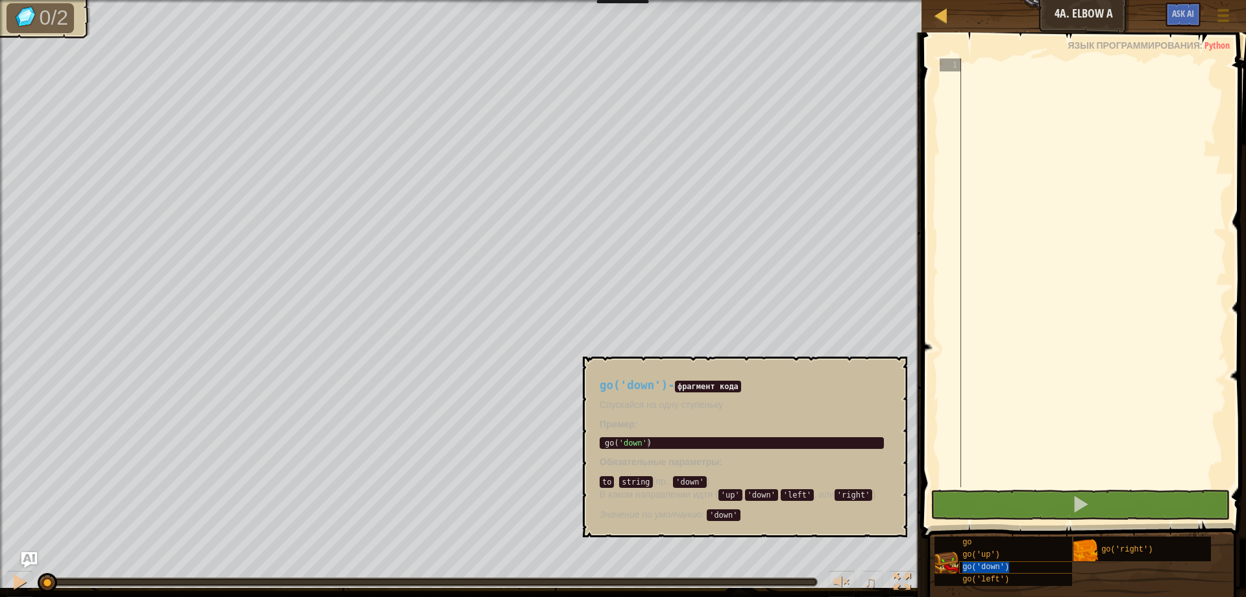
type textarea "go('down')"
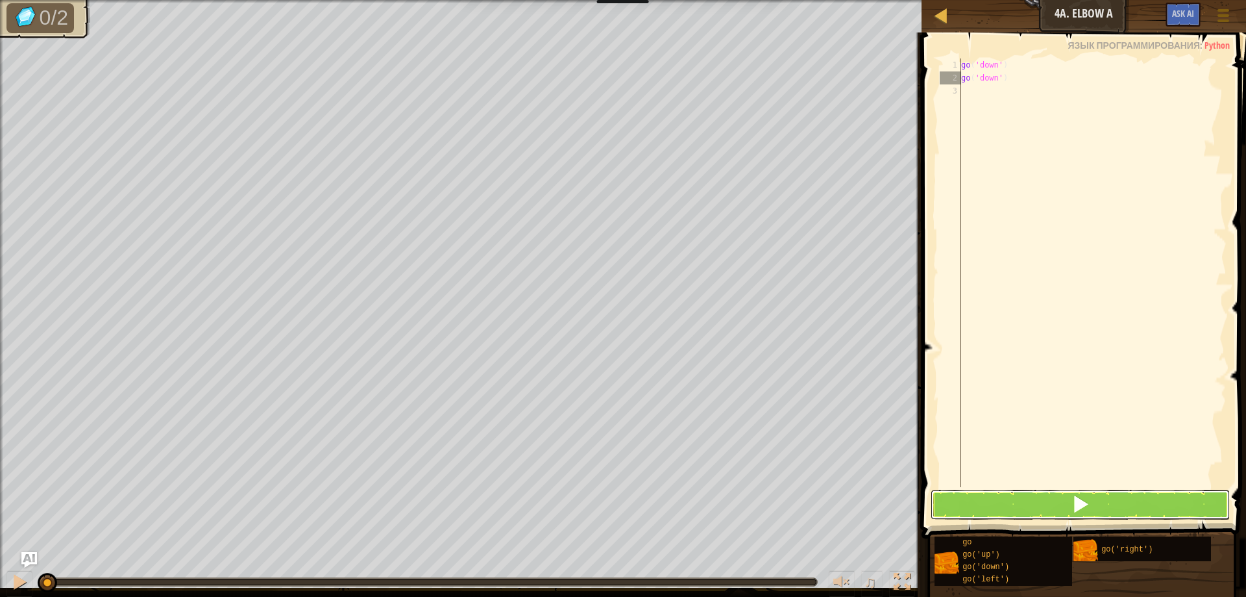
click at [1003, 494] on button at bounding box center [1081, 504] width 300 height 30
click at [1080, 512] on span at bounding box center [1081, 504] width 18 height 18
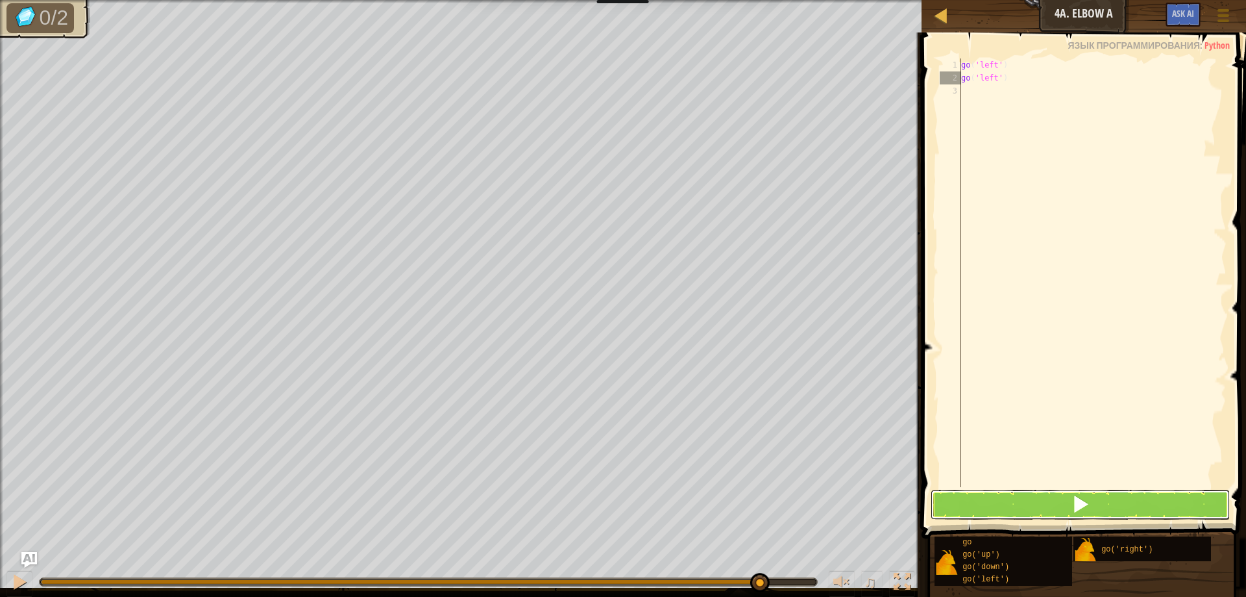
click at [991, 510] on button at bounding box center [1081, 504] width 300 height 30
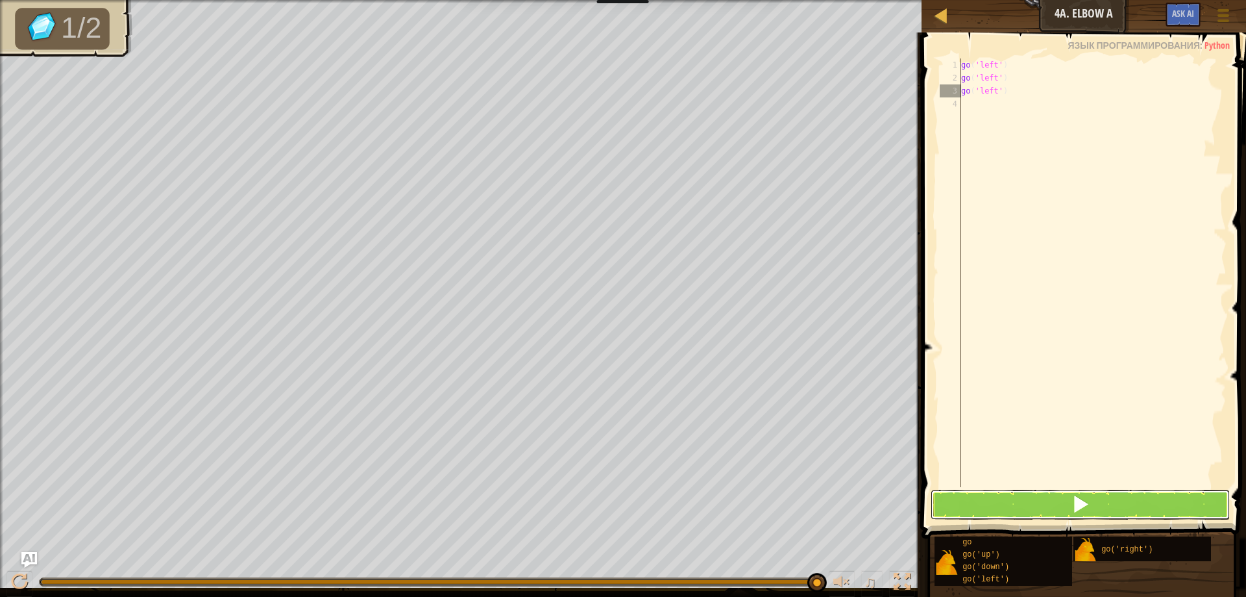
click at [993, 499] on button at bounding box center [1081, 504] width 300 height 30
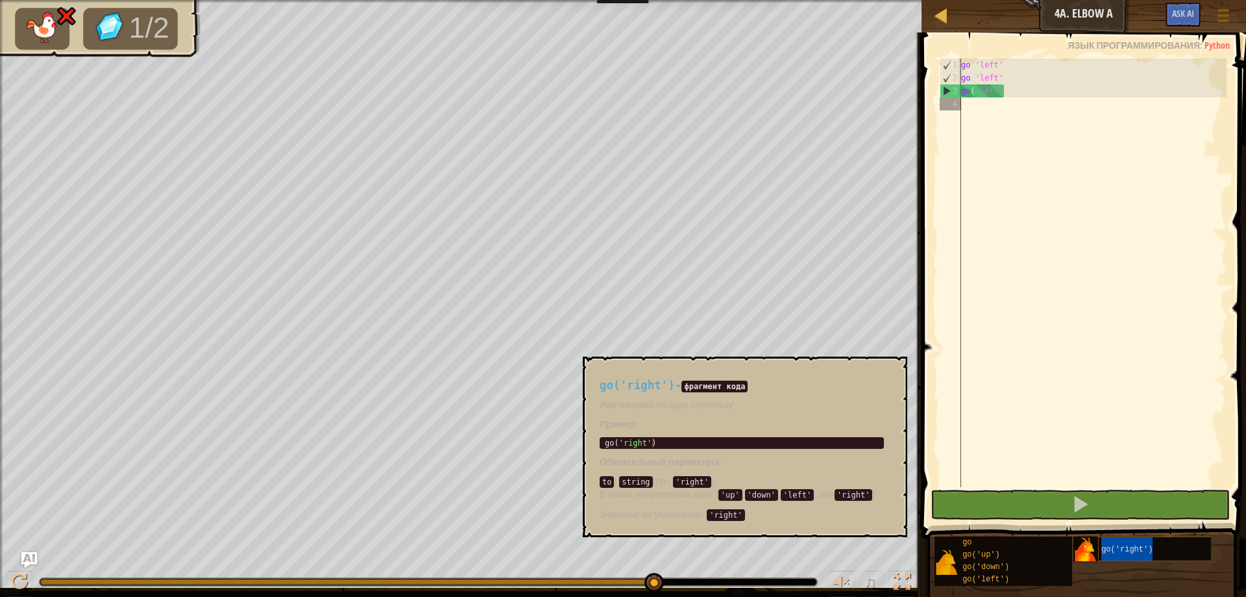
type textarea "go('right')"
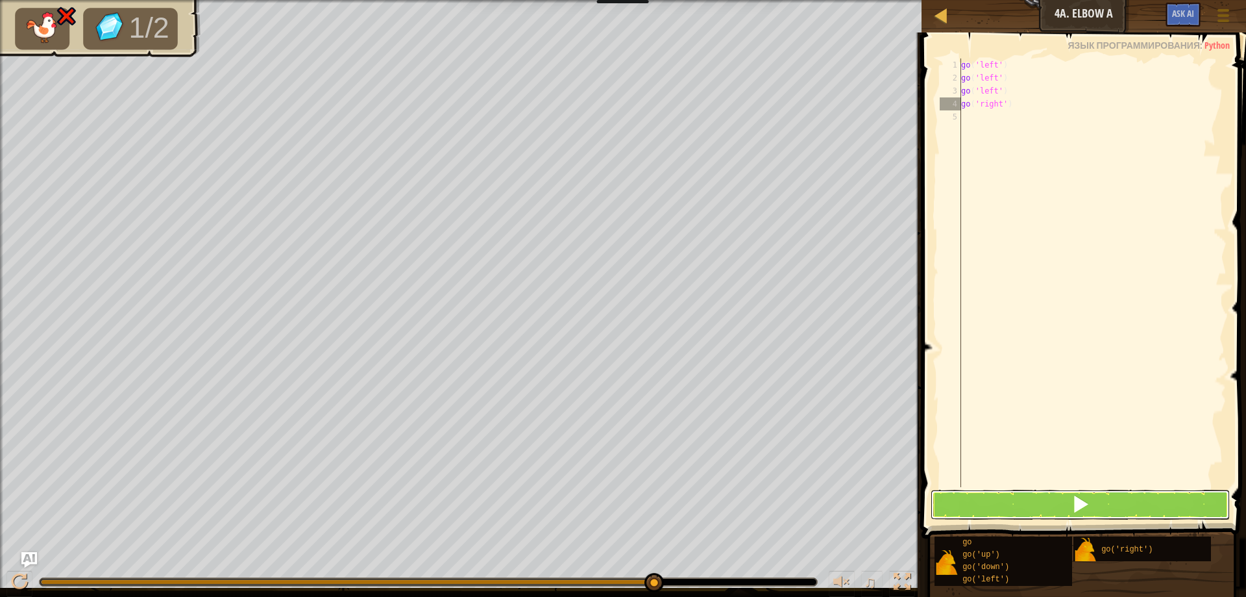
click at [1005, 497] on button at bounding box center [1081, 504] width 300 height 30
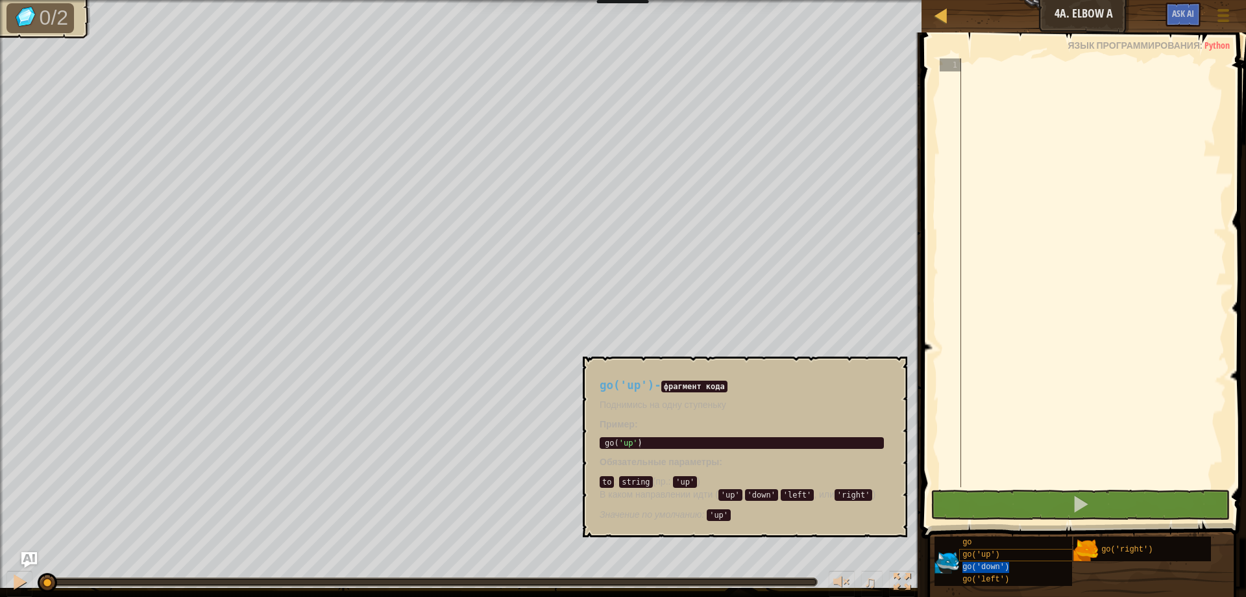
type textarea "go('down')"
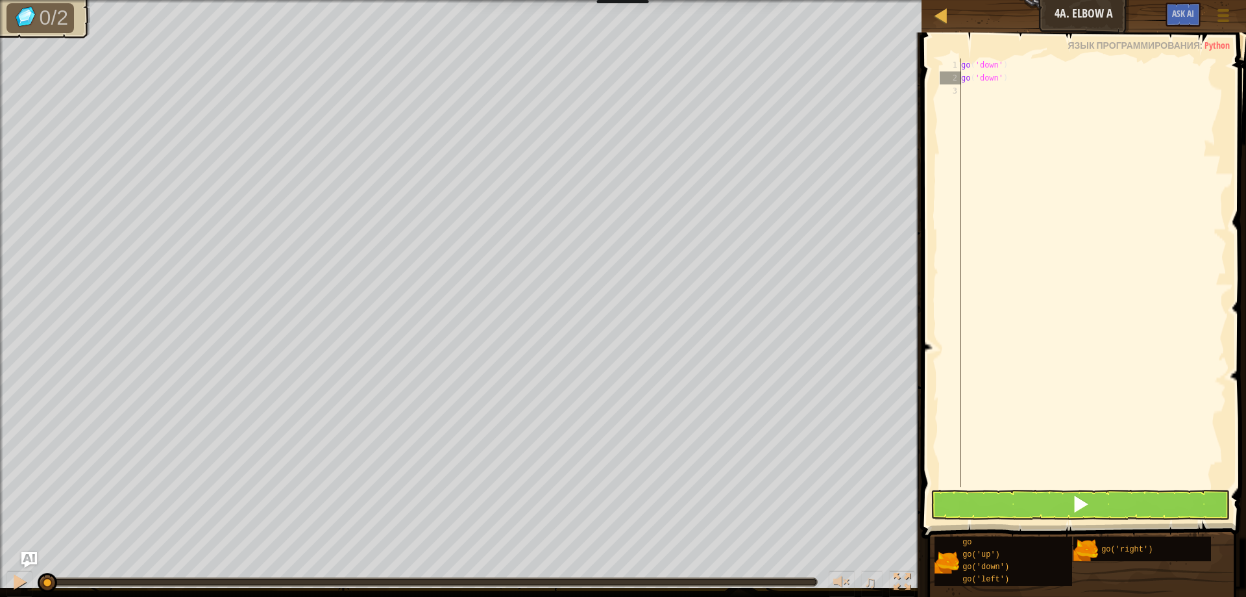
click at [1076, 489] on span at bounding box center [1085, 267] width 335 height 544
click at [1076, 498] on span at bounding box center [1081, 504] width 18 height 18
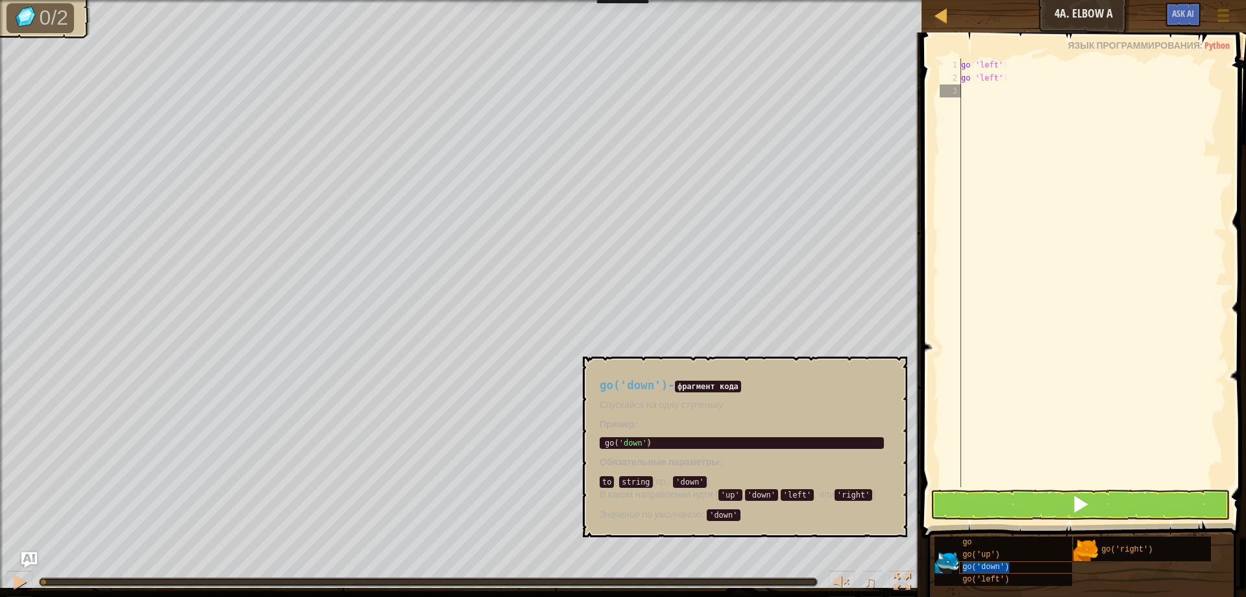
type textarea "go('down')"
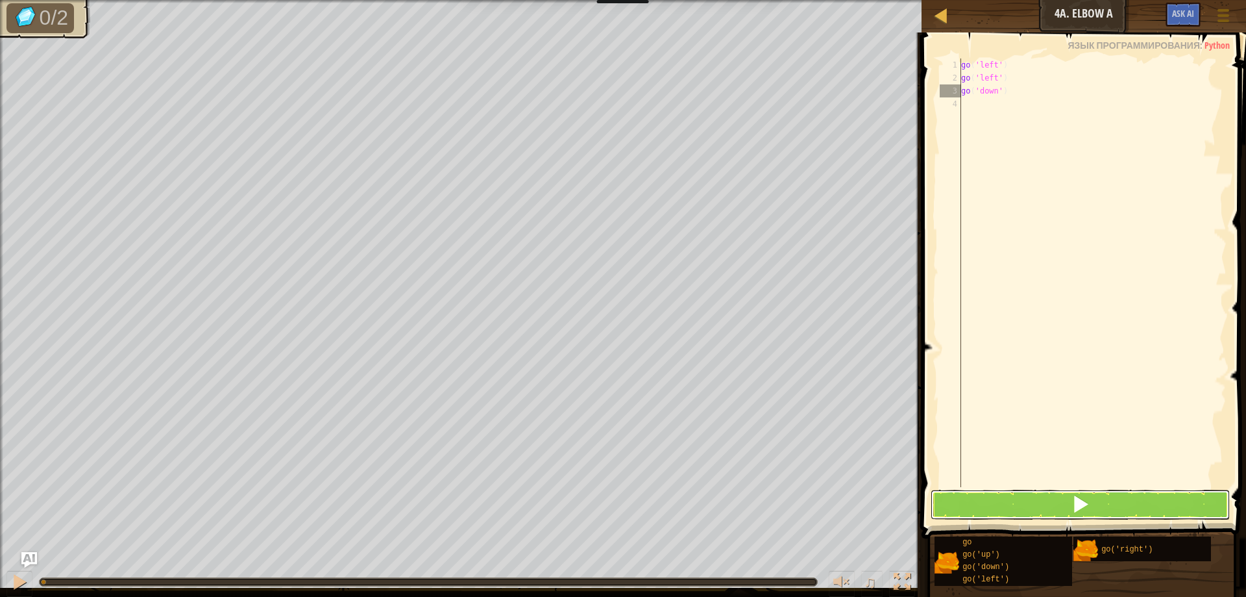
click at [1030, 495] on button at bounding box center [1081, 504] width 300 height 30
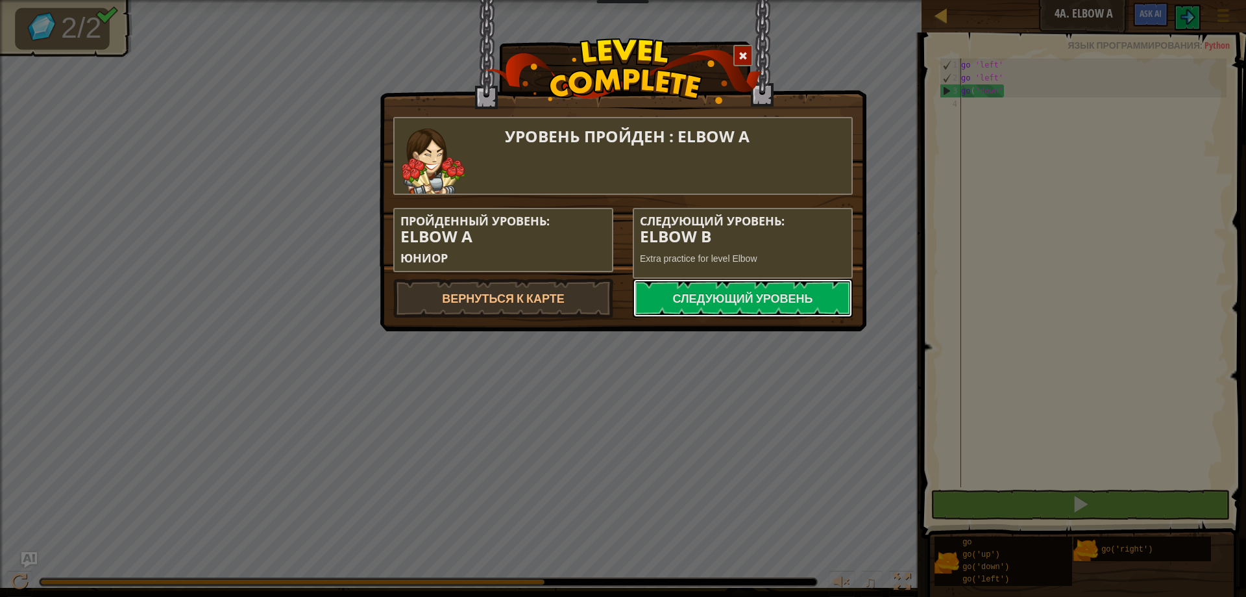
click at [700, 303] on link "Следующий уровень" at bounding box center [743, 297] width 220 height 39
